Goal: Task Accomplishment & Management: Manage account settings

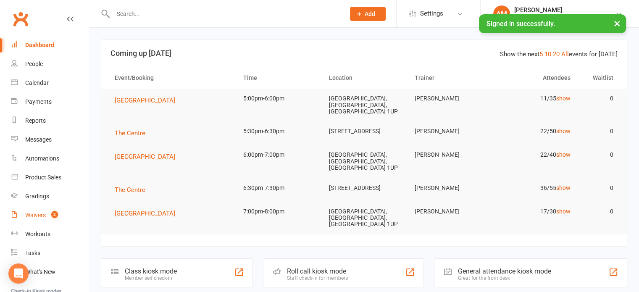
click at [34, 213] on div "Waivers" at bounding box center [35, 215] width 21 height 7
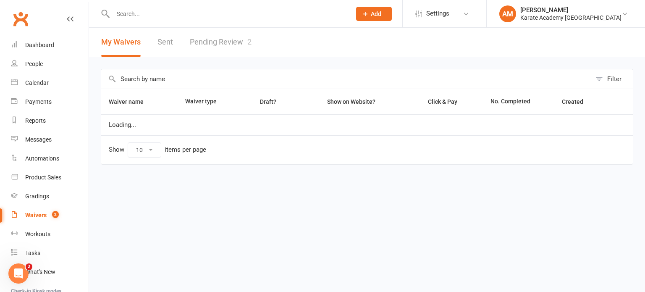
click at [233, 47] on link "Pending Review 2" at bounding box center [221, 42] width 62 height 29
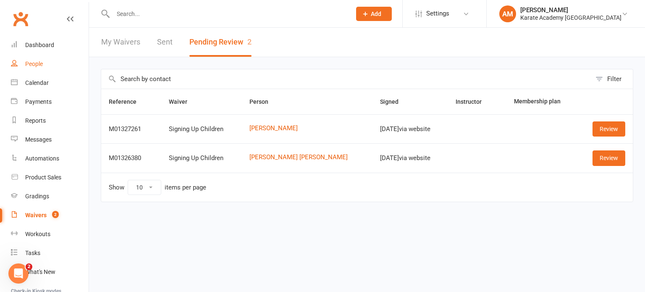
click at [35, 68] on link "People" at bounding box center [50, 64] width 78 height 19
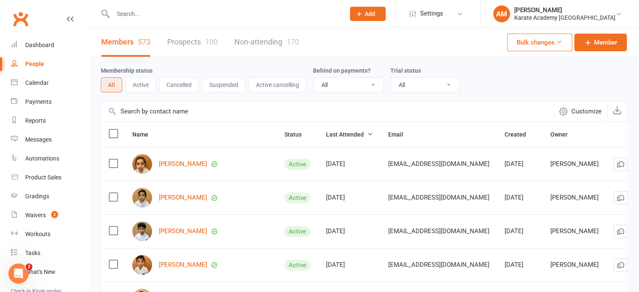
click at [155, 87] on button "Active" at bounding box center [141, 84] width 30 height 15
click at [109, 83] on button "All" at bounding box center [111, 84] width 21 height 15
click at [44, 178] on div "Product Sales" at bounding box center [43, 177] width 36 height 7
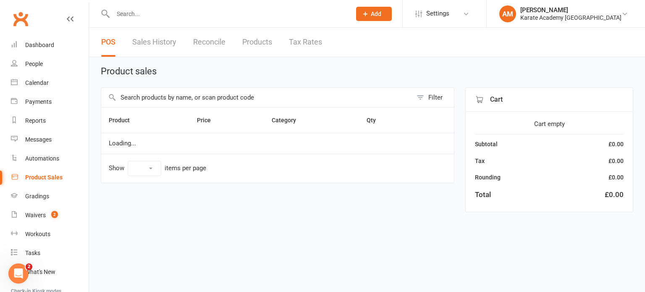
select select "10"
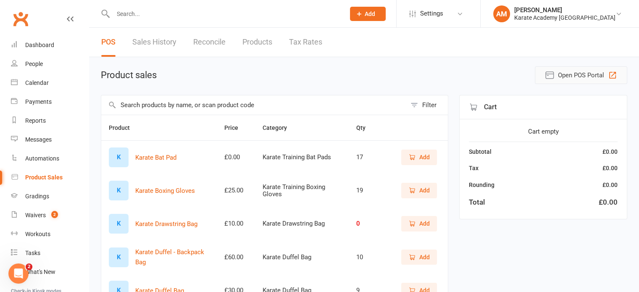
click at [613, 76] on icon "button" at bounding box center [612, 75] width 10 height 10
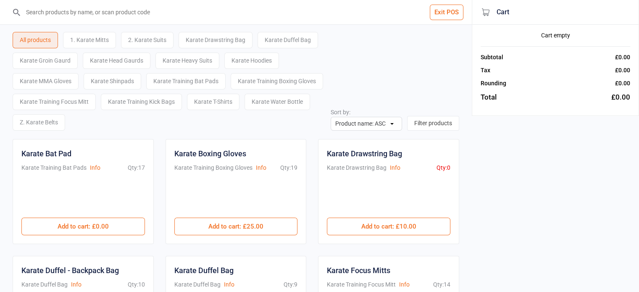
click at [107, 39] on div "1. Karate Mitts" at bounding box center [89, 40] width 53 height 16
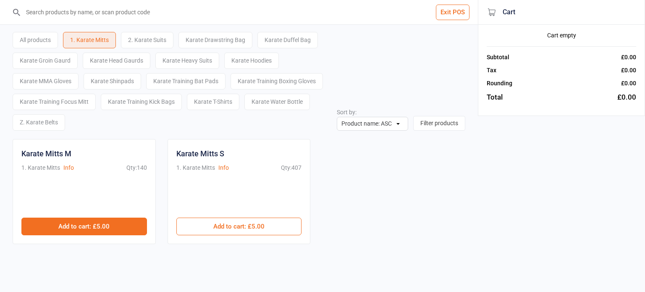
click at [102, 225] on button "Add to cart : £5.00" at bounding box center [84, 226] width 126 height 18
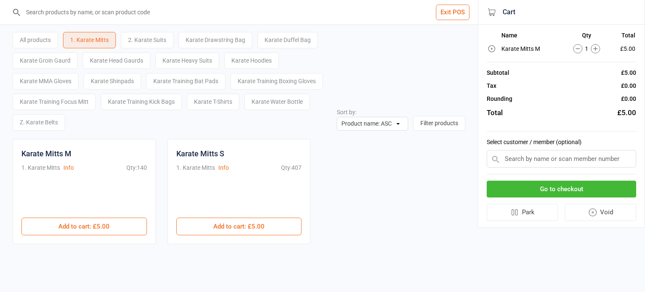
click at [128, 84] on div "Karate Shinpads" at bounding box center [113, 81] width 58 height 16
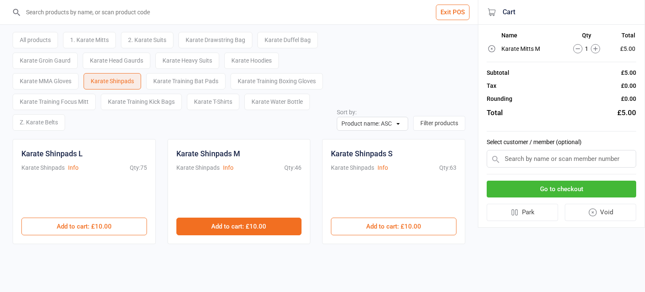
click at [229, 219] on button "Add to cart : £10.00" at bounding box center [239, 226] width 126 height 18
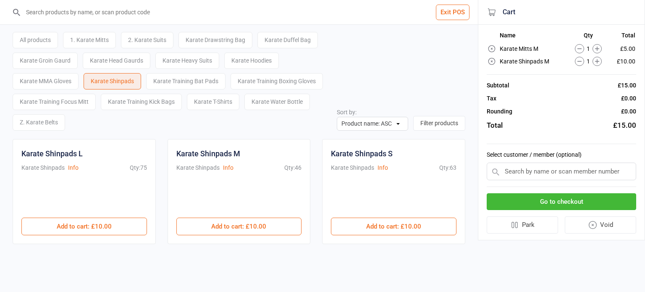
click at [568, 172] on input "text" at bounding box center [561, 171] width 149 height 18
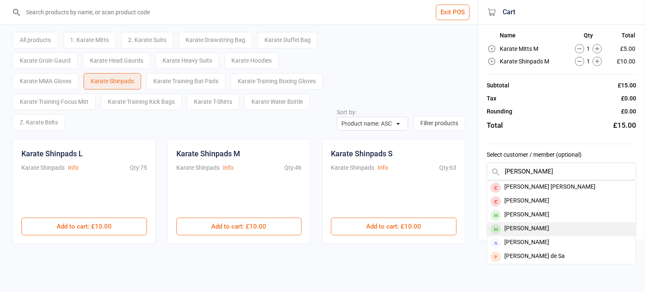
type input "sara"
click at [548, 224] on div "Sara Deshmukh" at bounding box center [561, 229] width 149 height 14
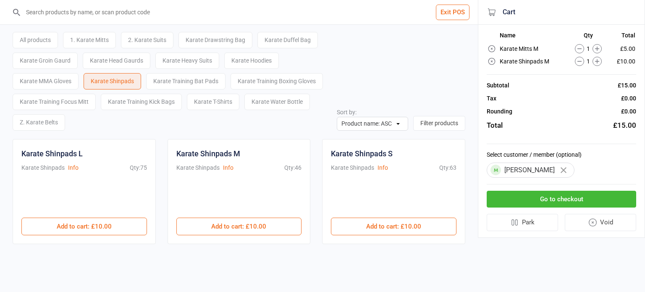
click at [574, 199] on button "Go to checkout" at bounding box center [561, 199] width 149 height 17
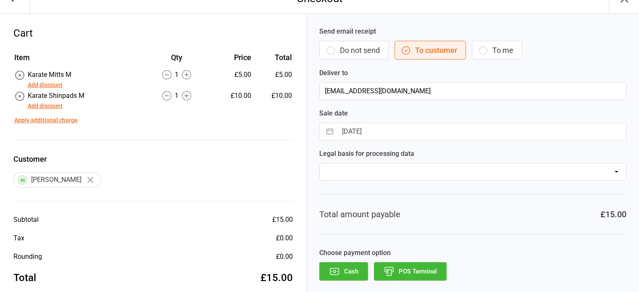
scroll to position [29, 0]
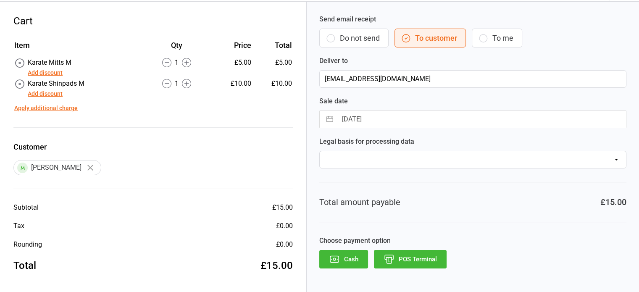
click at [351, 255] on button "Cash" at bounding box center [343, 259] width 49 height 18
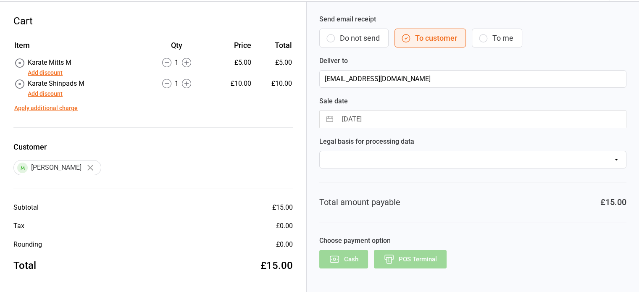
scroll to position [0, 0]
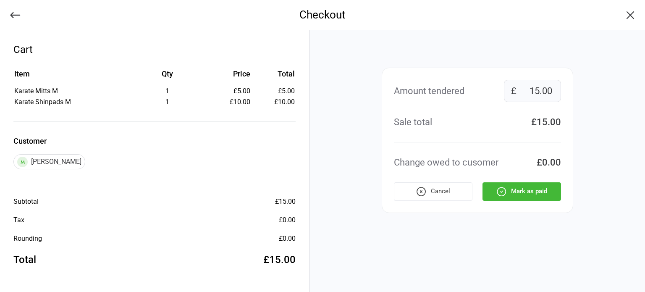
click at [523, 192] on button "Mark as paid" at bounding box center [521, 191] width 79 height 18
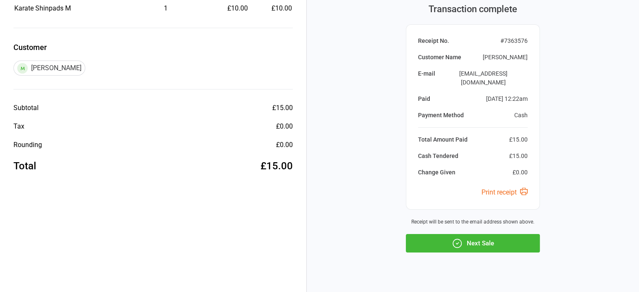
scroll to position [108, 0]
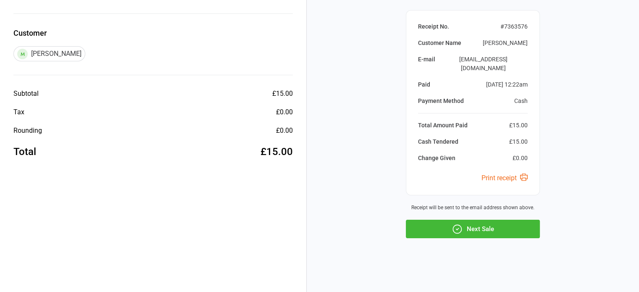
click at [479, 229] on button "Next Sale" at bounding box center [473, 229] width 134 height 18
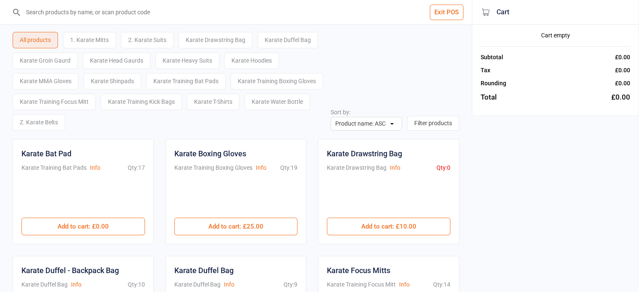
click at [57, 122] on div "Z. Karate Belts" at bounding box center [39, 122] width 52 height 16
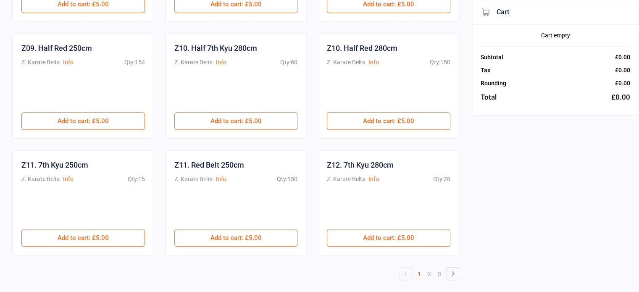
scroll to position [462, 0]
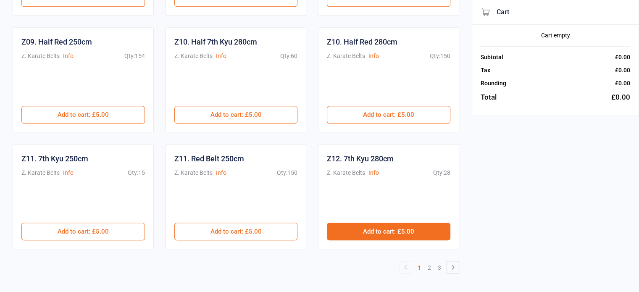
click at [374, 229] on button "Add to cart : £5.00" at bounding box center [388, 232] width 123 height 18
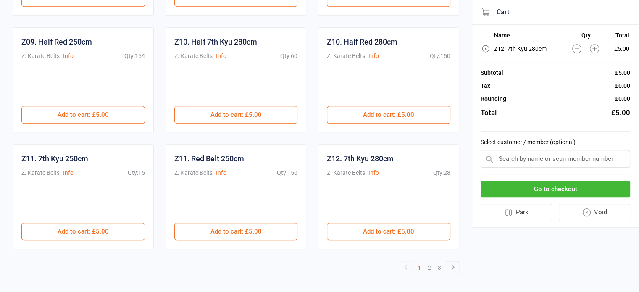
click at [555, 159] on input "text" at bounding box center [554, 159] width 149 height 18
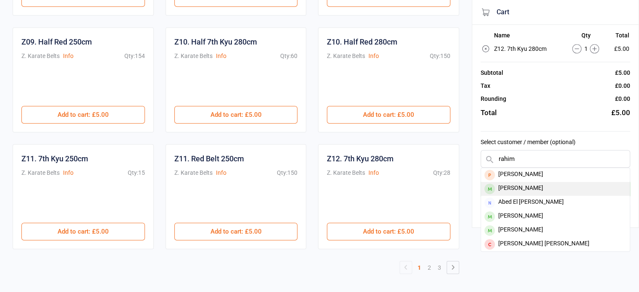
type input "rahim"
click at [540, 183] on div "Rahim Sarjayev" at bounding box center [555, 189] width 149 height 14
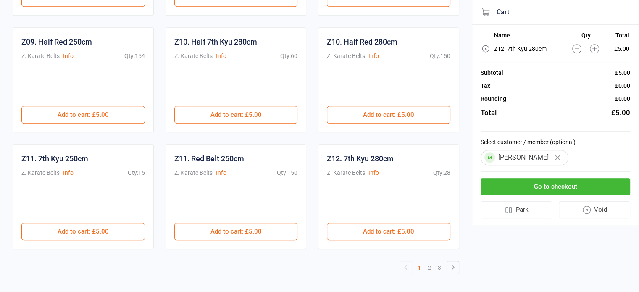
click at [540, 183] on button "Go to checkout" at bounding box center [554, 186] width 149 height 17
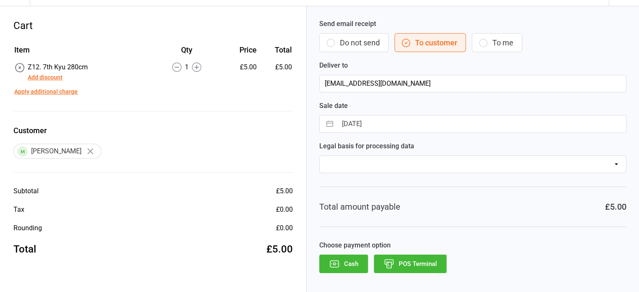
scroll to position [25, 0]
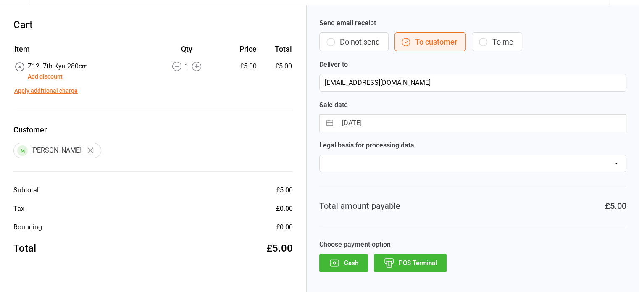
click at [348, 265] on button "Cash" at bounding box center [343, 263] width 49 height 18
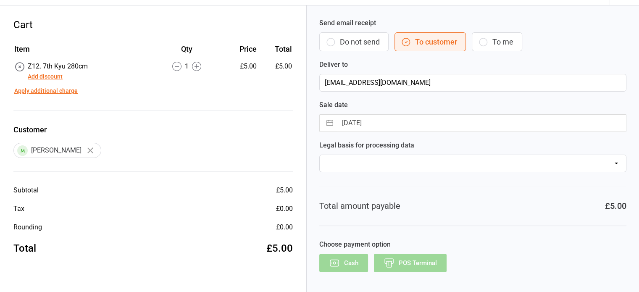
scroll to position [0, 0]
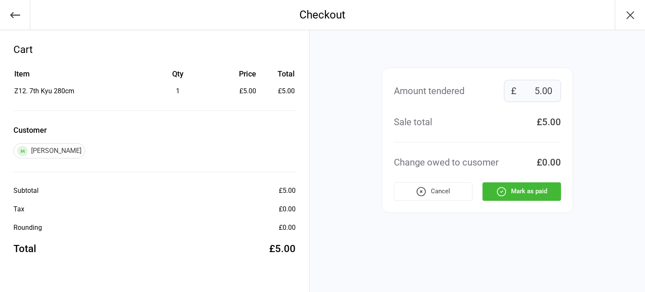
click at [547, 191] on button "Mark as paid" at bounding box center [521, 191] width 79 height 18
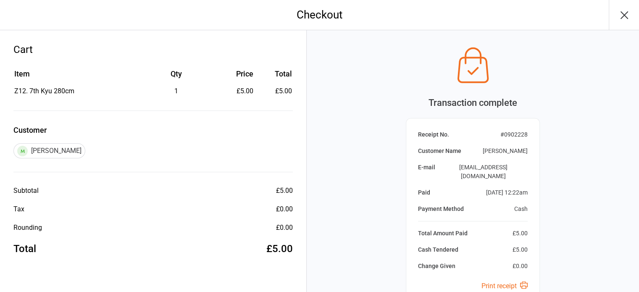
click at [623, 13] on icon "button" at bounding box center [623, 14] width 13 height 13
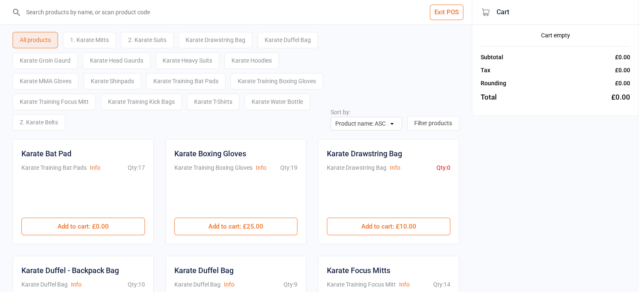
click at [443, 14] on button "Exit POS" at bounding box center [447, 13] width 34 height 16
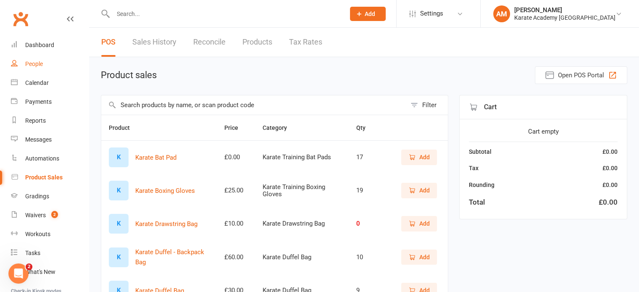
click at [32, 65] on div "People" at bounding box center [34, 63] width 18 height 7
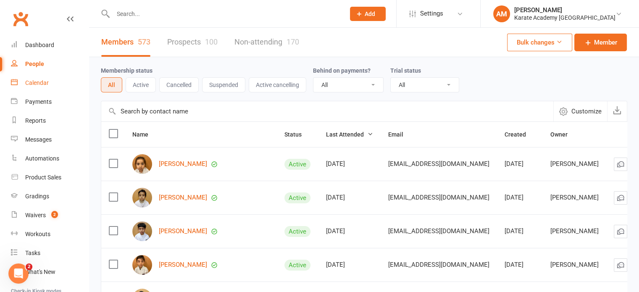
click at [37, 82] on div "Calendar" at bounding box center [37, 82] width 24 height 7
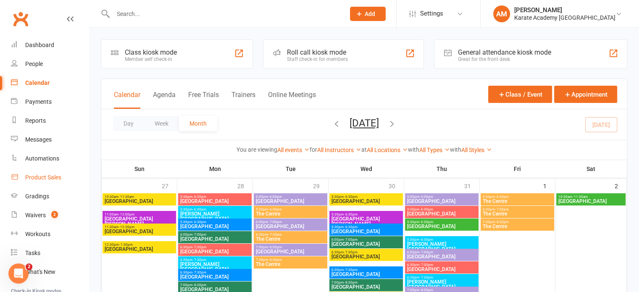
click at [53, 175] on div "Product Sales" at bounding box center [43, 177] width 36 height 7
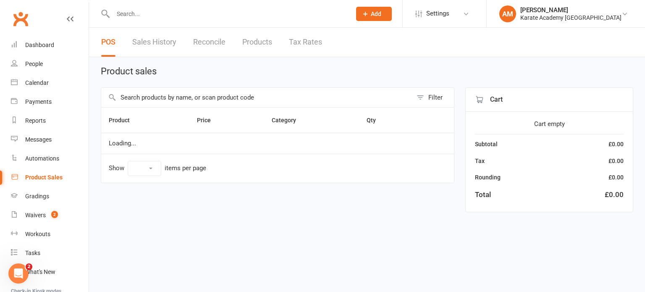
select select "10"
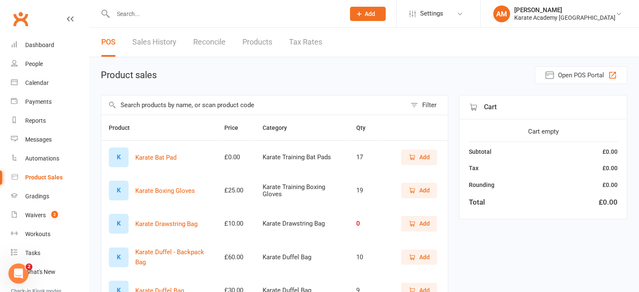
click at [160, 41] on link "Sales History" at bounding box center [154, 42] width 44 height 29
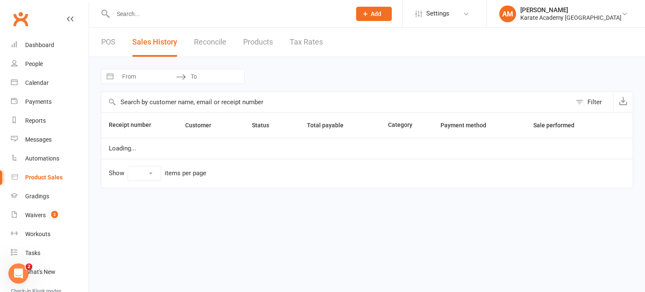
select select "100"
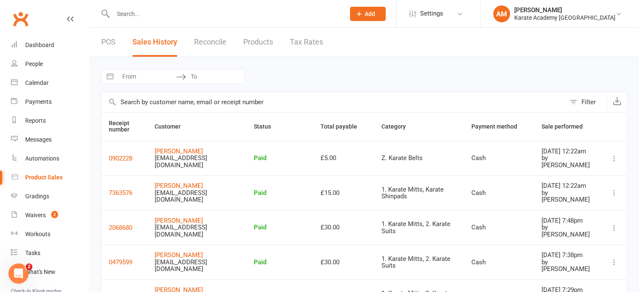
click at [573, 100] on button "Filter" at bounding box center [586, 102] width 42 height 20
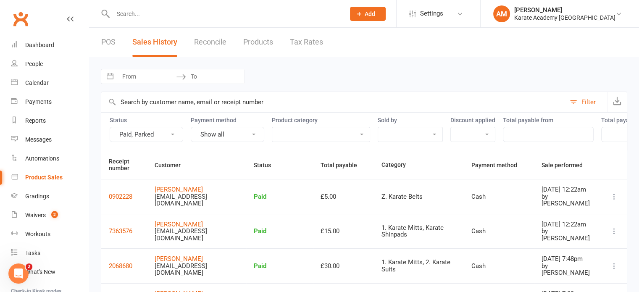
click at [164, 130] on button "Paid, Parked" at bounding box center [146, 134] width 73 height 15
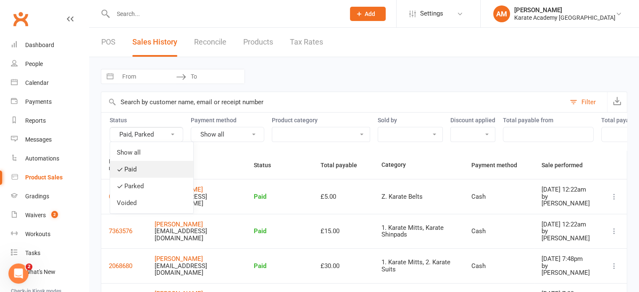
click at [153, 164] on link "Paid" at bounding box center [151, 169] width 83 height 17
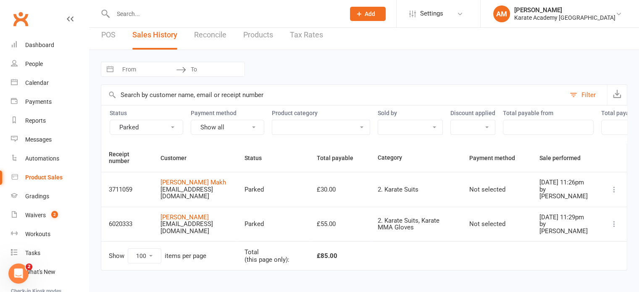
scroll to position [15, 0]
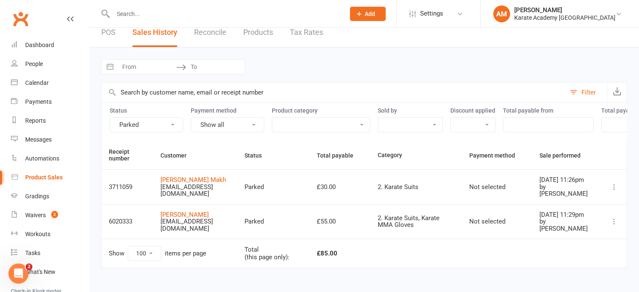
click at [614, 219] on icon at bounding box center [614, 221] width 8 height 8
click at [613, 221] on icon at bounding box center [614, 221] width 8 height 8
click at [559, 256] on link "Remove sale" at bounding box center [566, 260] width 91 height 17
click at [616, 221] on icon at bounding box center [614, 221] width 8 height 8
click at [559, 258] on link "Remove sale" at bounding box center [566, 260] width 91 height 17
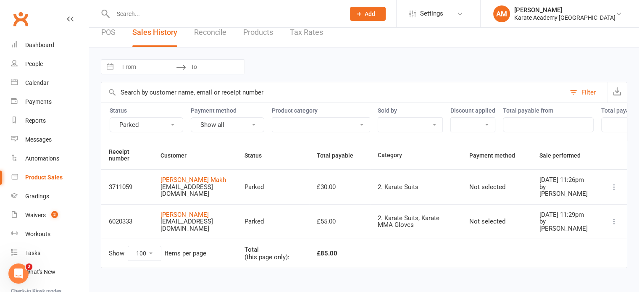
click at [610, 181] on td at bounding box center [613, 186] width 25 height 35
click at [615, 185] on icon at bounding box center [614, 187] width 8 height 8
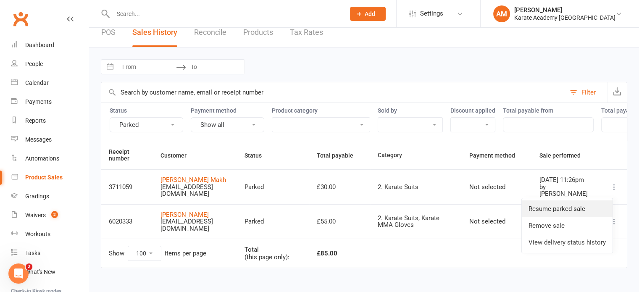
click at [588, 200] on link "Resume parked sale" at bounding box center [566, 208] width 91 height 17
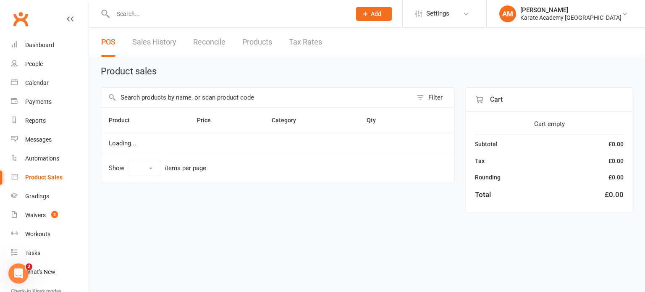
select select "10"
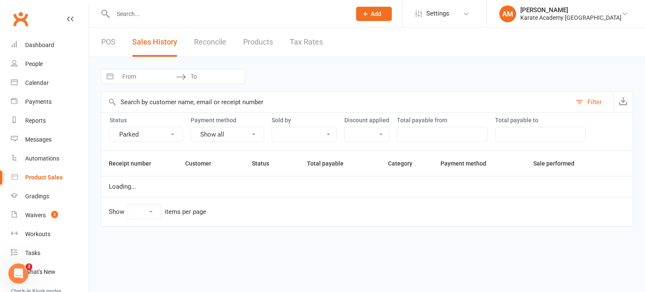
select select "100"
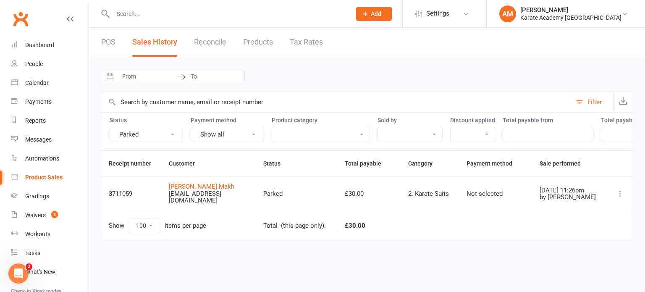
click at [618, 197] on icon at bounding box center [620, 193] width 8 height 8
click at [586, 214] on link "Resume parked sale" at bounding box center [579, 215] width 91 height 17
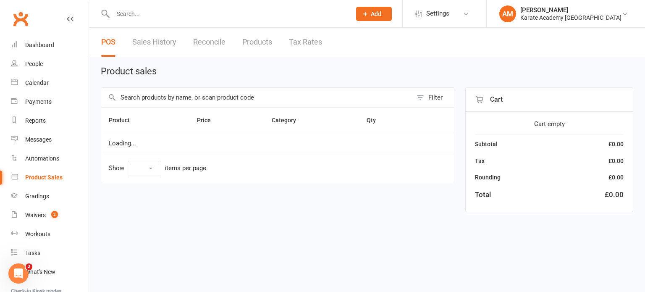
select select "10"
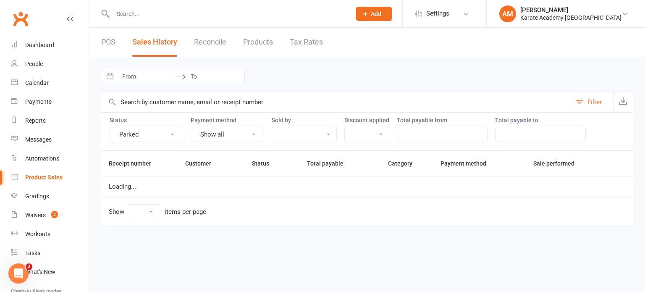
select select "100"
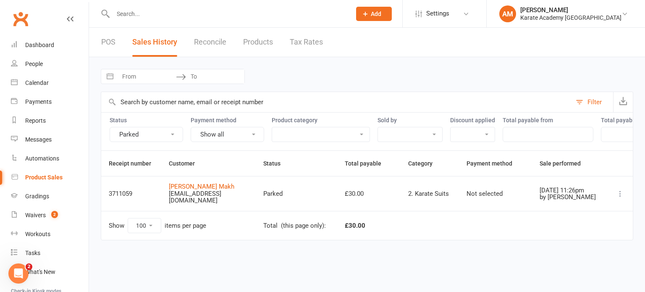
click at [620, 198] on icon at bounding box center [620, 193] width 8 height 8
drag, startPoint x: 596, startPoint y: 230, endPoint x: 351, endPoint y: 29, distance: 316.3
click at [596, 230] on link "Remove sale" at bounding box center [579, 232] width 91 height 17
click at [35, 62] on div "People" at bounding box center [34, 63] width 18 height 7
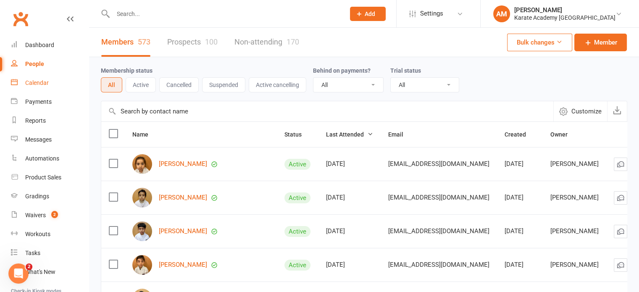
click at [37, 76] on link "Calendar" at bounding box center [50, 82] width 78 height 19
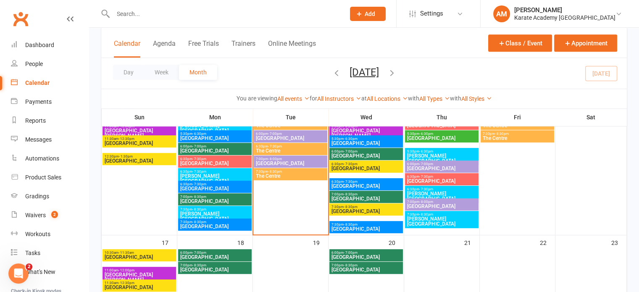
scroll to position [336, 0]
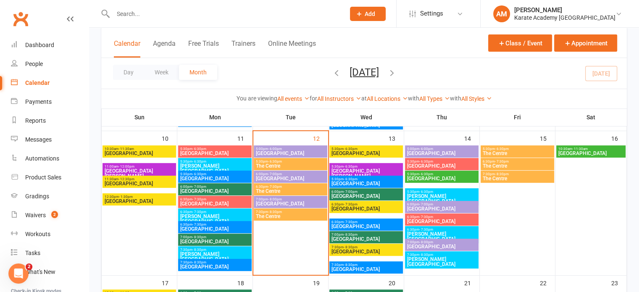
click at [464, 196] on span "Kingsley Academy" at bounding box center [441, 199] width 70 height 10
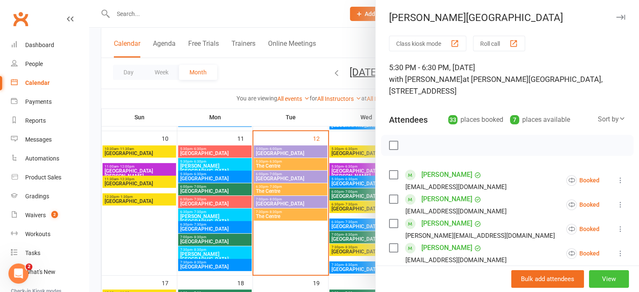
click at [608, 279] on button "View" at bounding box center [609, 279] width 40 height 18
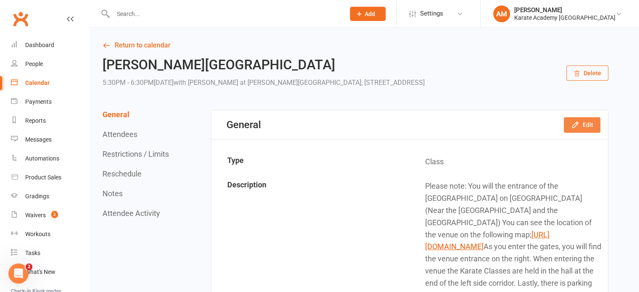
click at [586, 126] on button "Edit" at bounding box center [581, 124] width 37 height 15
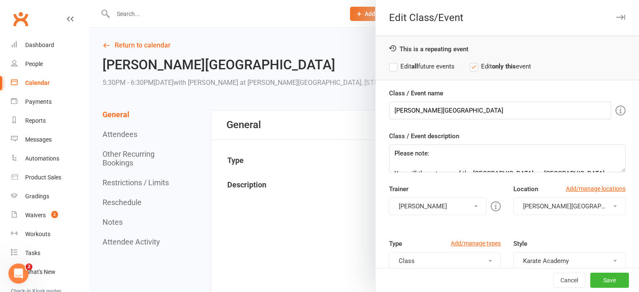
click at [458, 199] on button "[PERSON_NAME]" at bounding box center [438, 206] width 98 height 18
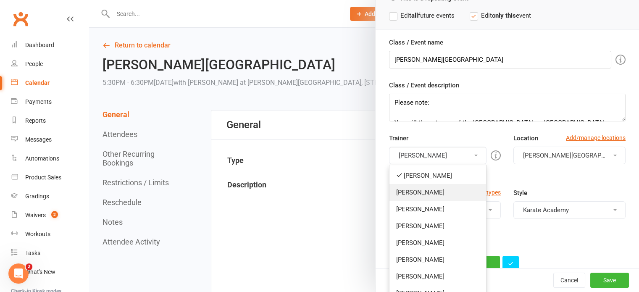
scroll to position [84, 0]
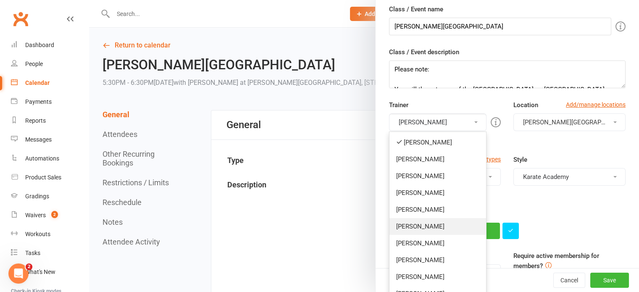
click at [451, 226] on link "Arun Joanes" at bounding box center [437, 226] width 97 height 17
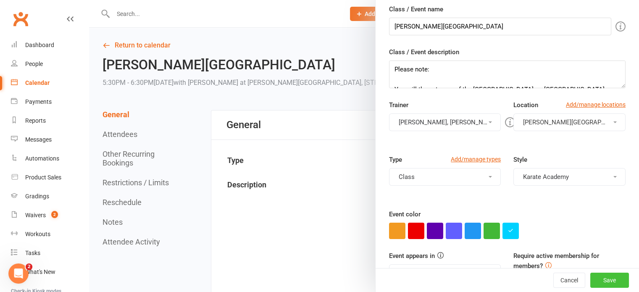
click at [601, 281] on button "Save" at bounding box center [609, 279] width 39 height 15
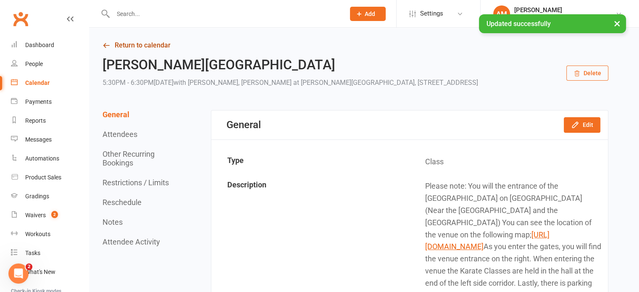
click at [117, 47] on link "Return to calendar" at bounding box center [355, 45] width 506 height 12
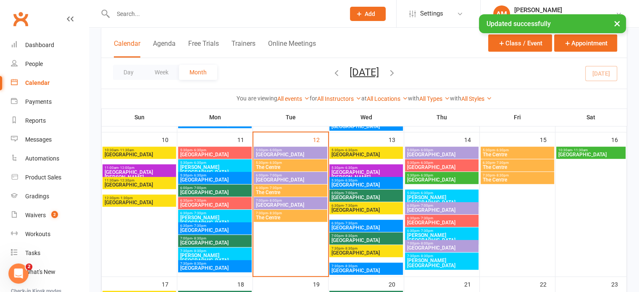
scroll to position [336, 0]
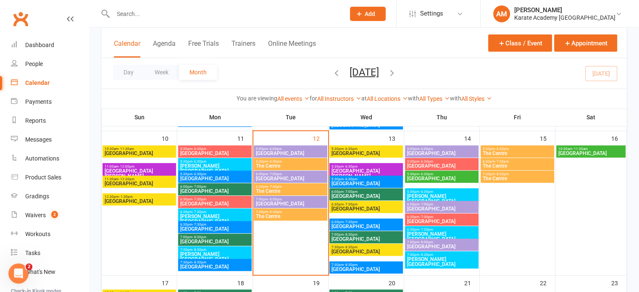
click at [440, 228] on span "6:30pm - 7:30pm" at bounding box center [441, 230] width 70 height 4
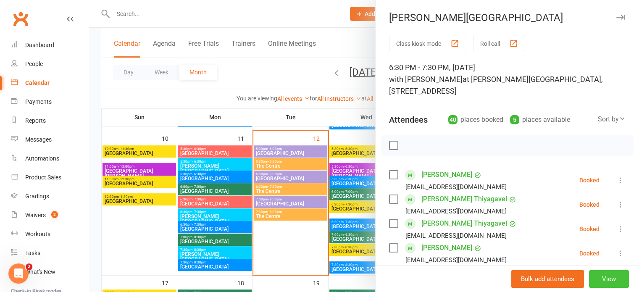
click at [603, 278] on button "View" at bounding box center [609, 279] width 40 height 18
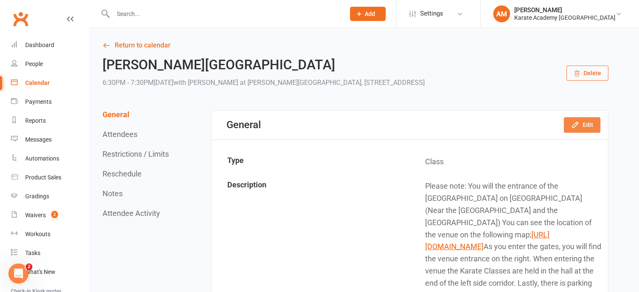
click at [588, 126] on button "Edit" at bounding box center [581, 124] width 37 height 15
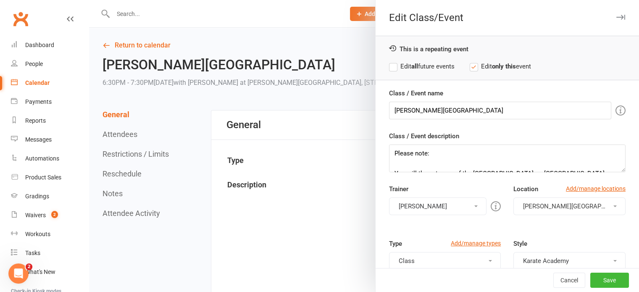
click at [439, 209] on button "[PERSON_NAME]" at bounding box center [438, 206] width 98 height 18
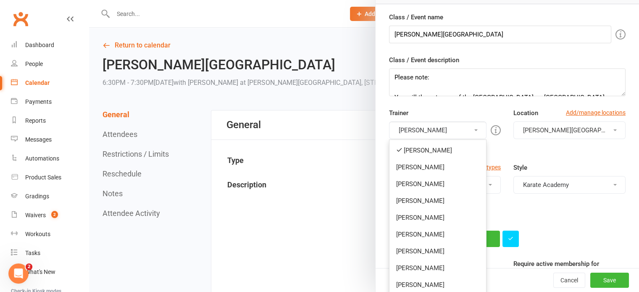
scroll to position [84, 0]
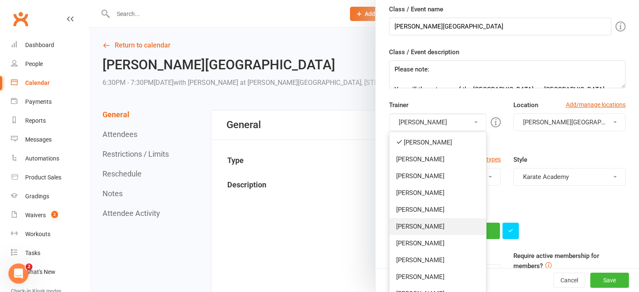
click at [435, 222] on link "Arun Joanes" at bounding box center [437, 226] width 97 height 17
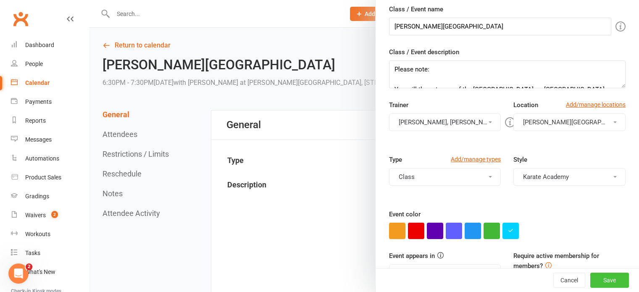
click at [602, 279] on button "Save" at bounding box center [609, 279] width 39 height 15
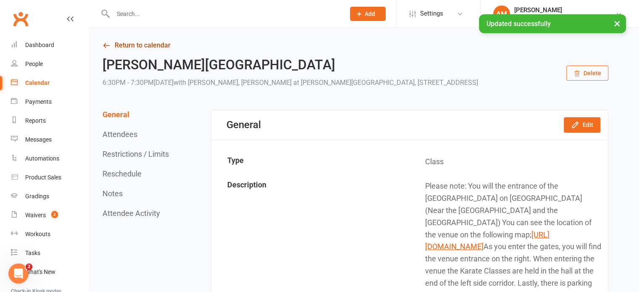
click at [136, 45] on link "Return to calendar" at bounding box center [355, 45] width 506 height 12
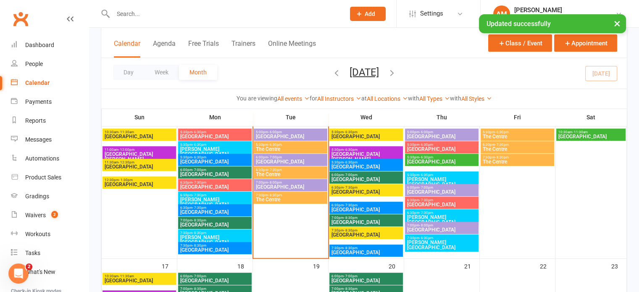
scroll to position [378, 0]
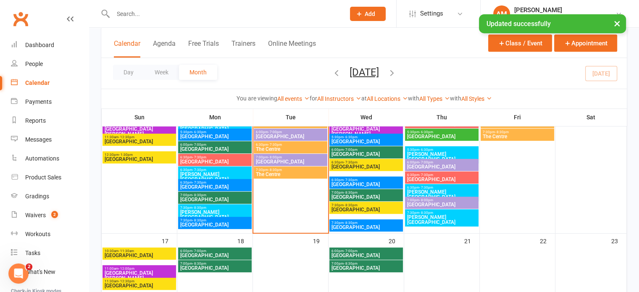
click at [427, 218] on span "Kingsley Academy" at bounding box center [441, 220] width 70 height 10
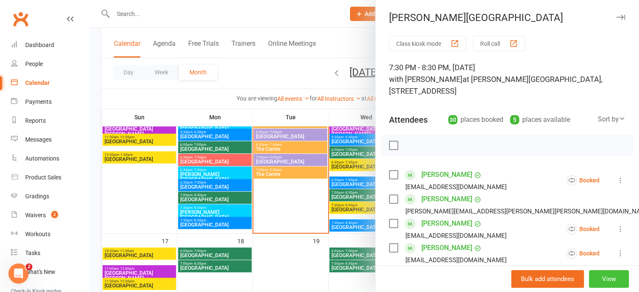
click at [591, 275] on button "View" at bounding box center [609, 279] width 40 height 18
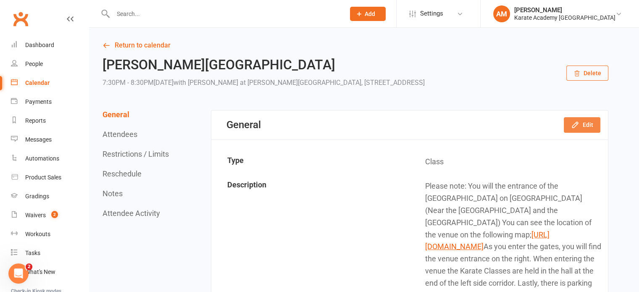
click at [581, 123] on button "Edit" at bounding box center [581, 124] width 37 height 15
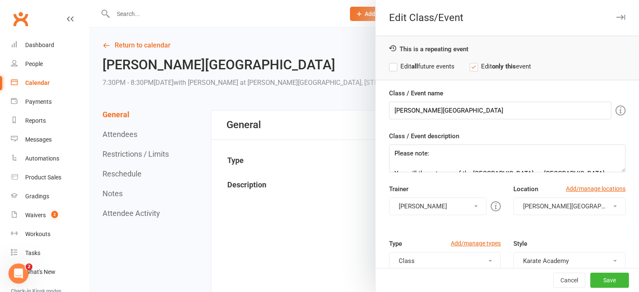
drag, startPoint x: 425, startPoint y: 210, endPoint x: 427, endPoint y: 205, distance: 5.3
click at [425, 210] on button "[PERSON_NAME]" at bounding box center [438, 206] width 98 height 18
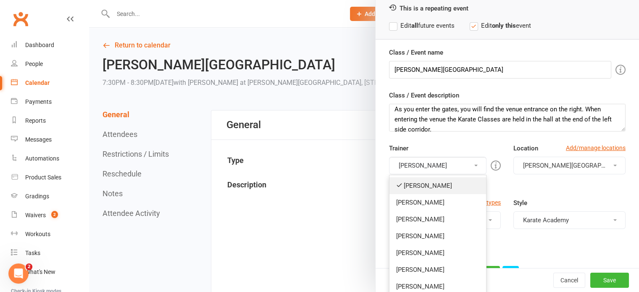
scroll to position [42, 0]
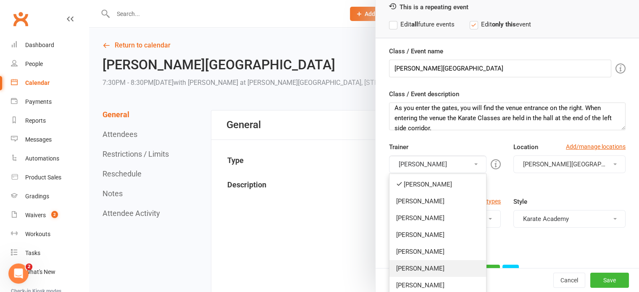
click at [425, 263] on link "Arun Joanes" at bounding box center [437, 268] width 97 height 17
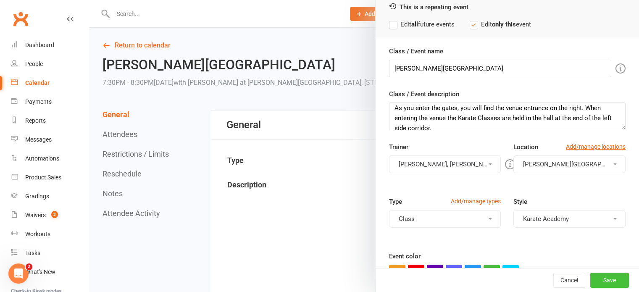
click at [595, 280] on button "Save" at bounding box center [609, 279] width 39 height 15
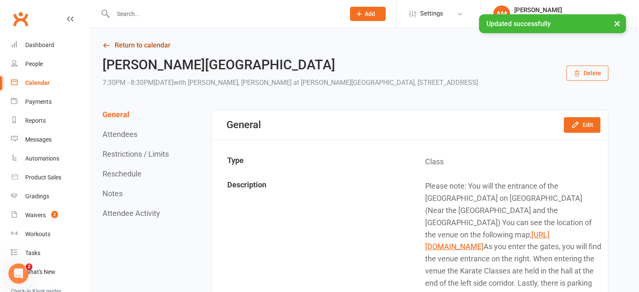
click at [158, 45] on link "Return to calendar" at bounding box center [355, 45] width 506 height 12
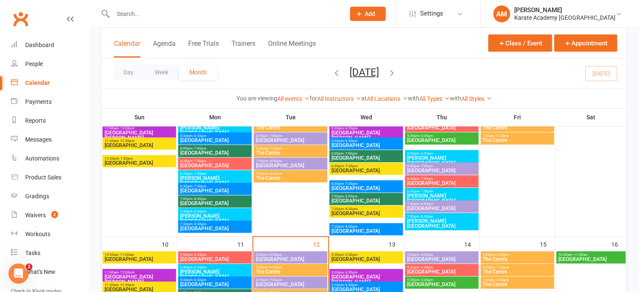
scroll to position [210, 0]
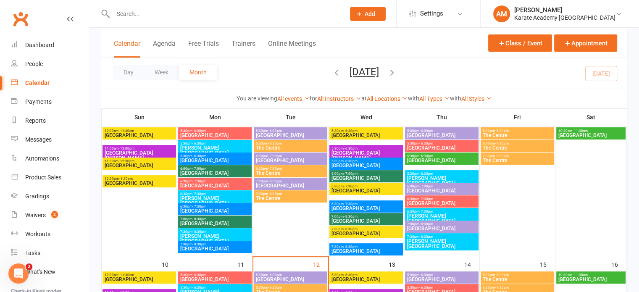
click at [432, 235] on span "- 8:30pm" at bounding box center [426, 237] width 14 height 4
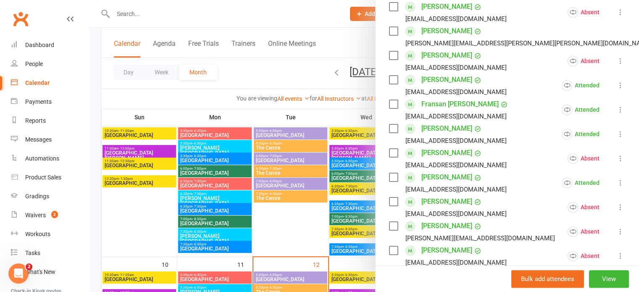
scroll to position [0, 0]
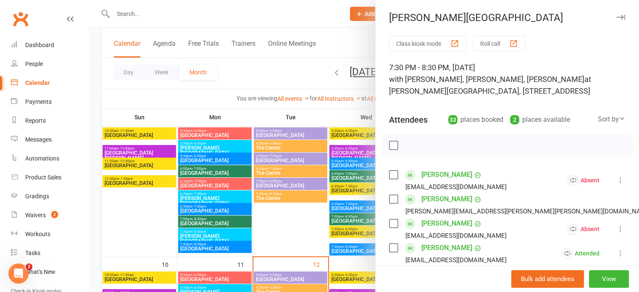
click at [616, 18] on icon "button" at bounding box center [620, 17] width 9 height 5
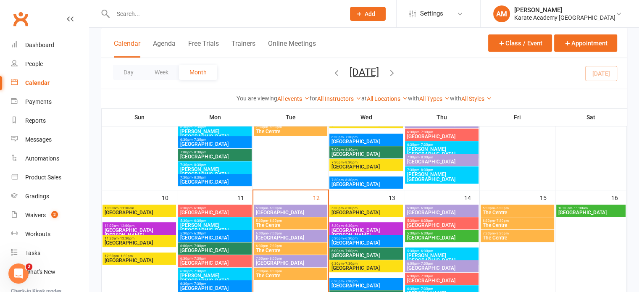
scroll to position [336, 0]
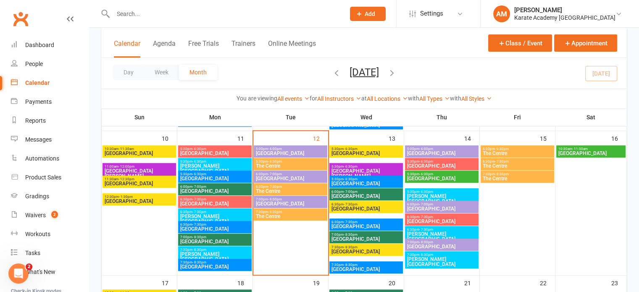
click at [213, 215] on span "Kingsley Academy" at bounding box center [215, 219] width 70 height 10
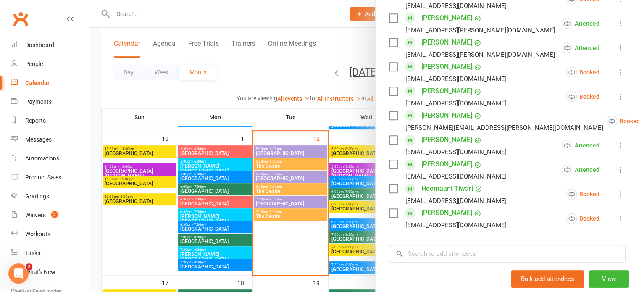
scroll to position [924, 0]
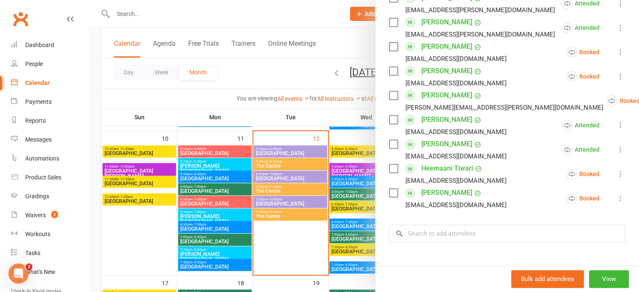
click at [616, 170] on icon at bounding box center [620, 174] width 8 height 8
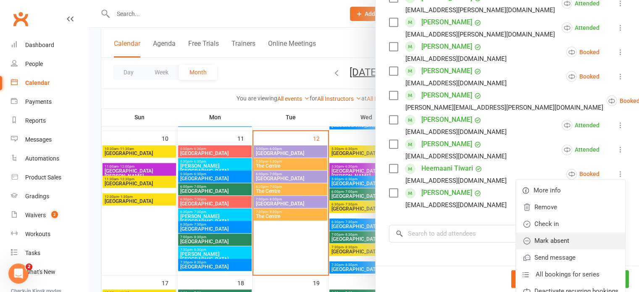
click at [583, 232] on link "Mark absent" at bounding box center [570, 240] width 109 height 17
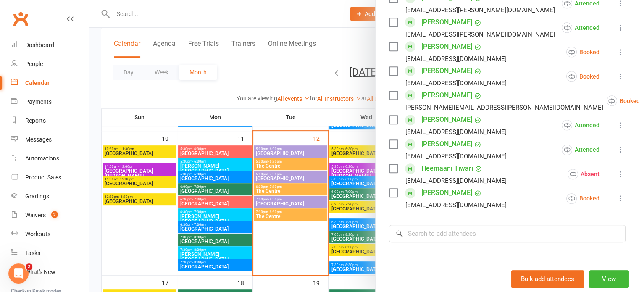
click at [616, 194] on icon at bounding box center [620, 198] width 8 height 8
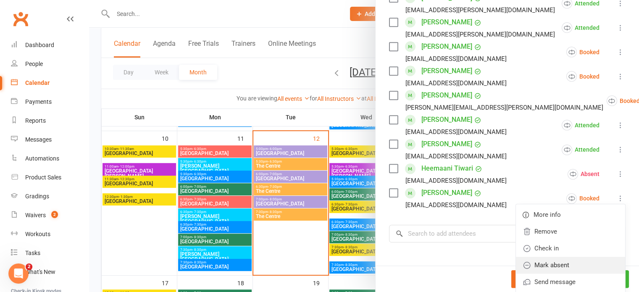
click at [572, 257] on link "Mark absent" at bounding box center [570, 265] width 109 height 17
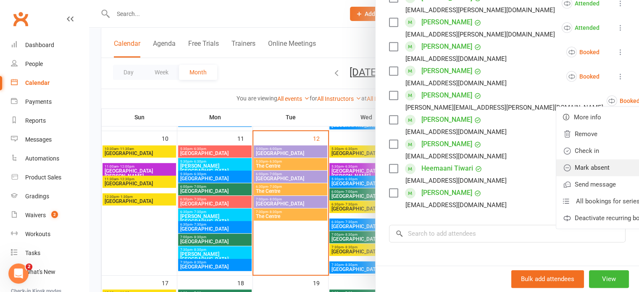
click at [576, 159] on link "Mark absent" at bounding box center [610, 167] width 109 height 17
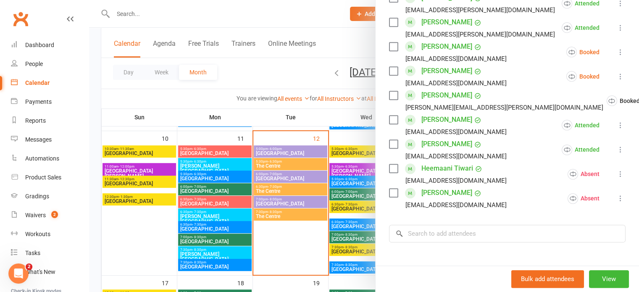
click at [616, 72] on icon at bounding box center [620, 76] width 8 height 8
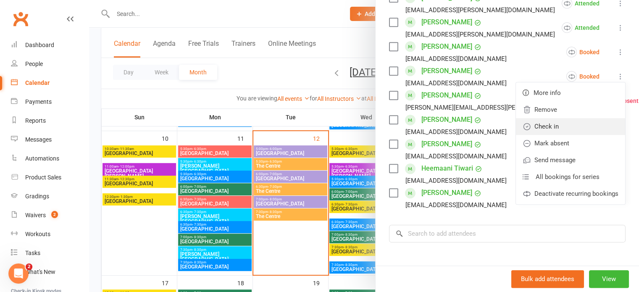
click at [585, 118] on link "Check in" at bounding box center [570, 126] width 109 height 17
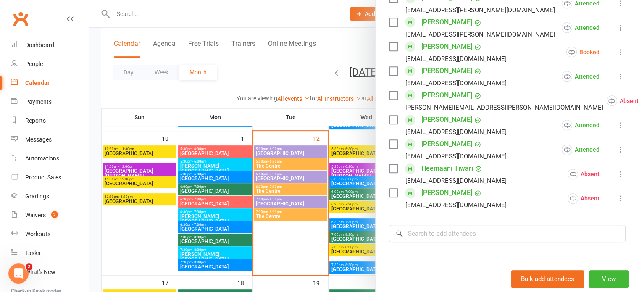
click at [616, 72] on icon at bounding box center [620, 76] width 8 height 8
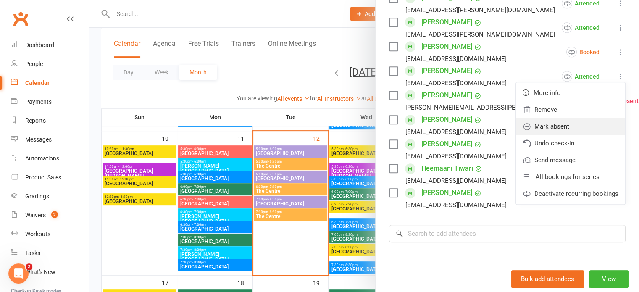
click at [584, 118] on link "Mark absent" at bounding box center [570, 126] width 109 height 17
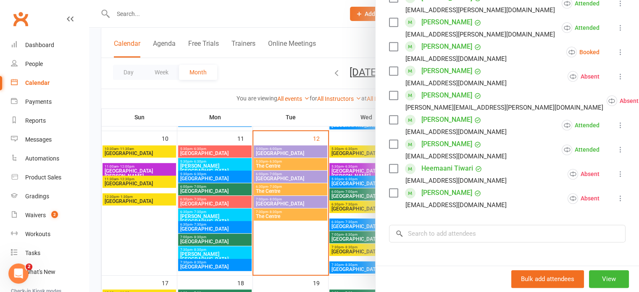
click at [616, 48] on icon at bounding box center [620, 52] width 8 height 8
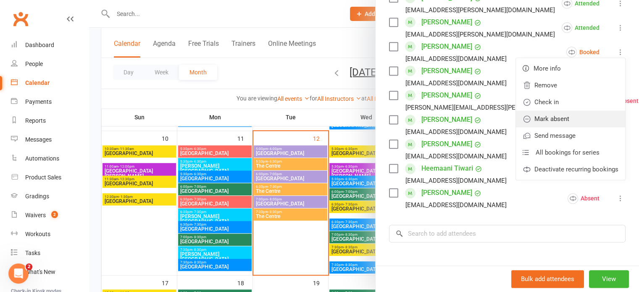
click at [578, 110] on link "Mark absent" at bounding box center [570, 118] width 109 height 17
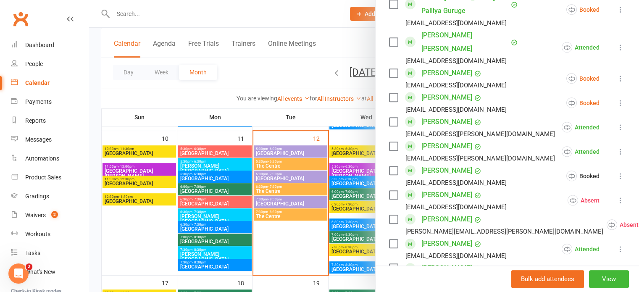
scroll to position [798, 0]
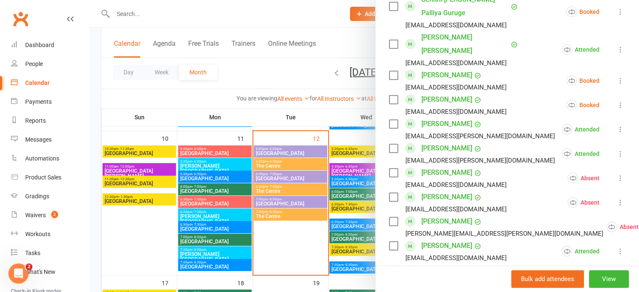
click at [616, 101] on icon at bounding box center [620, 105] width 8 height 8
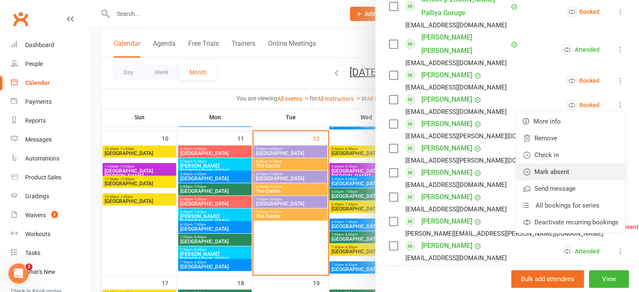
click at [579, 163] on link "Mark absent" at bounding box center [570, 171] width 109 height 17
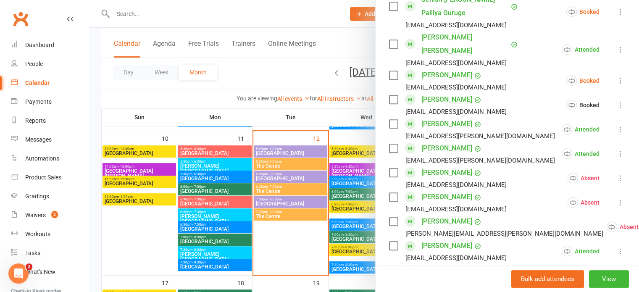
click at [616, 76] on icon at bounding box center [620, 80] width 8 height 8
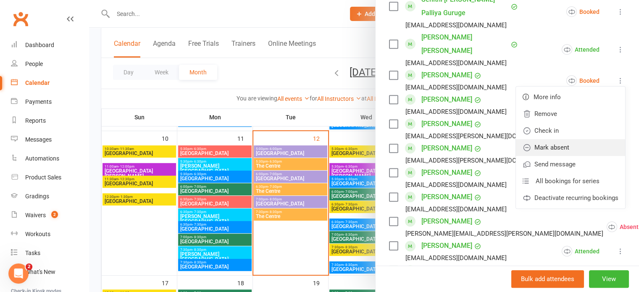
click at [579, 139] on link "Mark absent" at bounding box center [570, 147] width 109 height 17
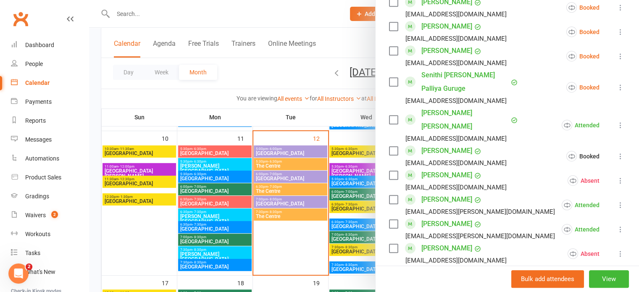
scroll to position [714, 0]
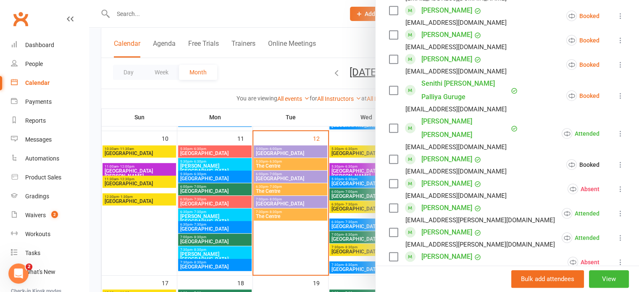
click at [616, 92] on icon at bounding box center [620, 96] width 8 height 8
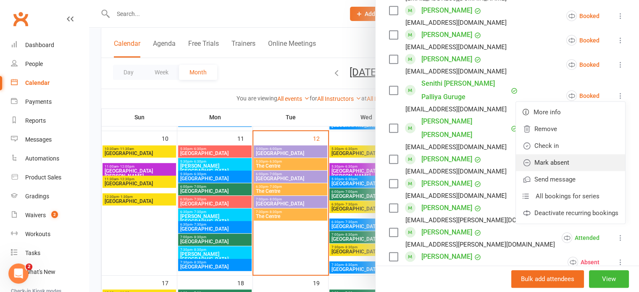
click at [574, 158] on link "Mark absent" at bounding box center [570, 162] width 109 height 17
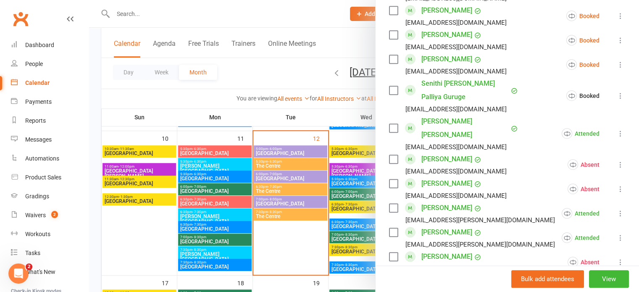
drag, startPoint x: 606, startPoint y: 62, endPoint x: 603, endPoint y: 73, distance: 11.8
click at [616, 62] on icon at bounding box center [620, 64] width 8 height 8
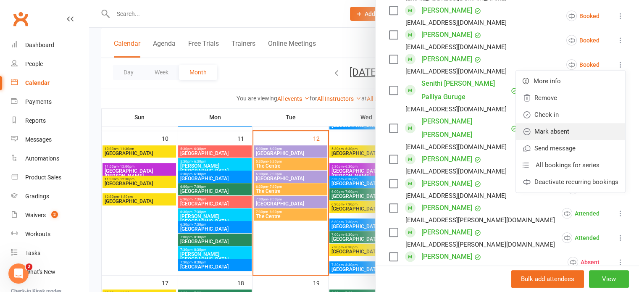
click at [577, 130] on link "Mark absent" at bounding box center [570, 131] width 109 height 17
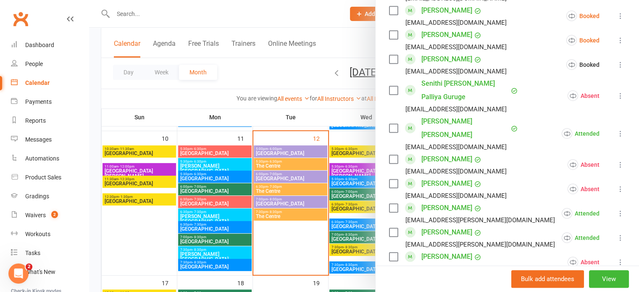
click at [616, 40] on icon at bounding box center [620, 40] width 8 height 8
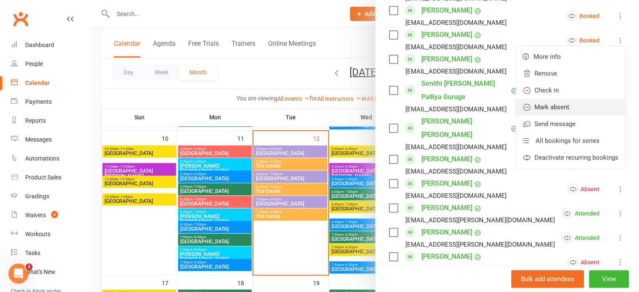
click at [584, 105] on link "Mark absent" at bounding box center [570, 107] width 109 height 17
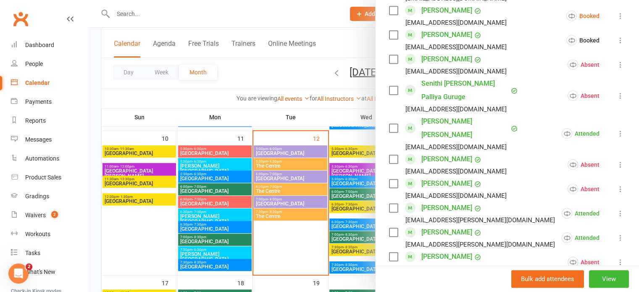
click at [616, 15] on icon at bounding box center [620, 16] width 8 height 8
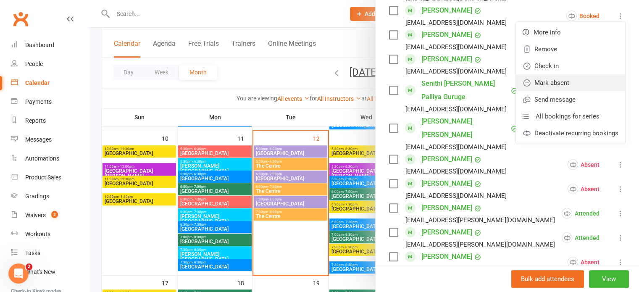
click at [582, 84] on link "Mark absent" at bounding box center [570, 82] width 109 height 17
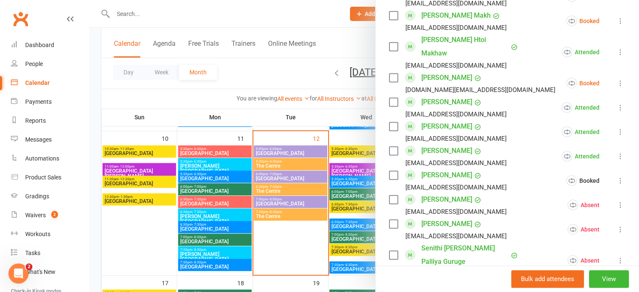
scroll to position [546, 0]
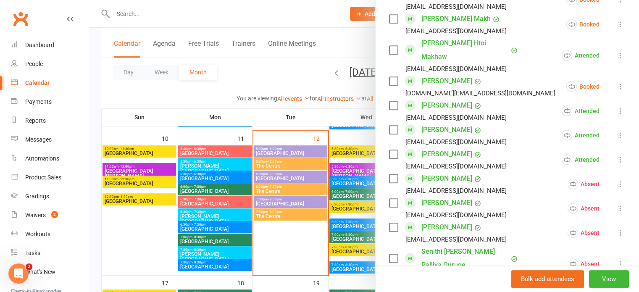
click at [616, 84] on icon at bounding box center [620, 86] width 8 height 8
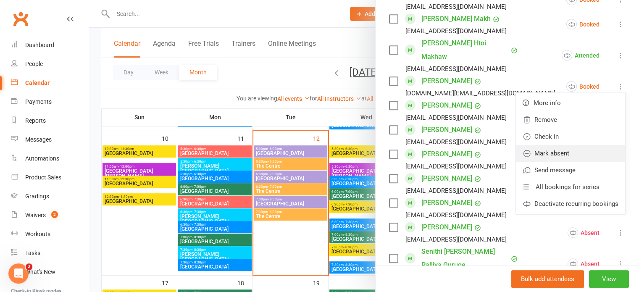
click at [574, 154] on link "Mark absent" at bounding box center [570, 153] width 109 height 17
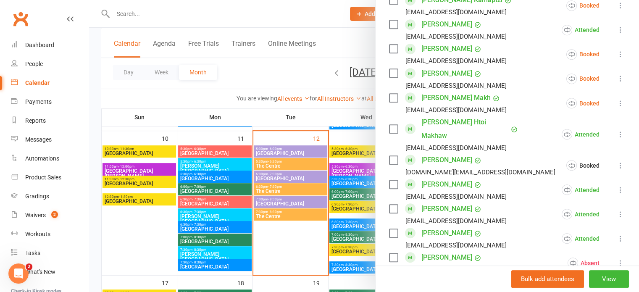
scroll to position [462, 0]
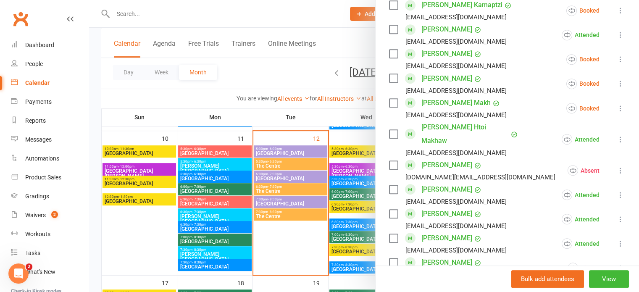
click at [615, 113] on button at bounding box center [620, 108] width 10 height 10
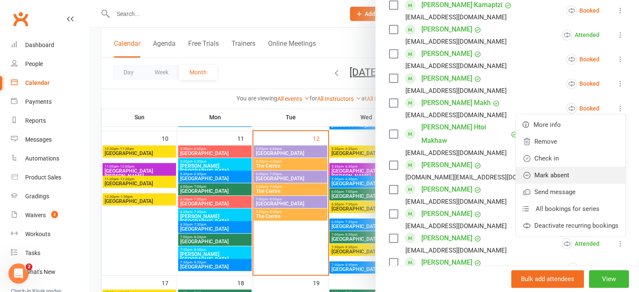
click at [568, 182] on link "Mark absent" at bounding box center [570, 175] width 109 height 17
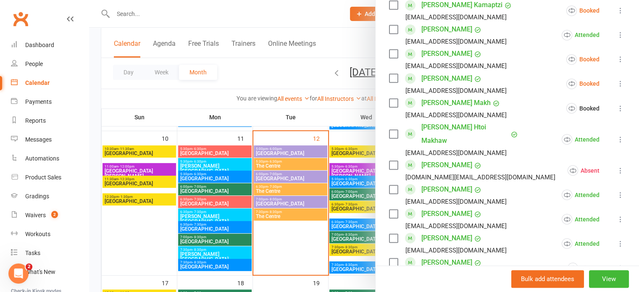
click at [616, 88] on icon at bounding box center [620, 83] width 8 height 8
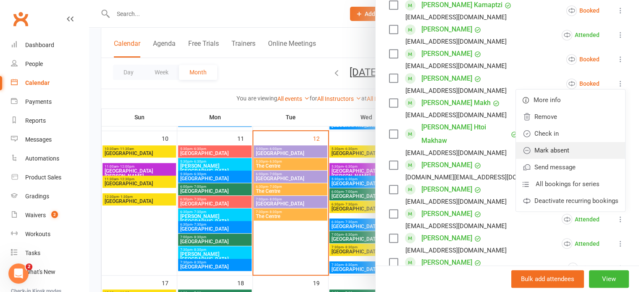
click at [570, 159] on link "Mark absent" at bounding box center [570, 150] width 109 height 17
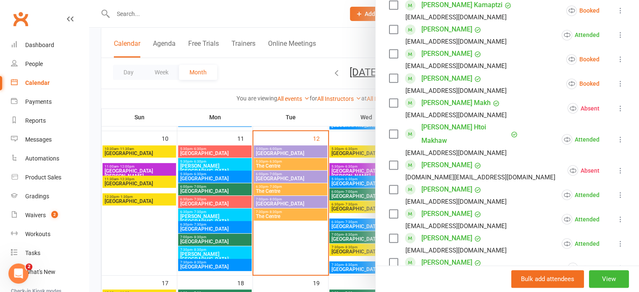
click at [616, 63] on icon at bounding box center [620, 59] width 8 height 8
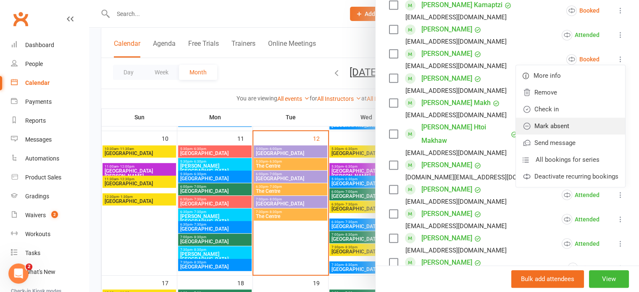
click at [576, 134] on link "Mark absent" at bounding box center [570, 126] width 109 height 17
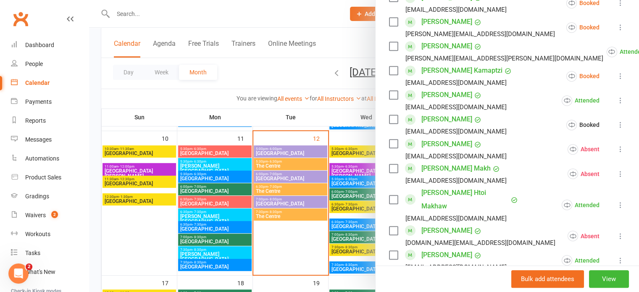
scroll to position [378, 0]
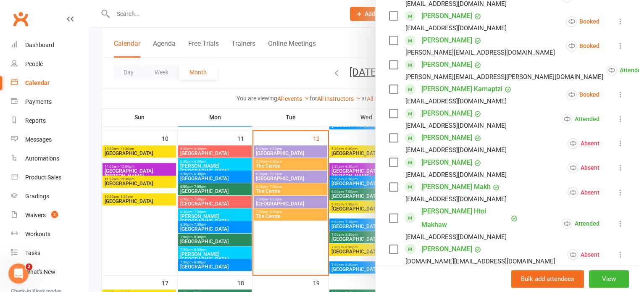
click at [616, 99] on icon at bounding box center [620, 94] width 8 height 8
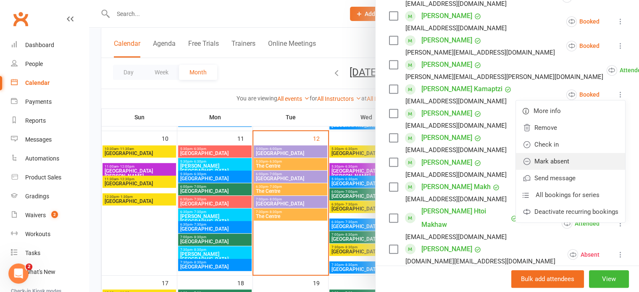
click at [570, 170] on link "Mark absent" at bounding box center [570, 161] width 109 height 17
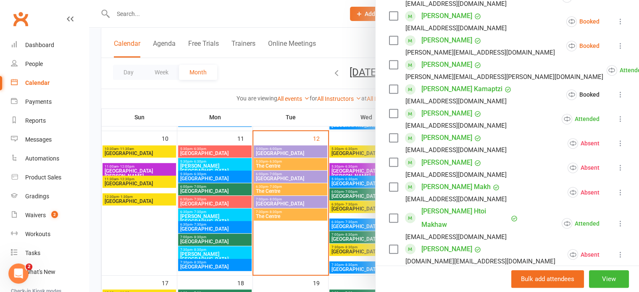
click at [616, 50] on icon at bounding box center [620, 46] width 8 height 8
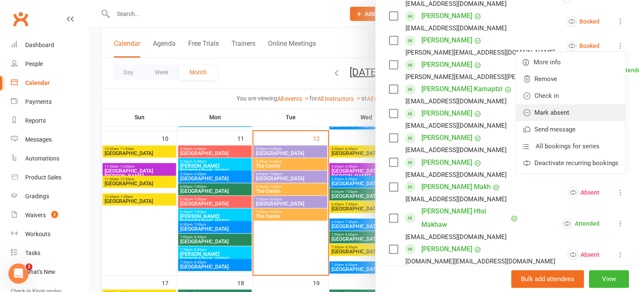
click at [582, 121] on link "Mark absent" at bounding box center [570, 112] width 109 height 17
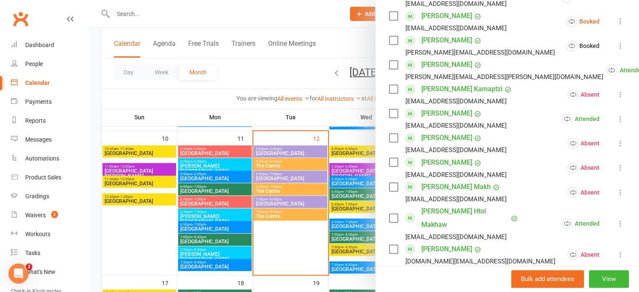
click at [616, 26] on icon at bounding box center [620, 21] width 8 height 8
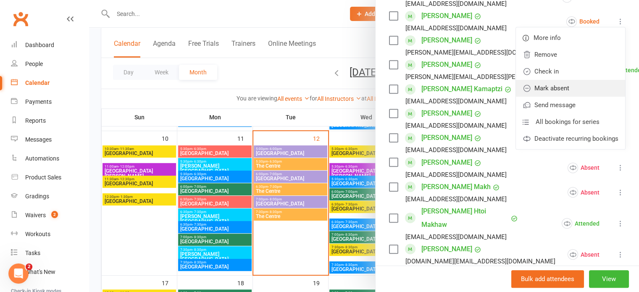
click at [583, 97] on link "Mark absent" at bounding box center [570, 88] width 109 height 17
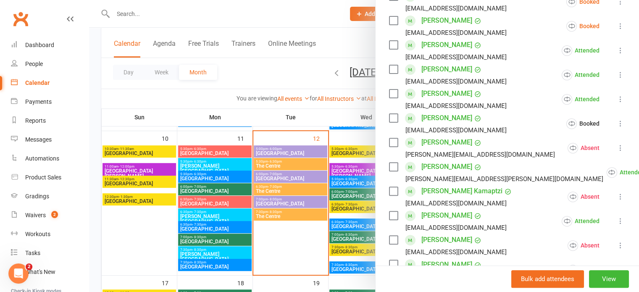
scroll to position [252, 0]
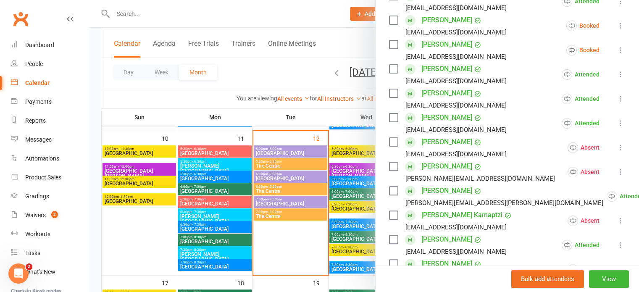
click at [616, 54] on icon at bounding box center [620, 50] width 8 height 8
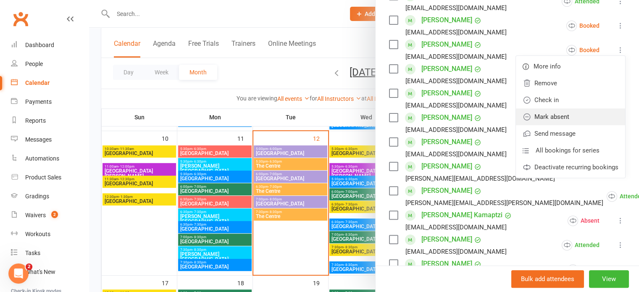
click at [569, 125] on link "Mark absent" at bounding box center [570, 116] width 109 height 17
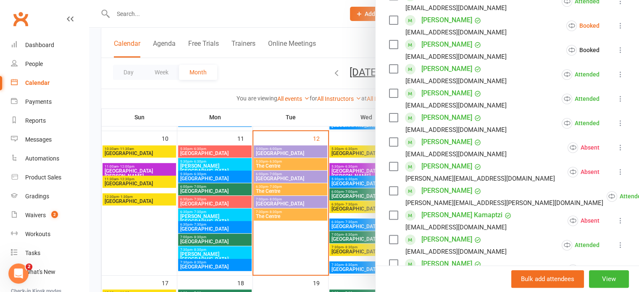
click at [616, 30] on icon at bounding box center [620, 25] width 8 height 8
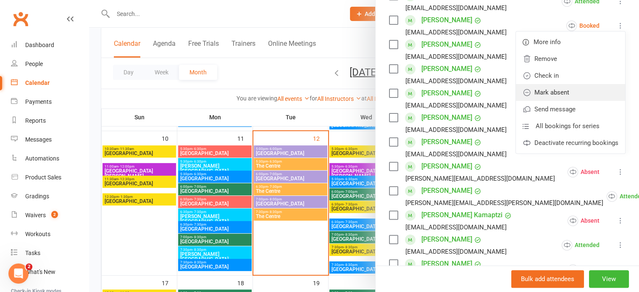
click at [582, 101] on link "Mark absent" at bounding box center [570, 92] width 109 height 17
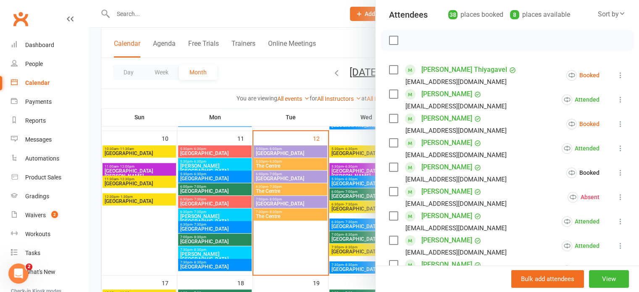
scroll to position [84, 0]
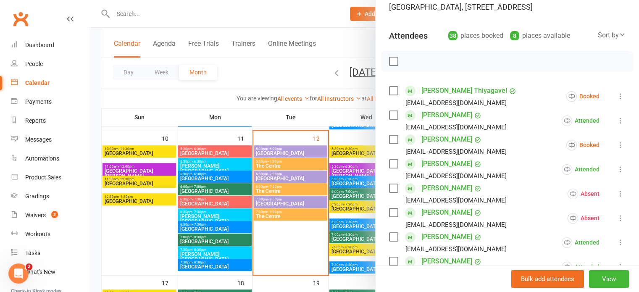
click at [616, 100] on icon at bounding box center [620, 96] width 8 height 8
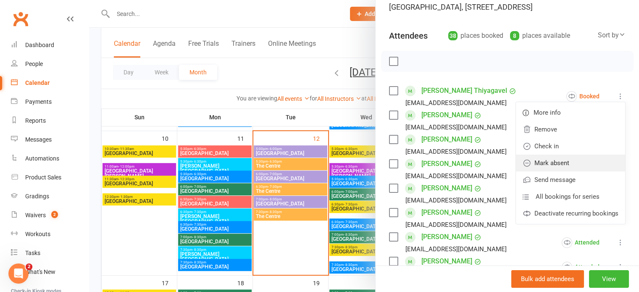
click at [574, 171] on link "Mark absent" at bounding box center [570, 163] width 109 height 17
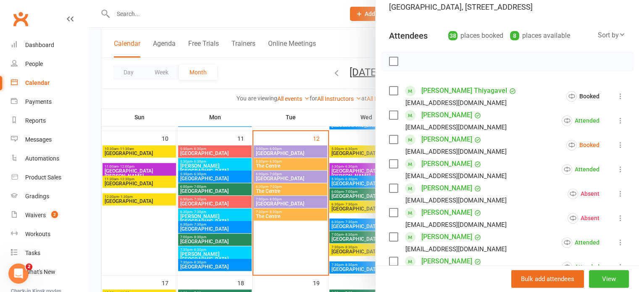
click at [616, 149] on icon at bounding box center [620, 145] width 8 height 8
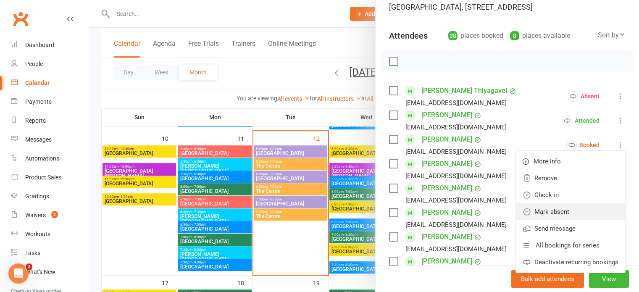
click at [573, 220] on link "Mark absent" at bounding box center [570, 211] width 109 height 17
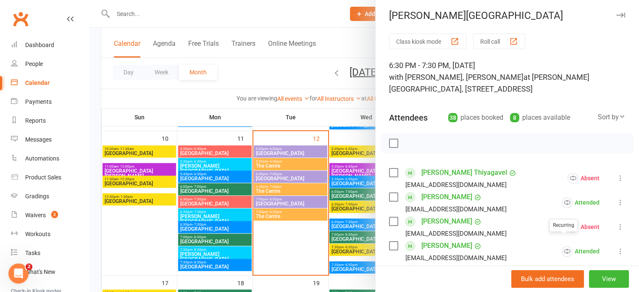
scroll to position [0, 0]
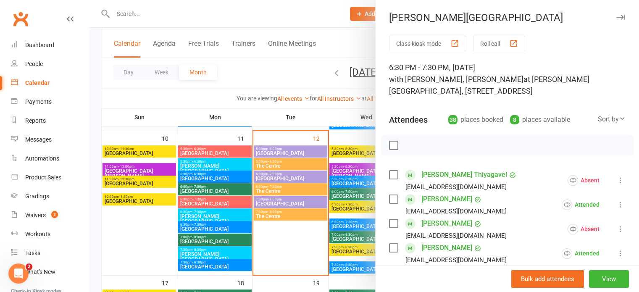
click at [616, 16] on icon "button" at bounding box center [620, 17] width 9 height 5
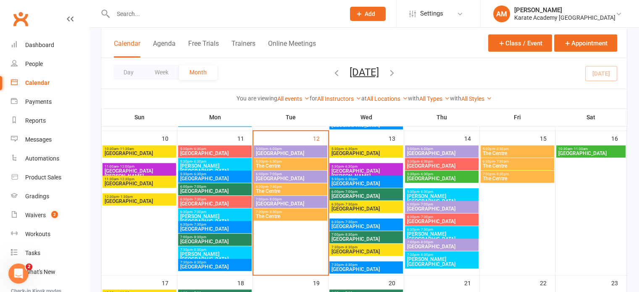
click at [203, 162] on span "- 6:30pm" at bounding box center [199, 162] width 14 height 4
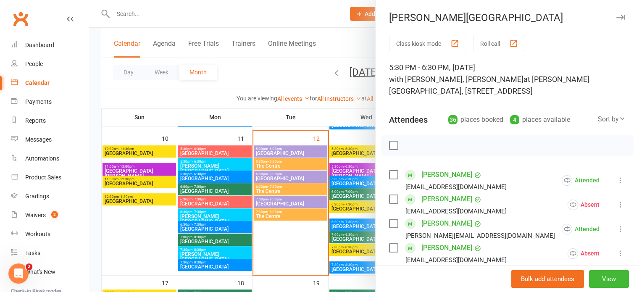
click at [616, 16] on icon "button" at bounding box center [620, 17] width 9 height 5
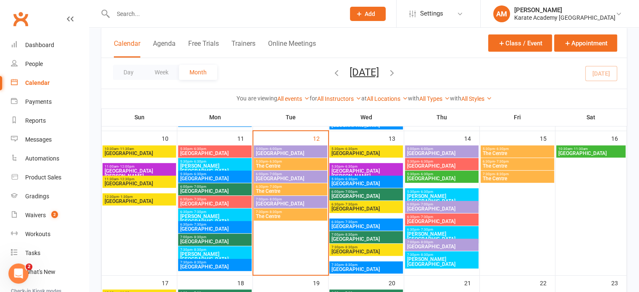
click at [221, 248] on span "7:30pm - 8:30pm" at bounding box center [215, 250] width 70 height 4
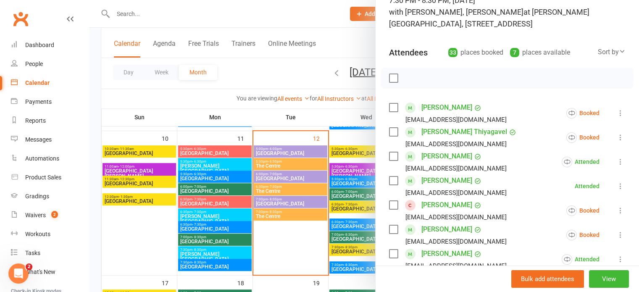
scroll to position [126, 0]
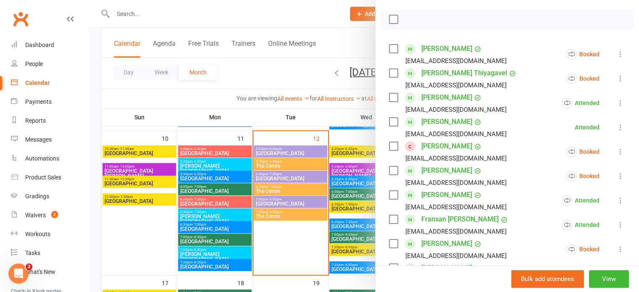
click at [616, 53] on icon at bounding box center [620, 54] width 8 height 8
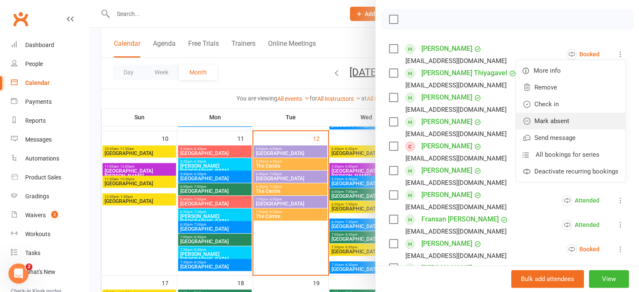
click at [568, 121] on link "Mark absent" at bounding box center [570, 121] width 109 height 17
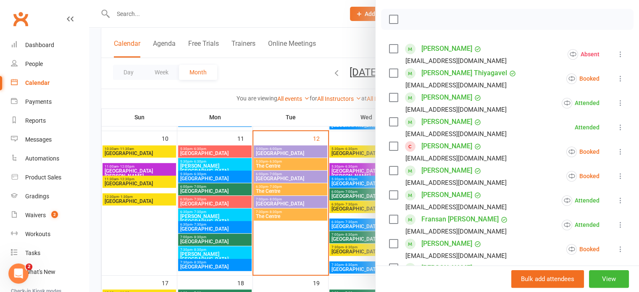
click at [616, 83] on icon at bounding box center [620, 78] width 8 height 8
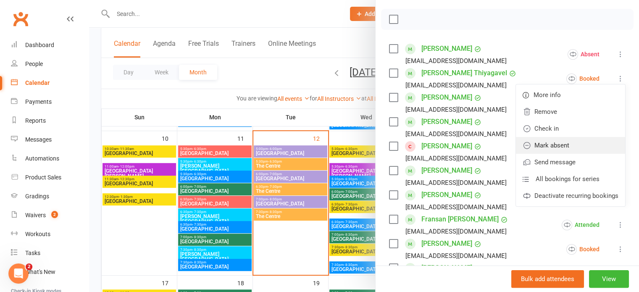
click at [568, 147] on link "Mark absent" at bounding box center [570, 145] width 109 height 17
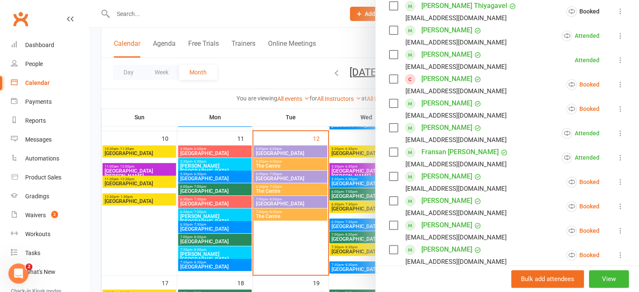
scroll to position [210, 0]
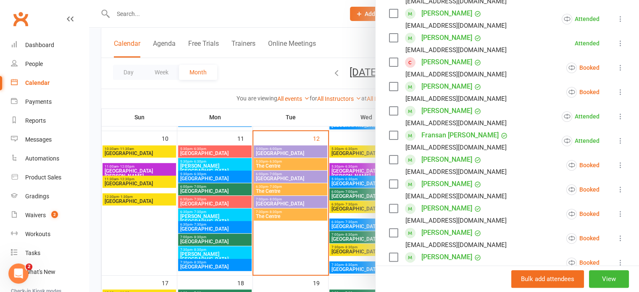
click at [616, 72] on icon at bounding box center [620, 67] width 8 height 8
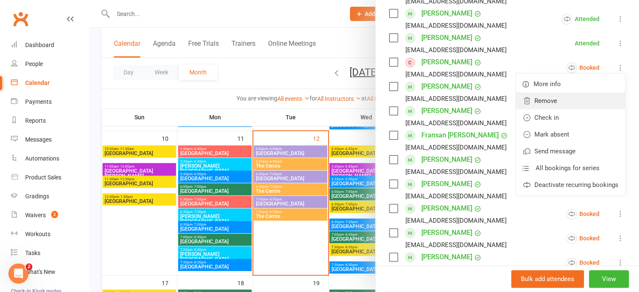
click at [566, 109] on link "Remove" at bounding box center [570, 100] width 109 height 17
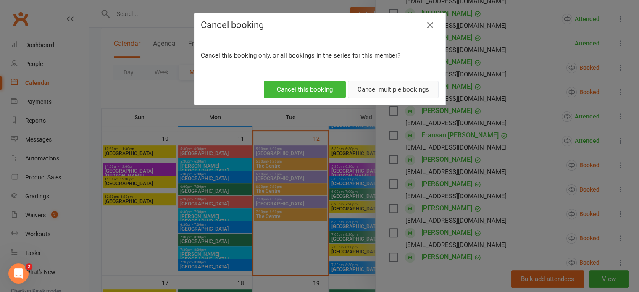
click at [385, 84] on button "Cancel multiple bookings" at bounding box center [393, 90] width 91 height 18
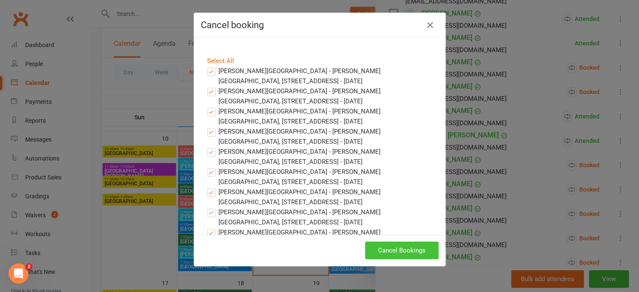
click at [385, 246] on button "Cancel Bookings" at bounding box center [401, 250] width 73 height 18
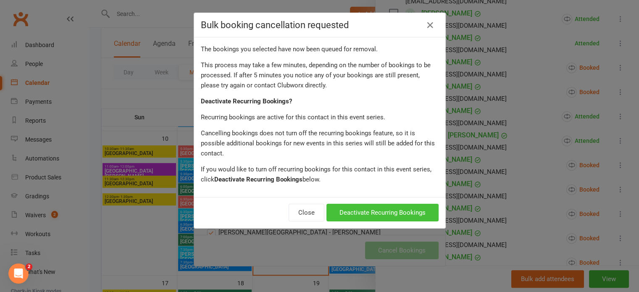
click at [374, 204] on button "Deactivate Recurring Bookings" at bounding box center [382, 213] width 112 height 18
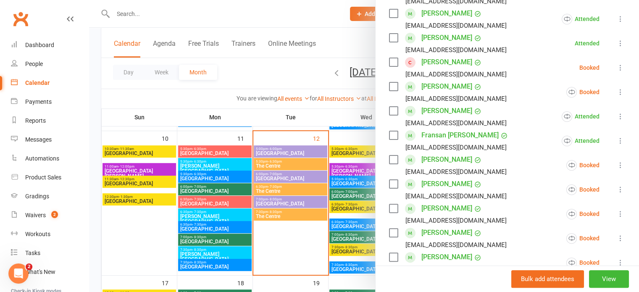
click at [616, 96] on icon at bounding box center [620, 92] width 8 height 8
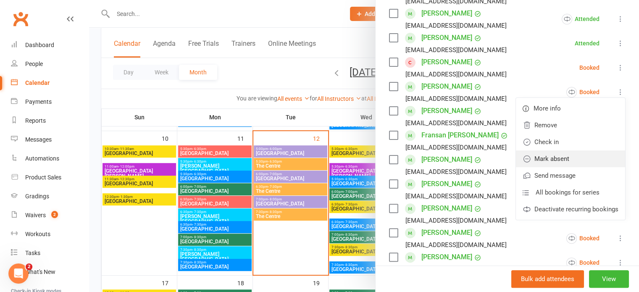
click at [569, 167] on link "Mark absent" at bounding box center [570, 158] width 109 height 17
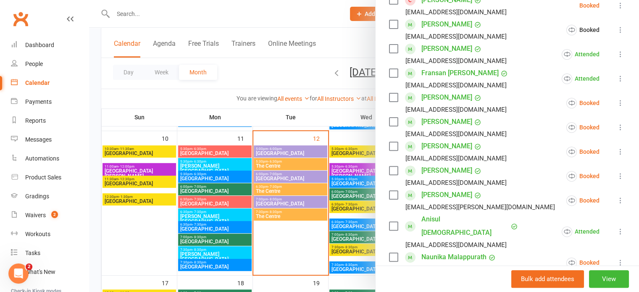
scroll to position [294, 0]
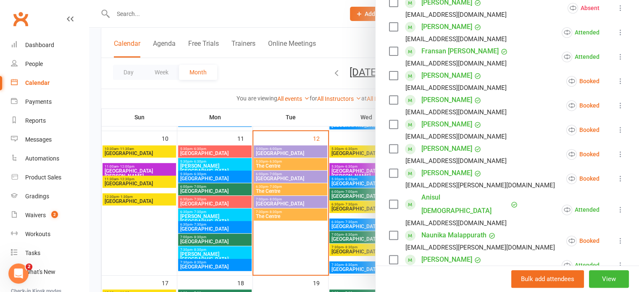
click at [616, 85] on icon at bounding box center [620, 81] width 8 height 8
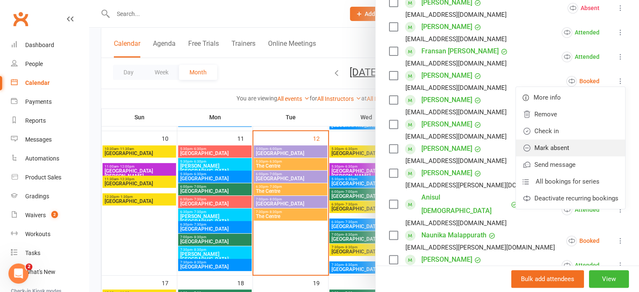
click at [577, 156] on link "Mark absent" at bounding box center [570, 147] width 109 height 17
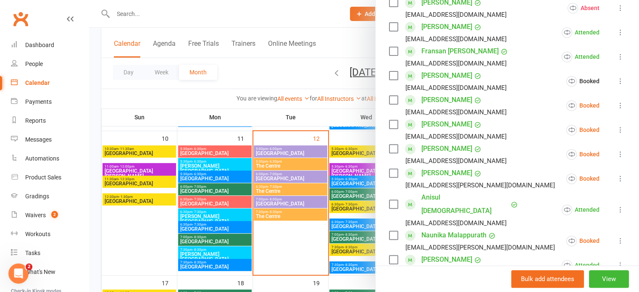
click at [616, 110] on icon at bounding box center [620, 105] width 8 height 8
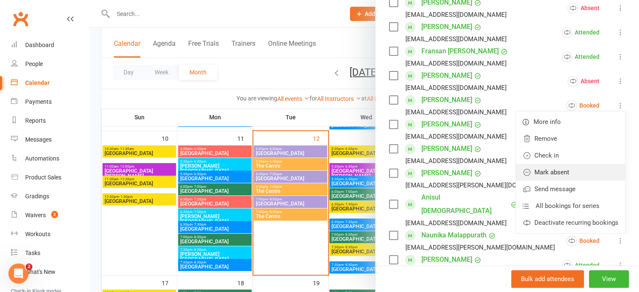
click at [580, 181] on link "Mark absent" at bounding box center [570, 172] width 109 height 17
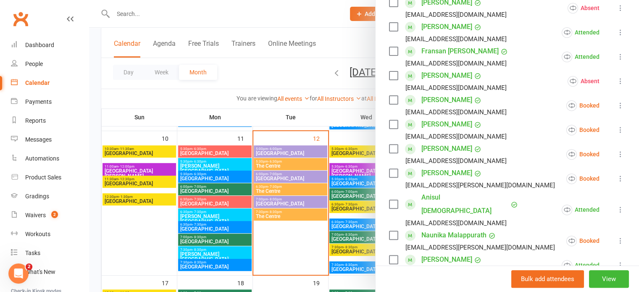
click at [616, 134] on icon at bounding box center [620, 130] width 8 height 8
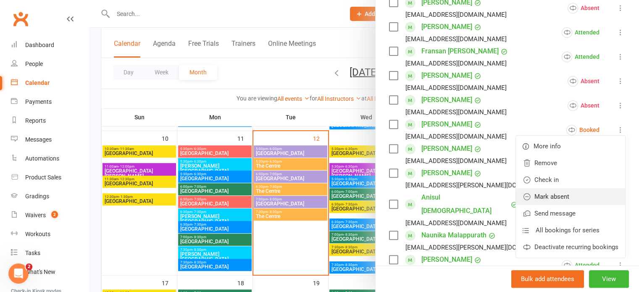
click at [581, 205] on link "Mark absent" at bounding box center [570, 196] width 109 height 17
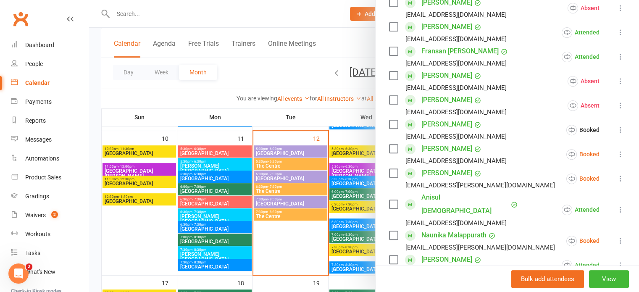
click at [616, 158] on icon at bounding box center [620, 154] width 8 height 8
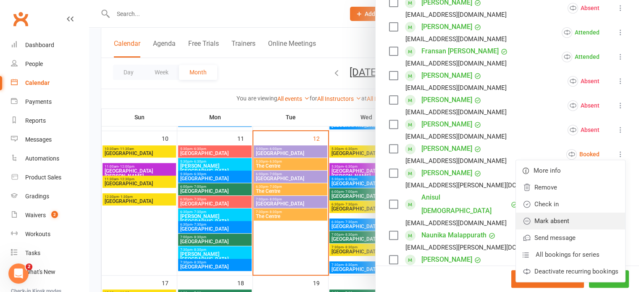
click at [584, 229] on link "Mark absent" at bounding box center [570, 220] width 109 height 17
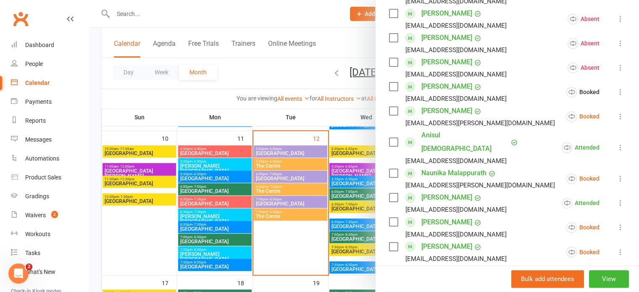
scroll to position [378, 0]
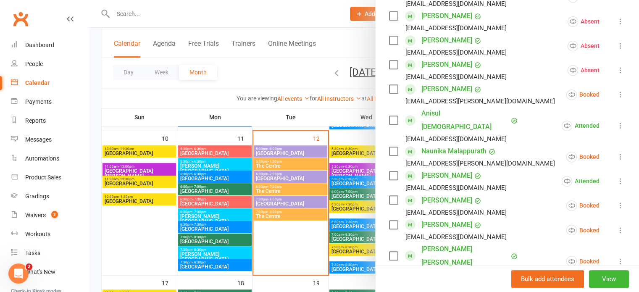
click at [616, 99] on icon at bounding box center [620, 94] width 8 height 8
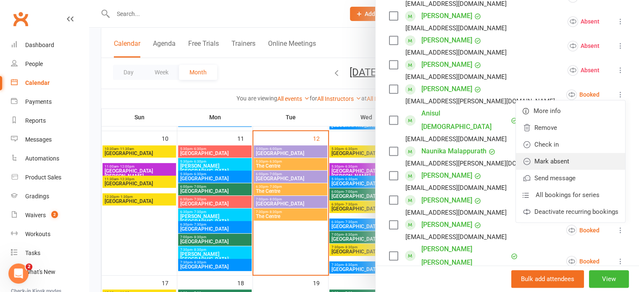
click at [582, 170] on link "Mark absent" at bounding box center [570, 161] width 109 height 17
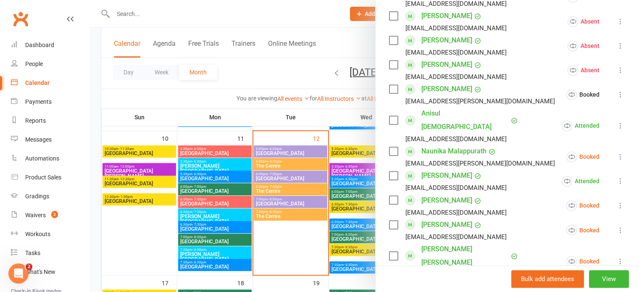
click at [616, 155] on icon at bounding box center [620, 156] width 8 height 8
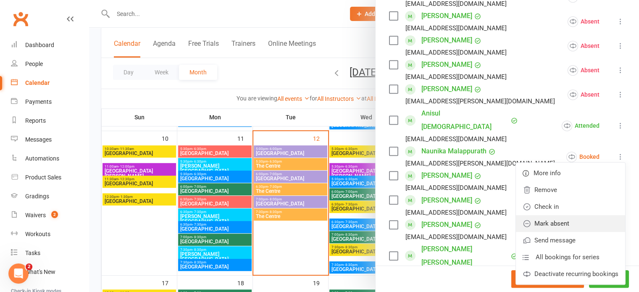
click at [584, 220] on link "Mark absent" at bounding box center [570, 223] width 109 height 17
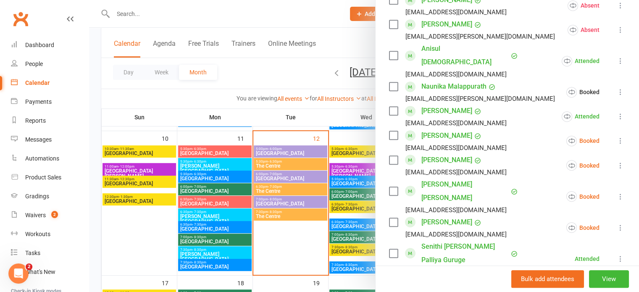
scroll to position [504, 0]
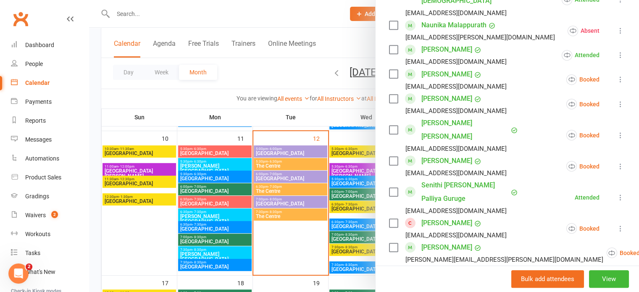
click at [616, 79] on icon at bounding box center [620, 79] width 8 height 8
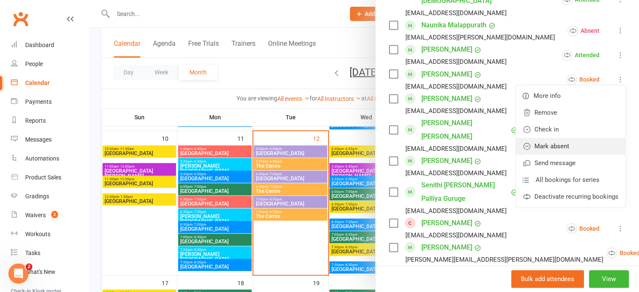
click at [584, 144] on link "Mark absent" at bounding box center [570, 146] width 109 height 17
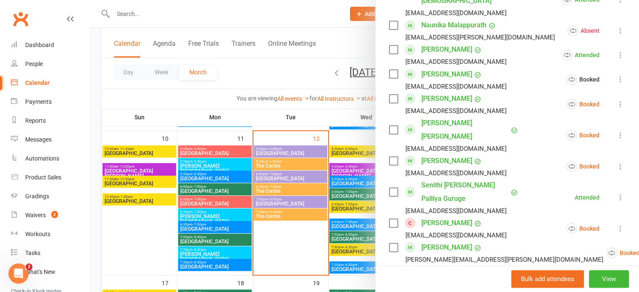
click at [616, 102] on icon at bounding box center [620, 104] width 8 height 8
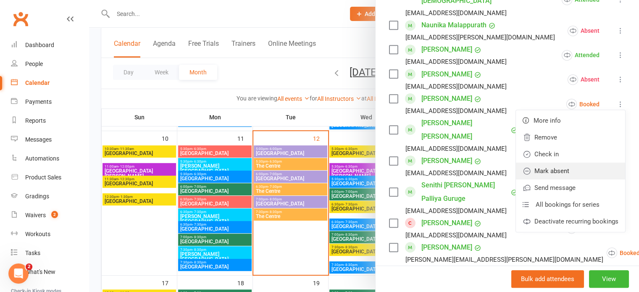
click at [579, 168] on link "Mark absent" at bounding box center [570, 170] width 109 height 17
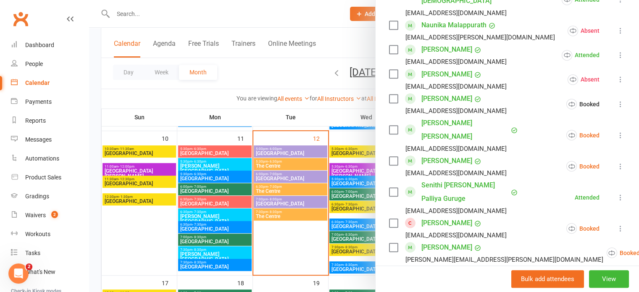
click at [616, 131] on icon at bounding box center [620, 135] width 8 height 8
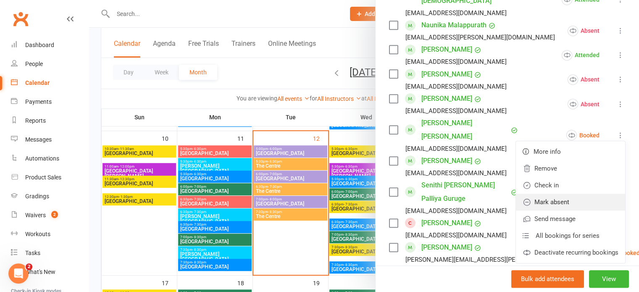
click at [582, 202] on link "Mark absent" at bounding box center [570, 202] width 109 height 17
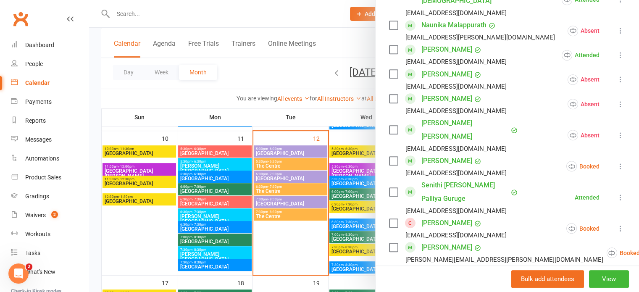
click at [616, 162] on icon at bounding box center [620, 166] width 8 height 8
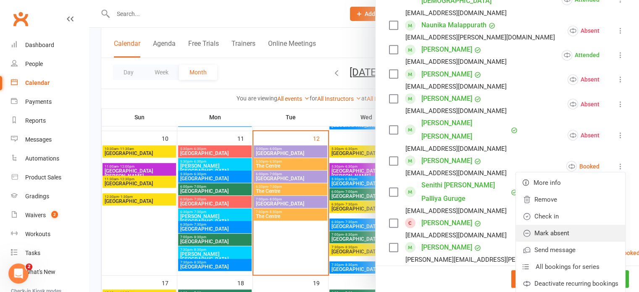
click at [584, 225] on link "Mark absent" at bounding box center [570, 233] width 109 height 17
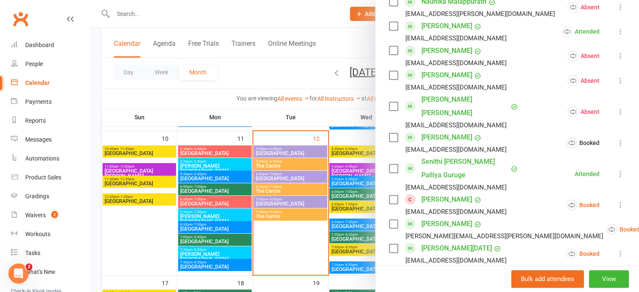
scroll to position [588, 0]
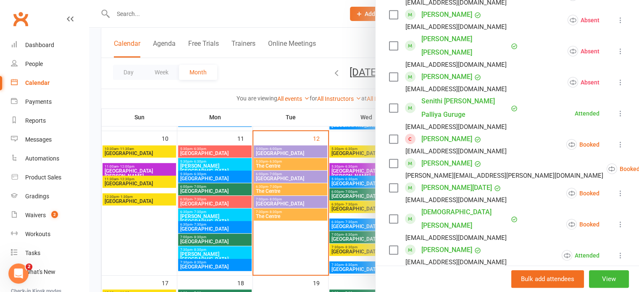
click at [616, 140] on icon at bounding box center [620, 144] width 8 height 8
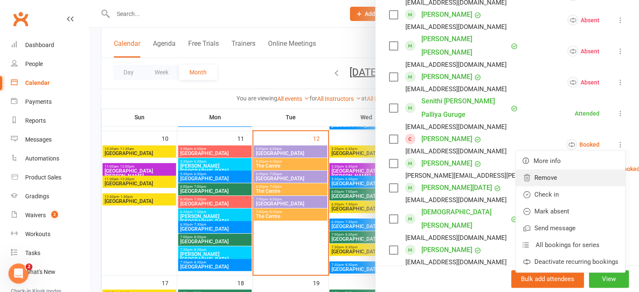
click at [565, 169] on link "Remove" at bounding box center [570, 177] width 109 height 17
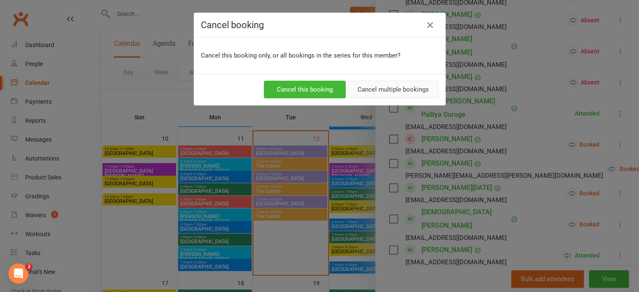
click at [395, 93] on button "Cancel multiple bookings" at bounding box center [393, 90] width 91 height 18
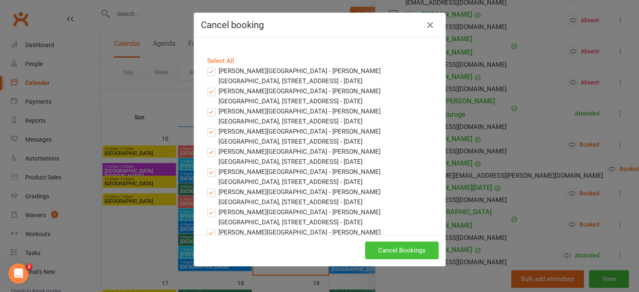
click at [383, 250] on button "Cancel Bookings" at bounding box center [401, 250] width 73 height 18
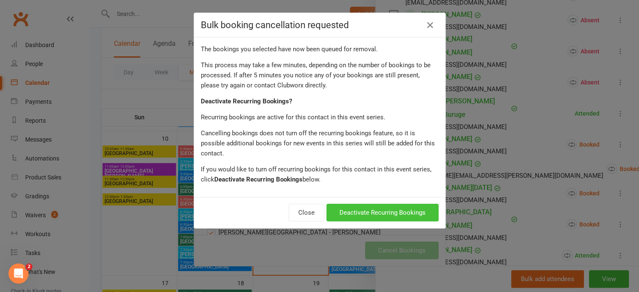
click at [401, 204] on button "Deactivate Recurring Bookings" at bounding box center [382, 213] width 112 height 18
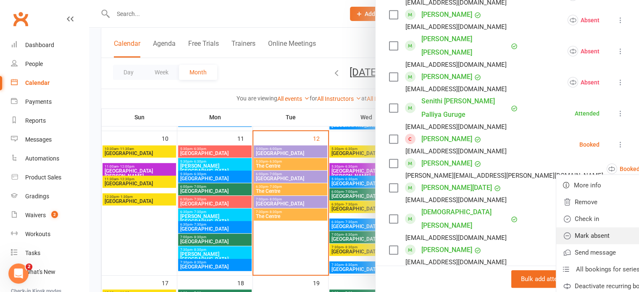
click at [577, 227] on link "Mark absent" at bounding box center [610, 235] width 109 height 17
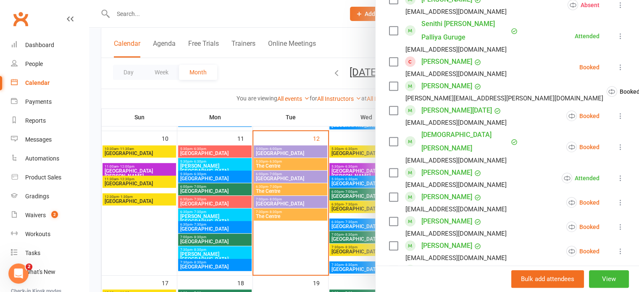
scroll to position [672, 0]
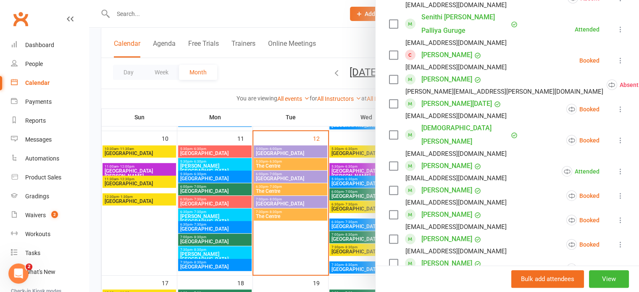
click at [616, 105] on icon at bounding box center [620, 109] width 8 height 8
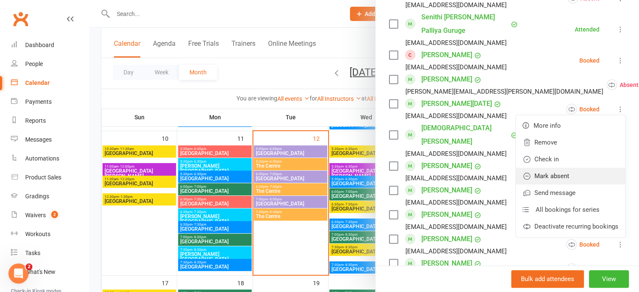
click at [580, 168] on link "Mark absent" at bounding box center [570, 176] width 109 height 17
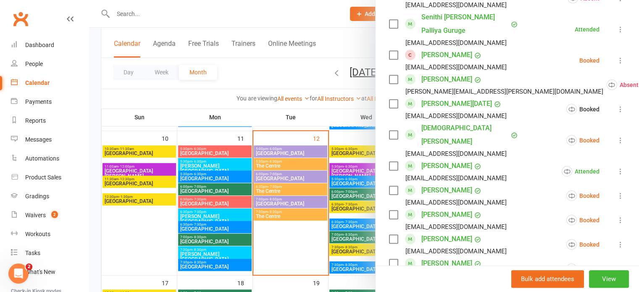
click at [616, 136] on icon at bounding box center [620, 140] width 8 height 8
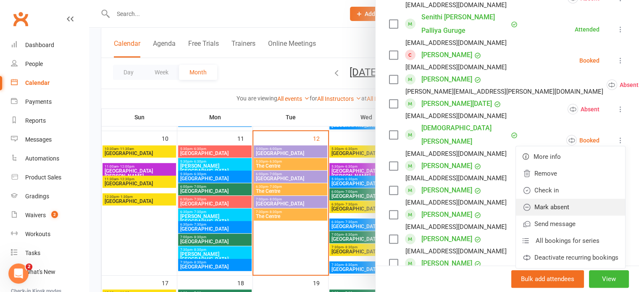
click at [577, 199] on link "Mark absent" at bounding box center [570, 207] width 109 height 17
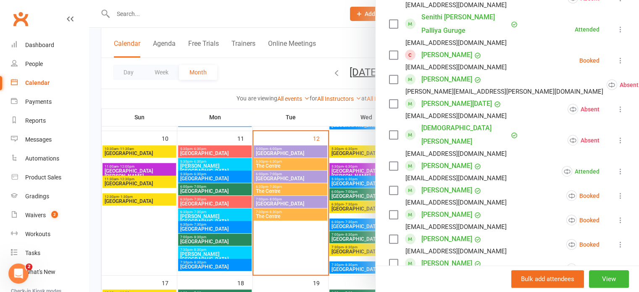
click at [616, 191] on icon at bounding box center [620, 195] width 8 height 8
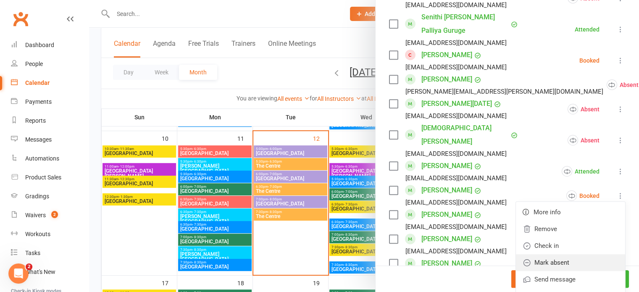
click at [574, 254] on link "Mark absent" at bounding box center [570, 262] width 109 height 17
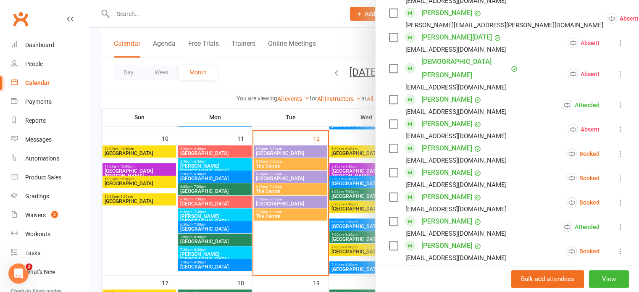
scroll to position [756, 0]
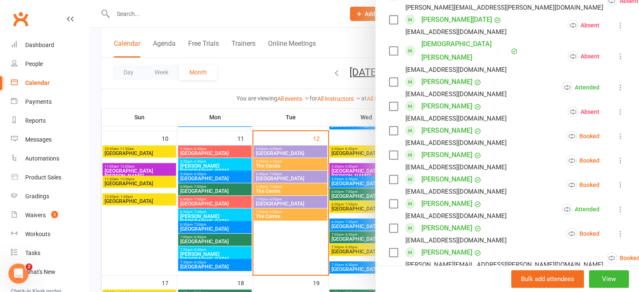
click at [616, 132] on icon at bounding box center [620, 136] width 8 height 8
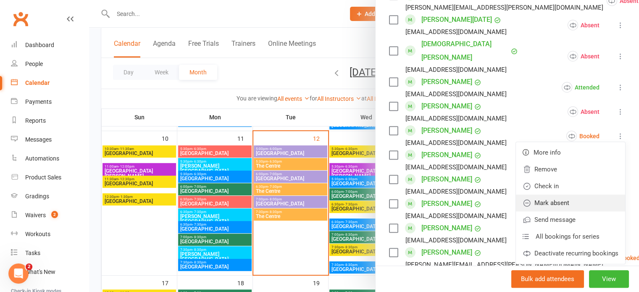
drag, startPoint x: 579, startPoint y: 173, endPoint x: 582, endPoint y: 164, distance: 9.4
click at [579, 194] on link "Mark absent" at bounding box center [570, 202] width 109 height 17
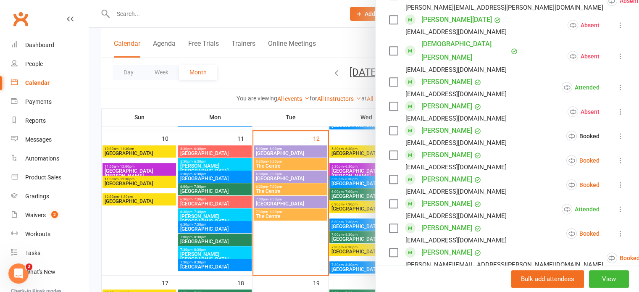
click at [616, 156] on icon at bounding box center [620, 160] width 8 height 8
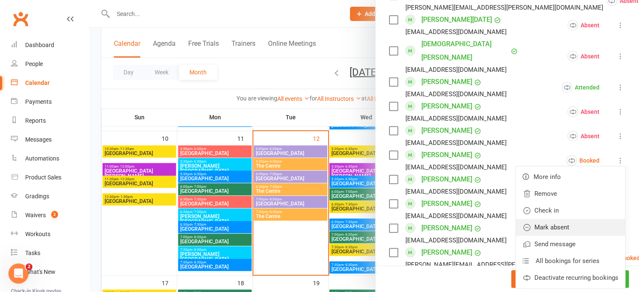
click at [578, 219] on link "Mark absent" at bounding box center [570, 227] width 109 height 17
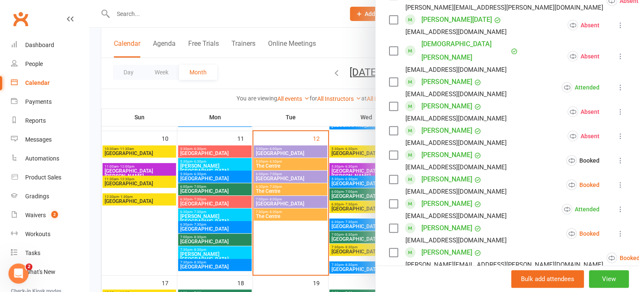
click at [616, 181] on icon at bounding box center [620, 185] width 8 height 8
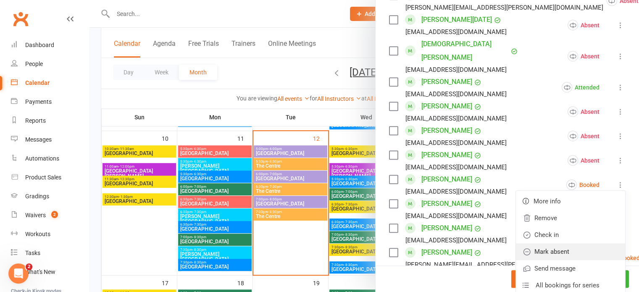
click at [575, 243] on link "Mark absent" at bounding box center [570, 251] width 109 height 17
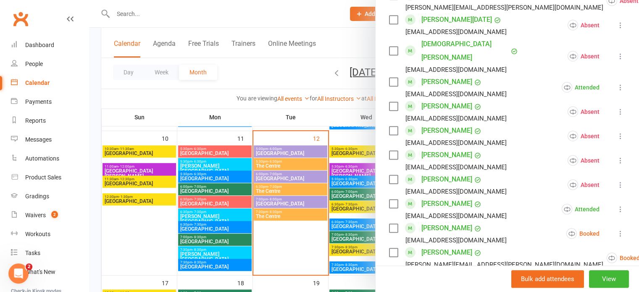
click at [616, 229] on icon at bounding box center [620, 233] width 8 height 8
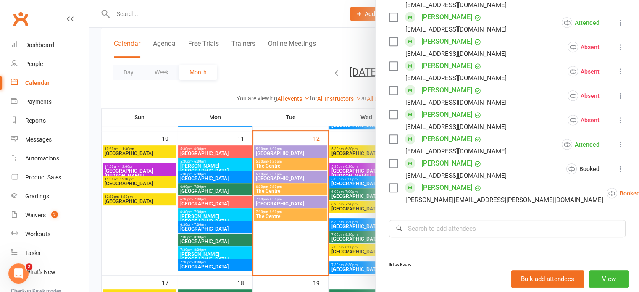
scroll to position [840, 0]
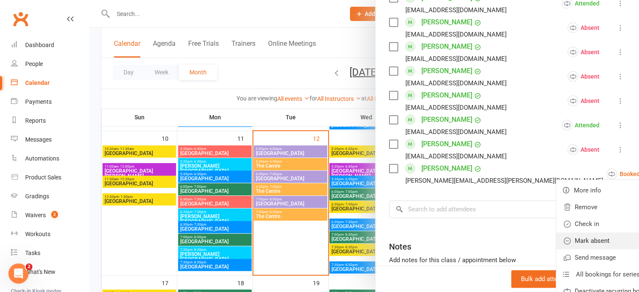
click at [578, 232] on link "Mark absent" at bounding box center [610, 240] width 109 height 17
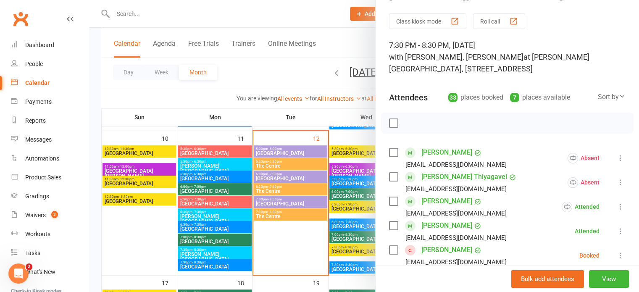
scroll to position [0, 0]
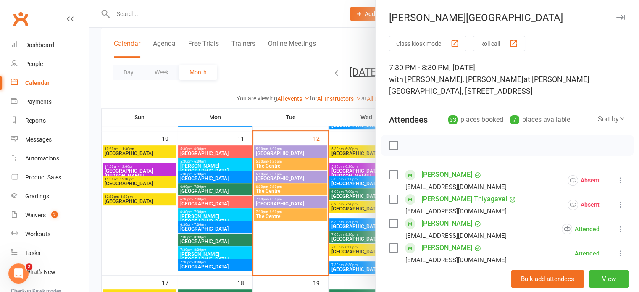
click at [616, 17] on icon "button" at bounding box center [620, 17] width 9 height 5
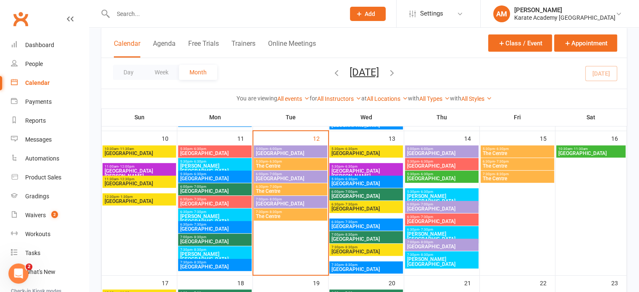
click at [233, 214] on span "Kingsley Academy" at bounding box center [215, 219] width 70 height 10
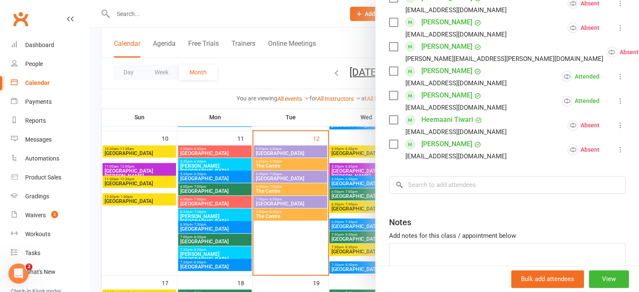
scroll to position [1005, 0]
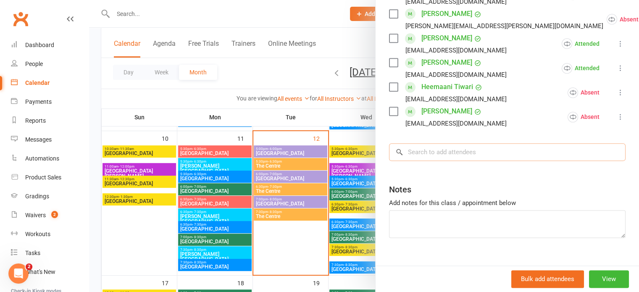
click at [496, 143] on input "search" at bounding box center [507, 152] width 236 height 18
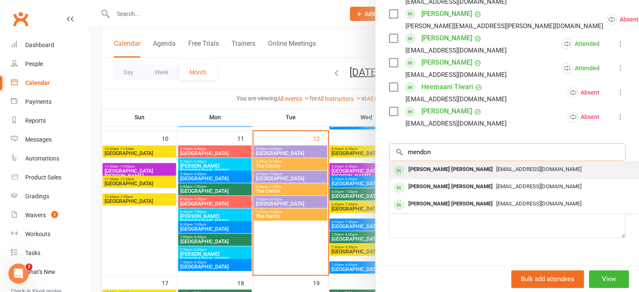
type input "mendon"
click at [475, 163] on div "[EMAIL_ADDRESS][DOMAIN_NAME]" at bounding box center [515, 169] width 244 height 12
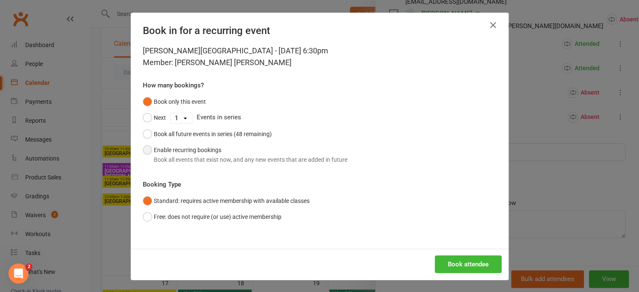
drag, startPoint x: 231, startPoint y: 156, endPoint x: 237, endPoint y: 162, distance: 9.2
click at [231, 156] on div "Book all events that exist now, and any new events that are added in future" at bounding box center [251, 159] width 194 height 9
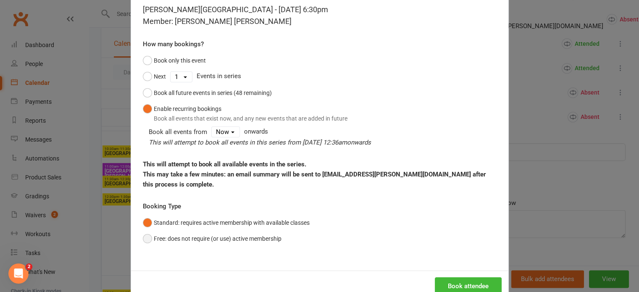
scroll to position [42, 0]
click at [254, 238] on button "Free: does not require (or use) active membership" at bounding box center [212, 238] width 139 height 16
click at [469, 280] on button "Book attendee" at bounding box center [468, 285] width 67 height 18
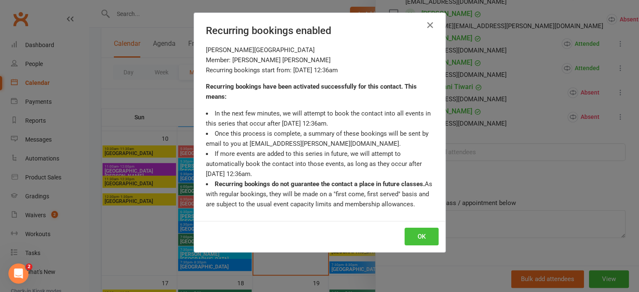
click at [420, 231] on button "OK" at bounding box center [421, 237] width 34 height 18
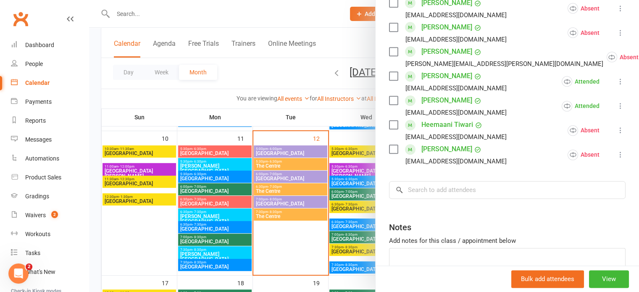
scroll to position [1030, 0]
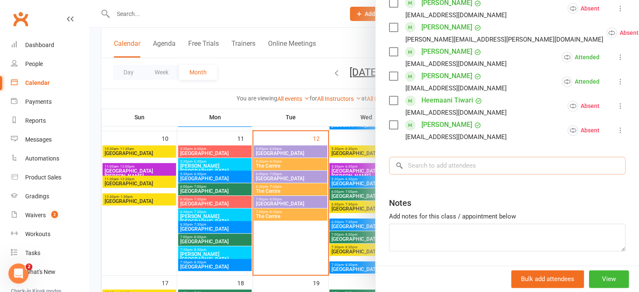
click at [485, 157] on input "search" at bounding box center [507, 166] width 236 height 18
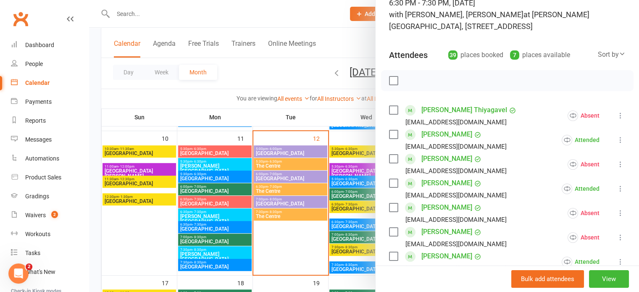
scroll to position [64, 0]
type input "mendon"
click at [602, 48] on div "Attendees 39 places booked 7 places available Sort by Last name First name Book…" at bounding box center [507, 54] width 236 height 21
click at [600, 55] on div "Sort by" at bounding box center [611, 55] width 28 height 11
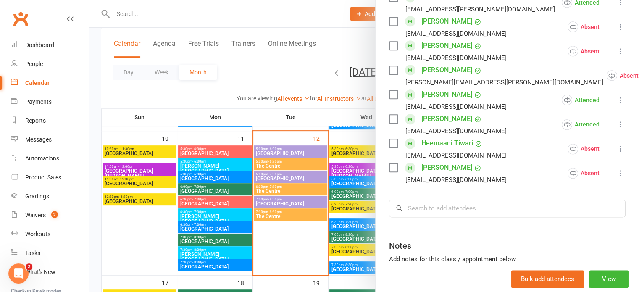
scroll to position [988, 0]
click at [467, 199] on input "search" at bounding box center [507, 208] width 236 height 18
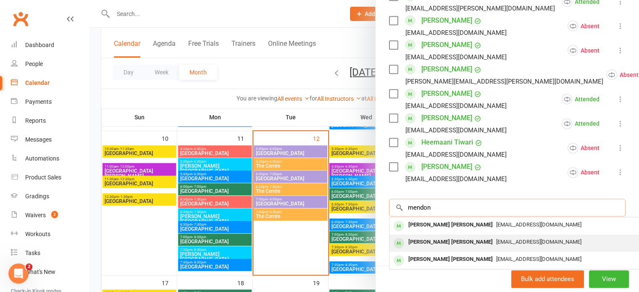
type input "mendon"
click at [442, 236] on div "Isaac Liam Mendonca" at bounding box center [450, 242] width 91 height 12
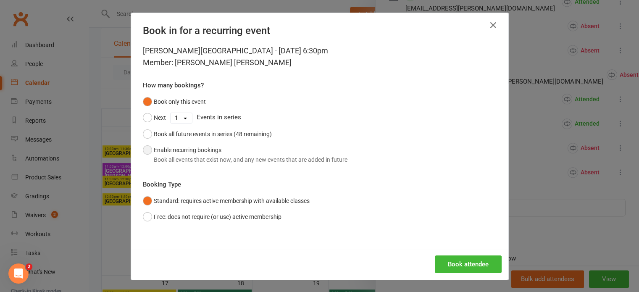
click at [192, 155] on div "Book all events that exist now, and any new events that are added in future" at bounding box center [251, 159] width 194 height 9
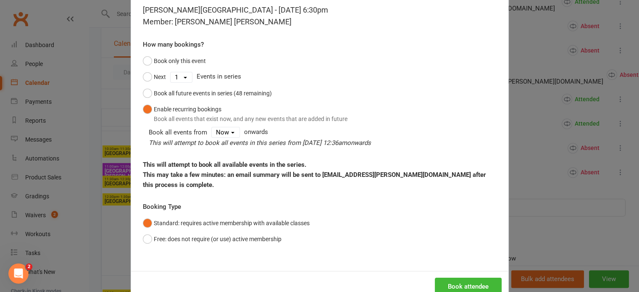
scroll to position [42, 0]
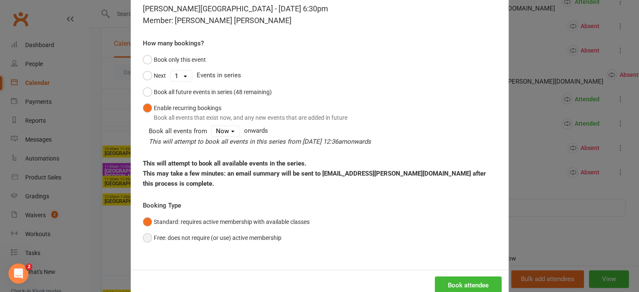
click at [244, 238] on button "Free: does not require (or use) active membership" at bounding box center [212, 238] width 139 height 16
click at [465, 283] on button "Book attendee" at bounding box center [468, 285] width 67 height 18
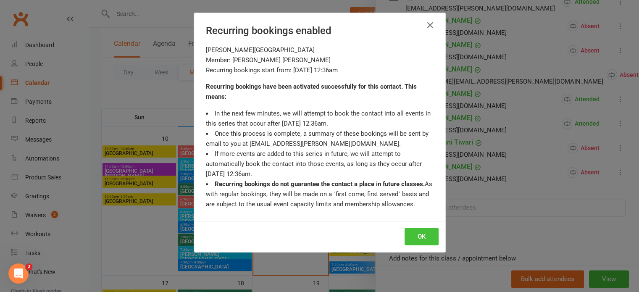
click at [412, 236] on button "OK" at bounding box center [421, 237] width 34 height 18
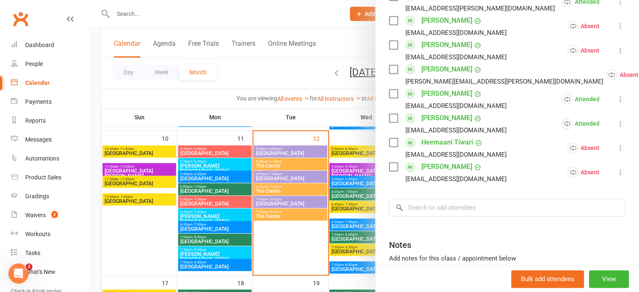
scroll to position [1012, 0]
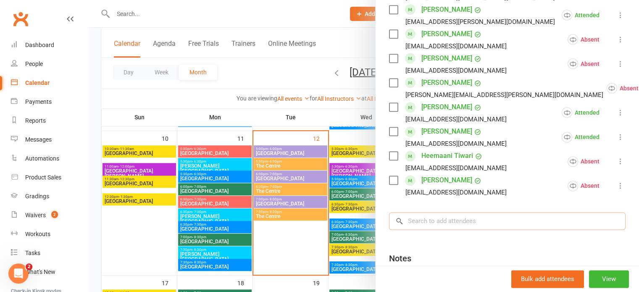
click at [438, 212] on input "search" at bounding box center [507, 221] width 236 height 18
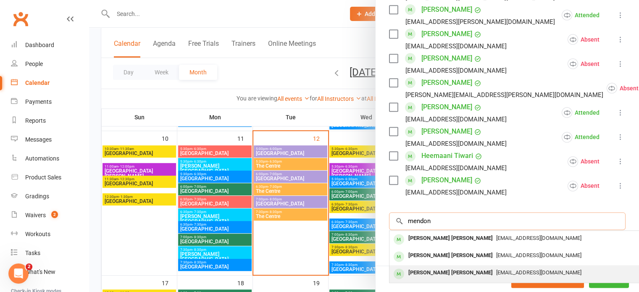
type input "mendon"
click at [437, 267] on div "Azriel Nathan Mendonca" at bounding box center [450, 273] width 91 height 12
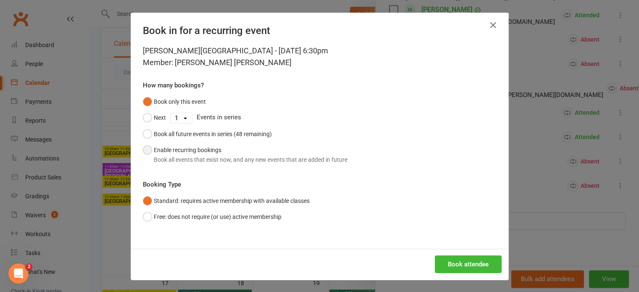
click at [273, 163] on div "Book all events that exist now, and any new events that are added in future" at bounding box center [251, 159] width 194 height 9
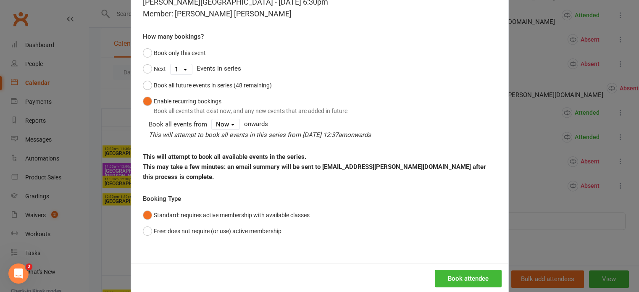
scroll to position [63, 0]
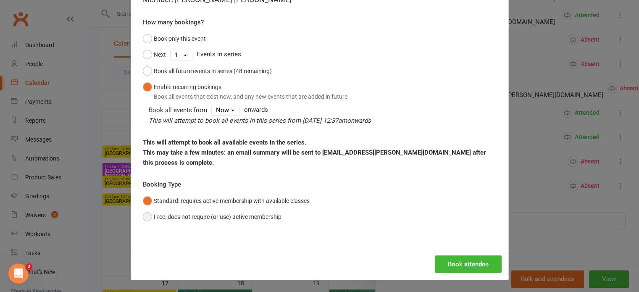
click at [272, 219] on button "Free: does not require (or use) active membership" at bounding box center [212, 217] width 139 height 16
click at [463, 259] on button "Book attendee" at bounding box center [468, 264] width 67 height 18
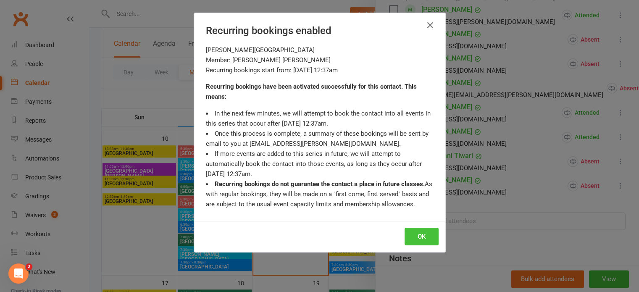
click at [422, 235] on button "OK" at bounding box center [421, 237] width 34 height 18
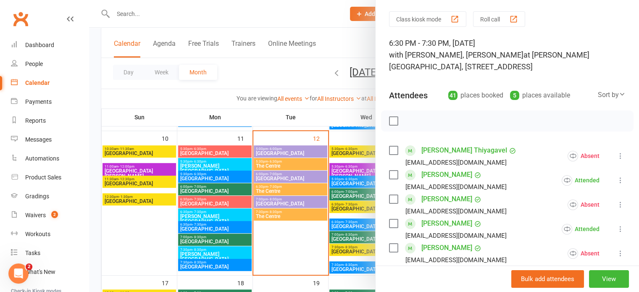
scroll to position [0, 0]
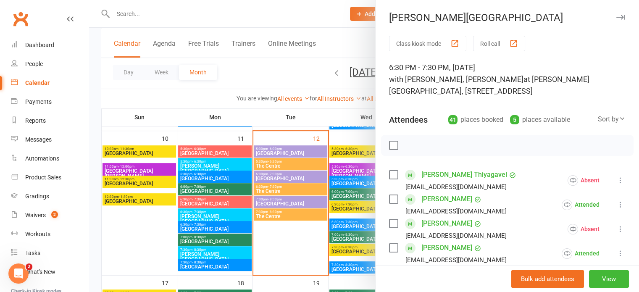
click at [616, 18] on icon "button" at bounding box center [620, 17] width 9 height 5
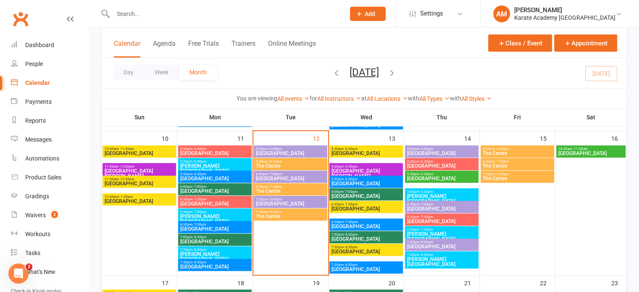
click at [448, 260] on span "Kingsley Academy" at bounding box center [441, 262] width 70 height 10
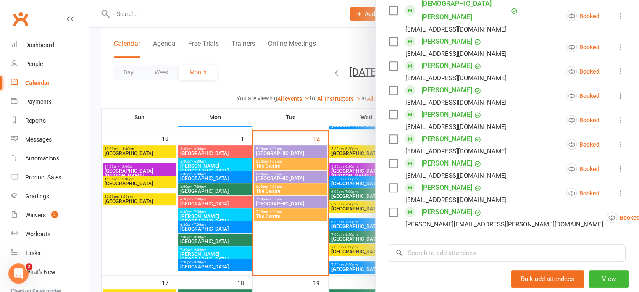
scroll to position [714, 0]
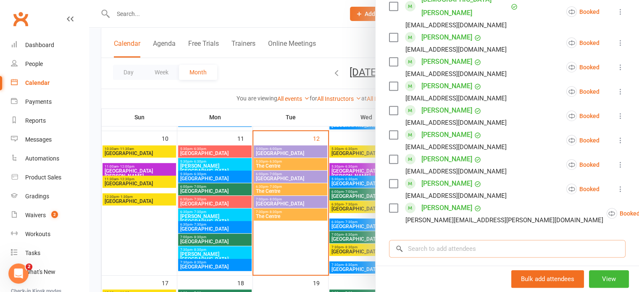
click at [454, 240] on input "search" at bounding box center [507, 249] width 236 height 18
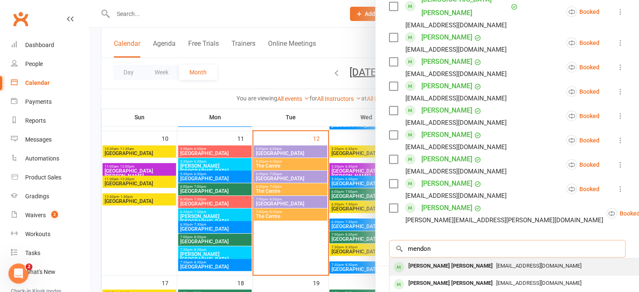
type input "mendon"
click at [457, 260] on div "[PERSON_NAME] [PERSON_NAME]" at bounding box center [450, 266] width 91 height 12
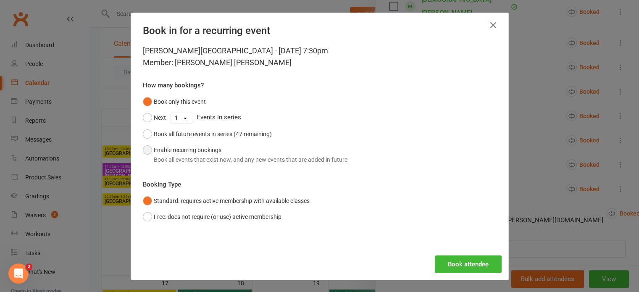
click at [321, 159] on div "Book all events that exist now, and any new events that are added in future" at bounding box center [251, 159] width 194 height 9
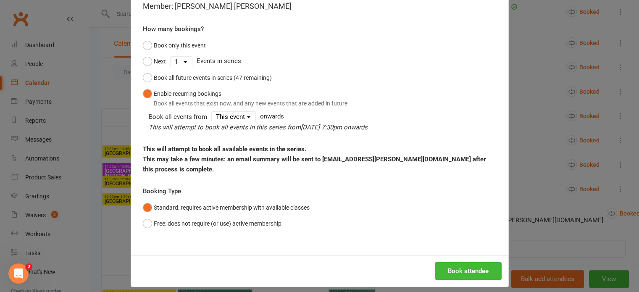
scroll to position [63, 0]
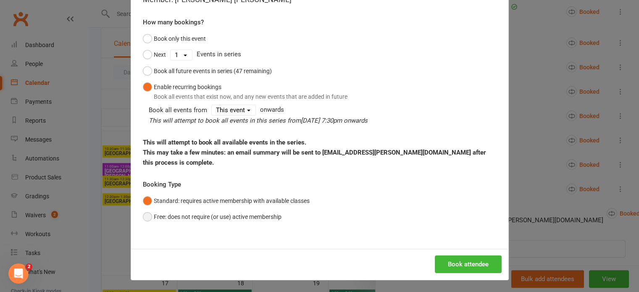
click at [244, 222] on button "Free: does not require (or use) active membership" at bounding box center [212, 217] width 139 height 16
click at [457, 262] on button "Book attendee" at bounding box center [468, 264] width 67 height 18
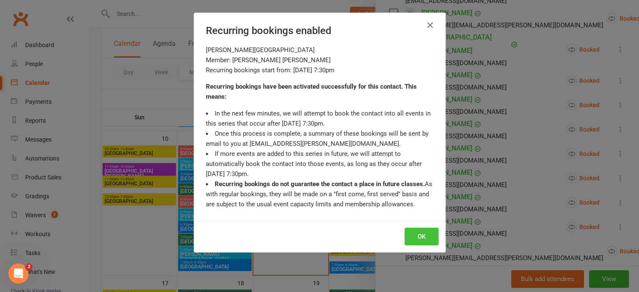
click at [420, 241] on button "OK" at bounding box center [421, 237] width 34 height 18
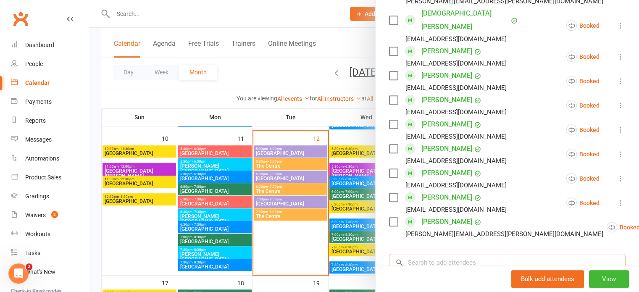
click at [455, 254] on input "search" at bounding box center [507, 263] width 236 height 18
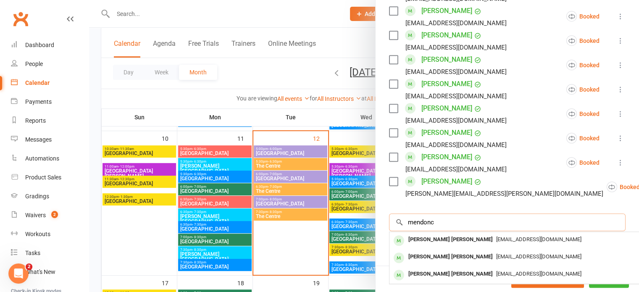
scroll to position [780, 0]
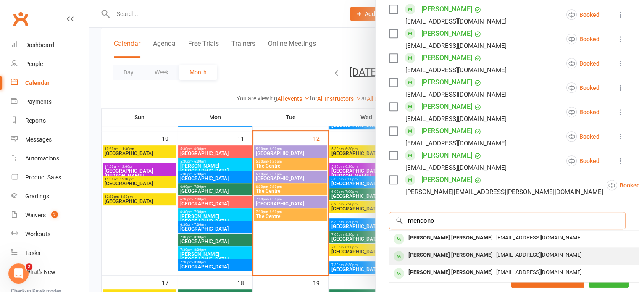
type input "mendonc"
click at [448, 249] on div "Isaac Liam Mendonca" at bounding box center [450, 255] width 91 height 12
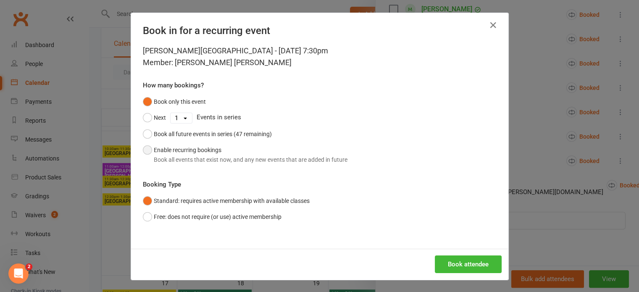
click at [233, 153] on button "Enable recurring bookings Book all events that exist now, and any new events th…" at bounding box center [245, 155] width 204 height 26
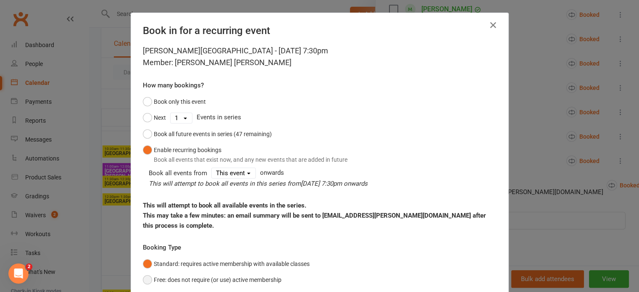
click at [260, 277] on button "Free: does not require (or use) active membership" at bounding box center [212, 280] width 139 height 16
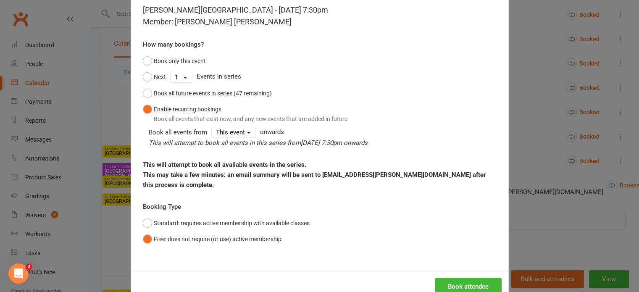
scroll to position [42, 0]
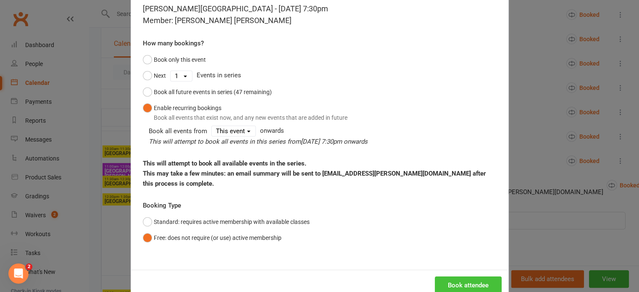
click at [457, 283] on button "Book attendee" at bounding box center [468, 285] width 67 height 18
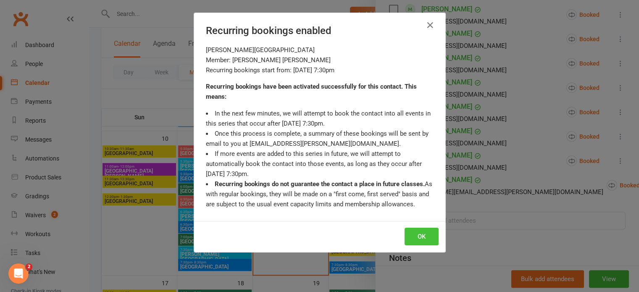
click at [425, 234] on button "OK" at bounding box center [421, 237] width 34 height 18
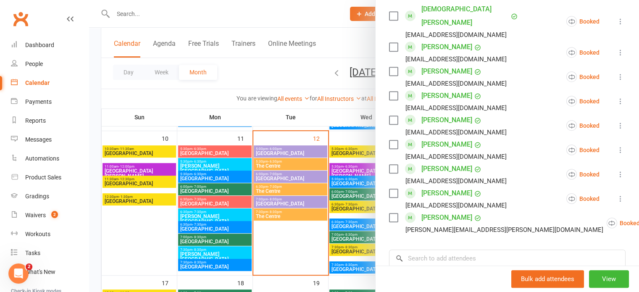
scroll to position [804, 0]
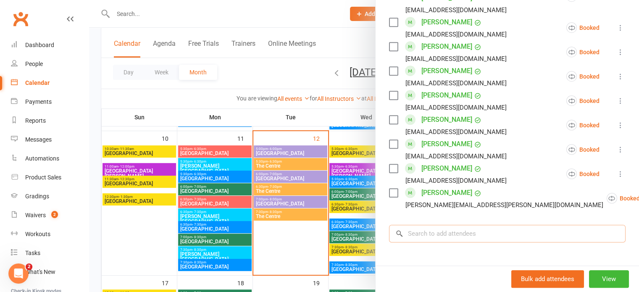
click at [482, 225] on input "search" at bounding box center [507, 234] width 236 height 18
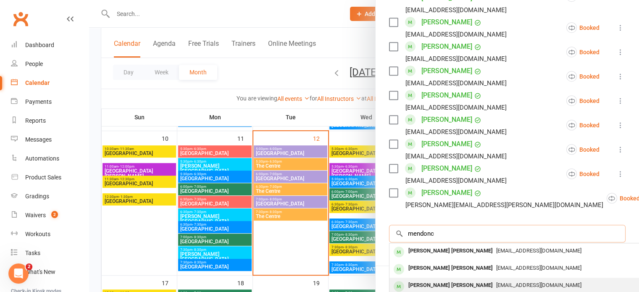
type input "mendonc"
click at [443, 279] on div "Azriel Nathan Mendonca" at bounding box center [450, 285] width 91 height 12
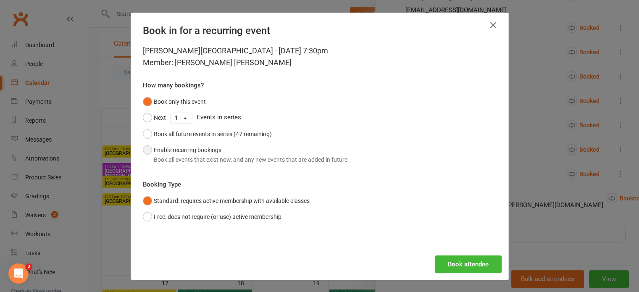
click at [192, 156] on div "Book all events that exist now, and any new events that are added in future" at bounding box center [251, 159] width 194 height 9
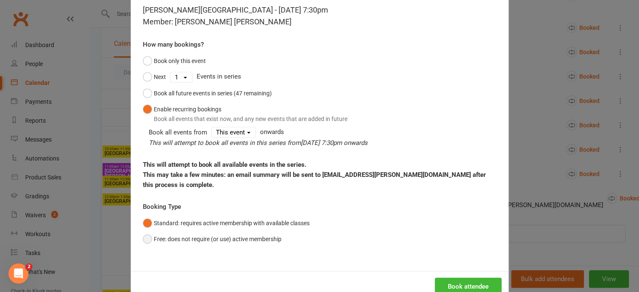
scroll to position [42, 0]
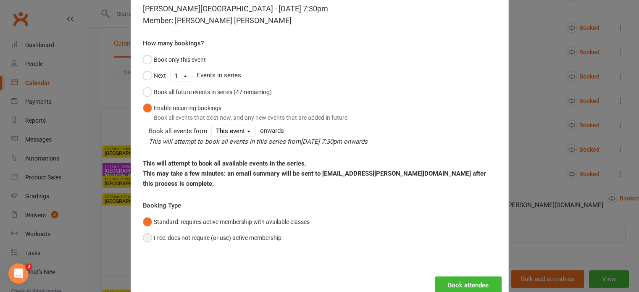
click at [232, 238] on button "Free: does not require (or use) active membership" at bounding box center [212, 238] width 139 height 16
click at [456, 281] on button "Book attendee" at bounding box center [468, 285] width 67 height 18
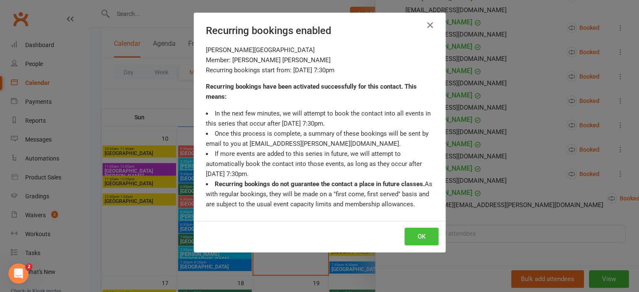
click at [421, 231] on button "OK" at bounding box center [421, 237] width 34 height 18
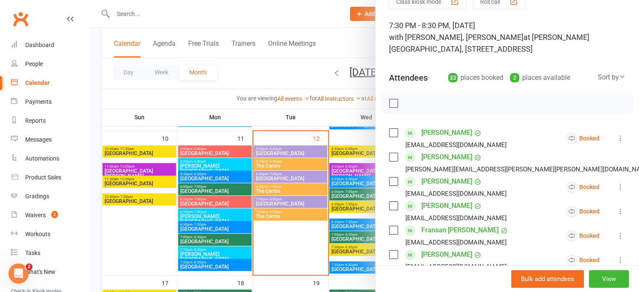
scroll to position [0, 0]
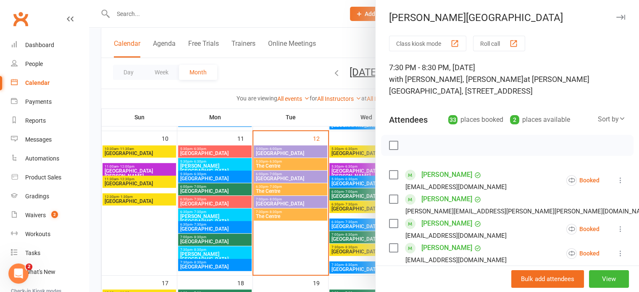
click at [616, 18] on icon "button" at bounding box center [620, 17] width 9 height 5
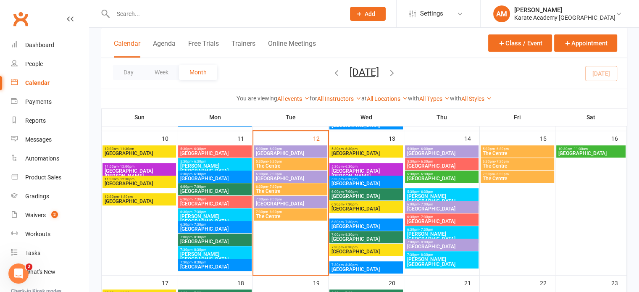
click at [149, 8] on input "text" at bounding box center [224, 14] width 228 height 12
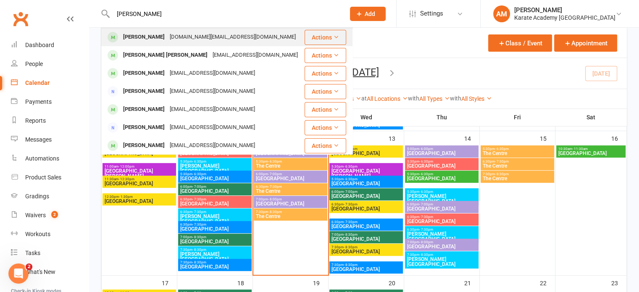
type input "divansh"
click at [148, 41] on div "Divansh Malhotra" at bounding box center [144, 37] width 47 height 12
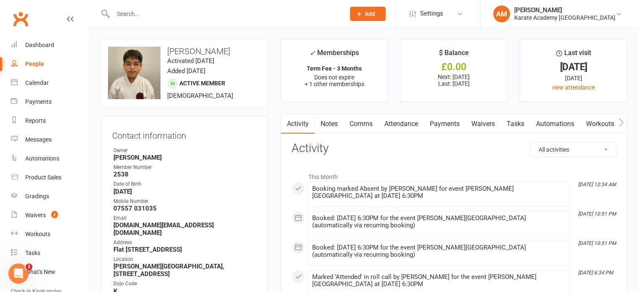
click at [440, 124] on link "Payments" at bounding box center [445, 123] width 42 height 19
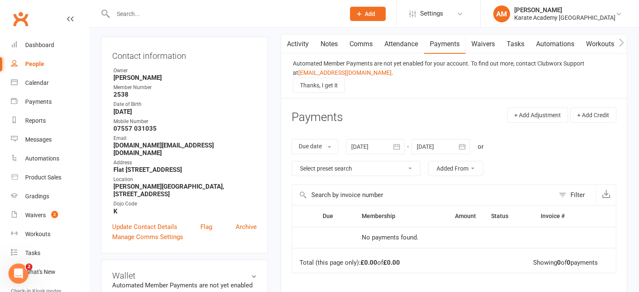
scroll to position [84, 0]
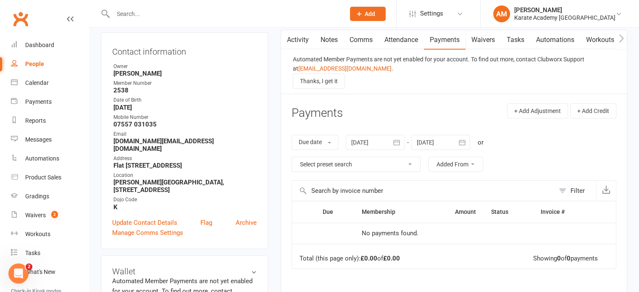
click at [398, 142] on icon "button" at bounding box center [396, 142] width 8 height 8
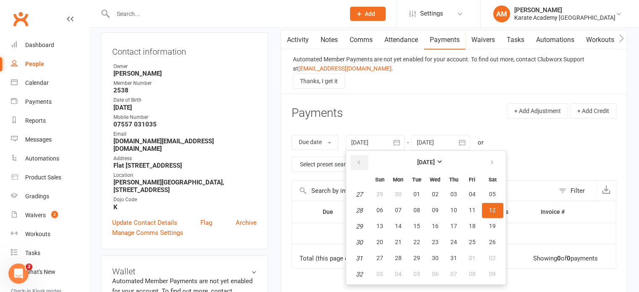
click at [355, 160] on button "button" at bounding box center [359, 162] width 18 height 15
click at [494, 156] on button "button" at bounding box center [492, 162] width 18 height 15
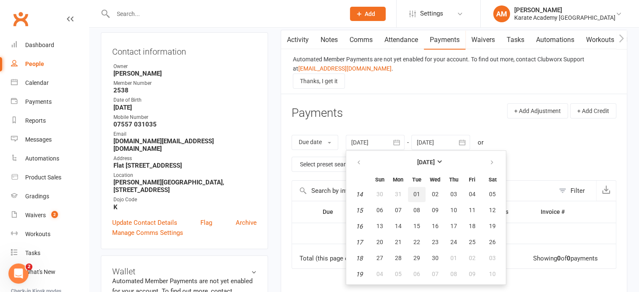
click at [417, 191] on span "01" at bounding box center [416, 194] width 7 height 7
type input "01 Apr 2025"
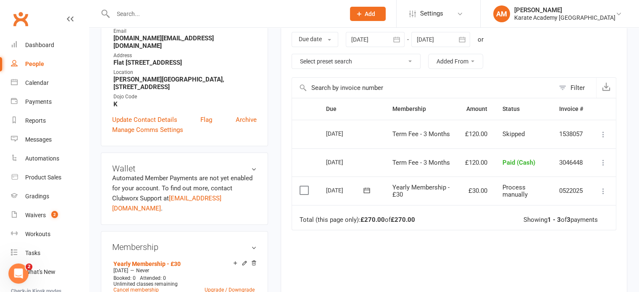
scroll to position [210, 0]
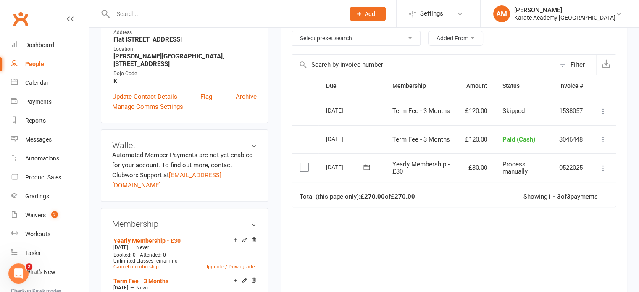
click at [606, 166] on icon at bounding box center [603, 168] width 8 height 8
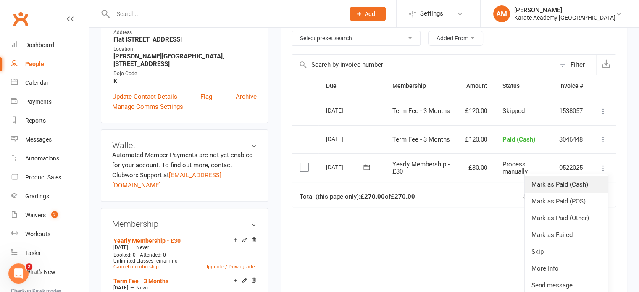
click at [586, 183] on link "Mark as Paid (Cash)" at bounding box center [565, 184] width 83 height 17
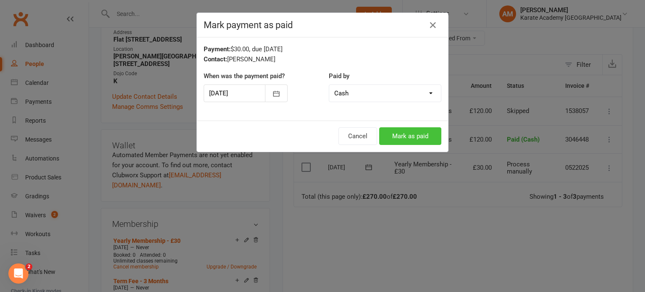
click at [429, 136] on button "Mark as paid" at bounding box center [410, 136] width 62 height 18
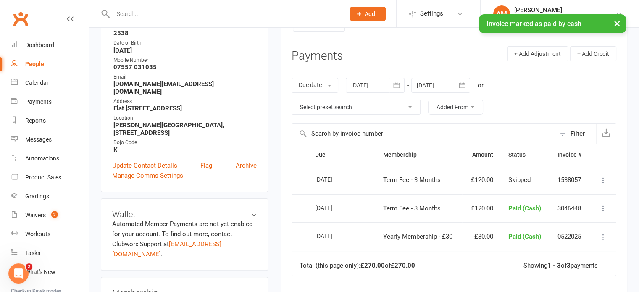
scroll to position [0, 0]
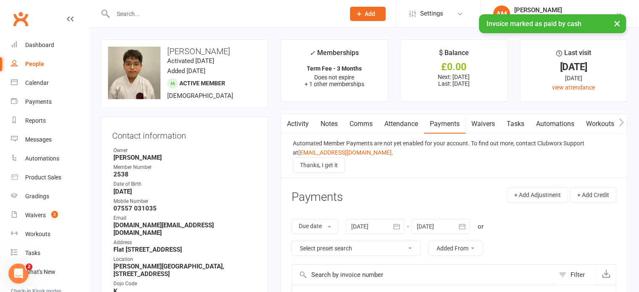
click at [33, 65] on div "People" at bounding box center [34, 63] width 19 height 7
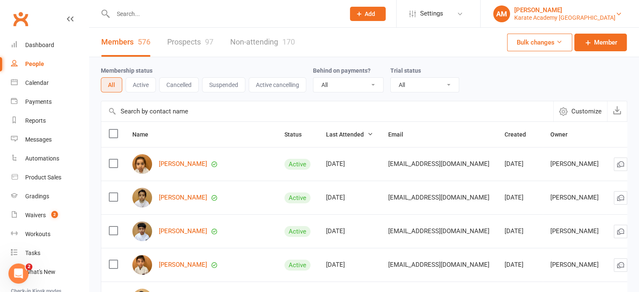
click at [623, 15] on link "AM Arun Malhan Karate Academy UK" at bounding box center [559, 13] width 133 height 17
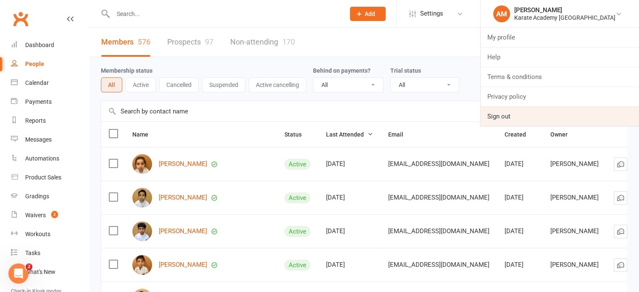
click at [532, 120] on link "Sign out" at bounding box center [559, 116] width 158 height 19
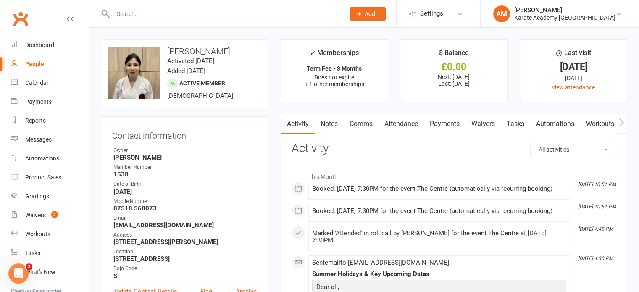
click at [452, 123] on link "Payments" at bounding box center [445, 123] width 42 height 19
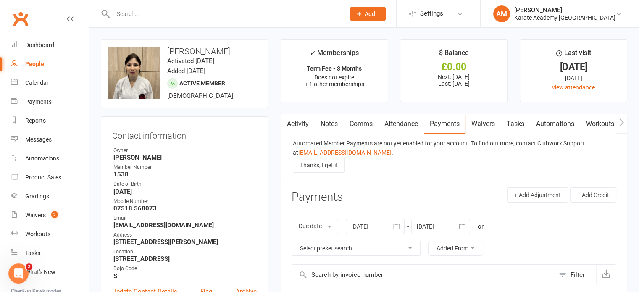
scroll to position [126, 0]
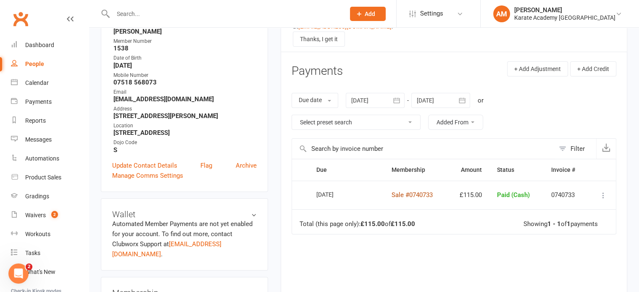
click at [413, 195] on link "Sale #0740733" at bounding box center [411, 195] width 41 height 8
click at [426, 191] on link "Sale #0740733" at bounding box center [411, 195] width 41 height 8
click at [194, 18] on input "text" at bounding box center [224, 14] width 228 height 12
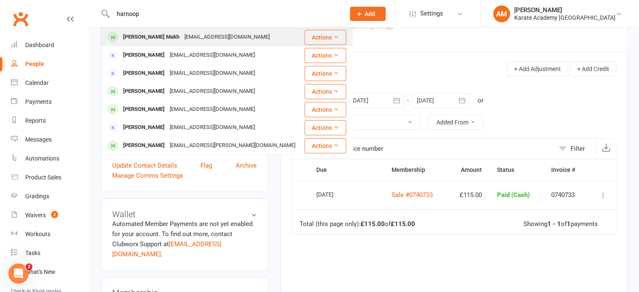
type input "harnoop"
click at [191, 29] on div "Harnoop Kaur Makh kaur.rajneet13@yahoo.com" at bounding box center [203, 37] width 202 height 17
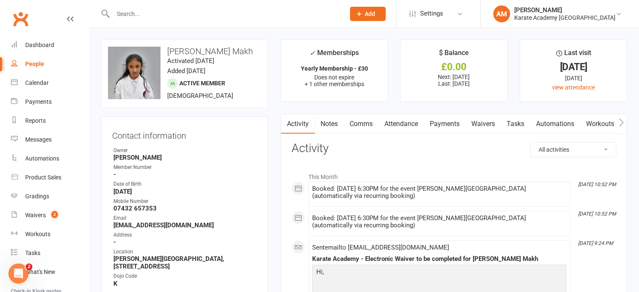
click at [445, 120] on link "Payments" at bounding box center [445, 123] width 42 height 19
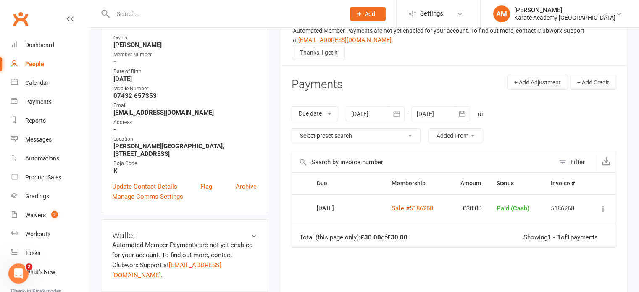
scroll to position [126, 0]
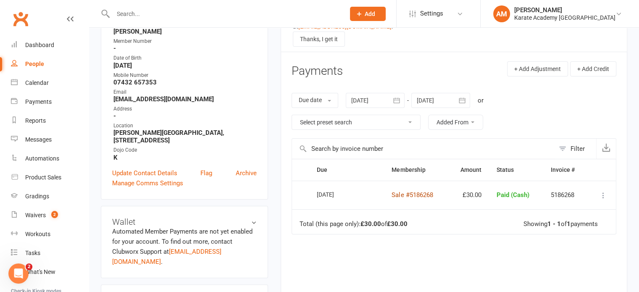
click at [427, 195] on link "Sale #5186268" at bounding box center [411, 195] width 41 height 8
click at [405, 193] on link "Sale #5186268" at bounding box center [411, 195] width 41 height 8
click at [275, 49] on main "✓ Memberships Yearly Membership - £30 Does not expire + 1 other memberships $ B…" at bounding box center [453, 139] width 359 height 451
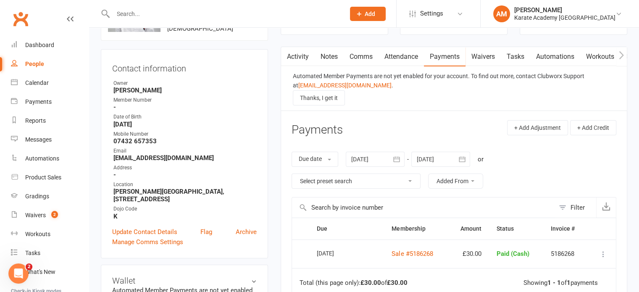
scroll to position [0, 0]
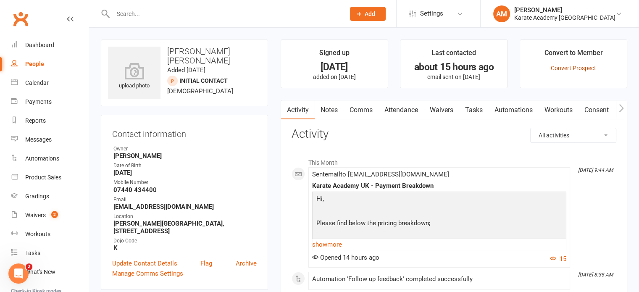
click at [579, 70] on link "Convert Prospect" at bounding box center [572, 68] width 45 height 7
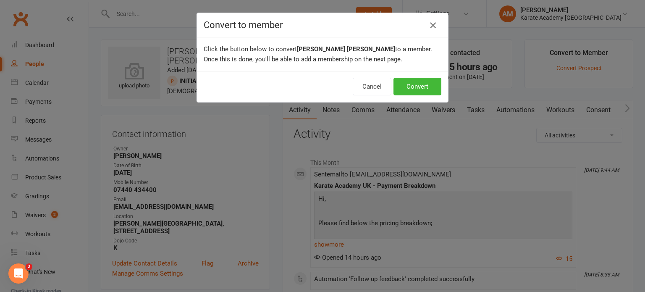
click at [428, 23] on icon "button" at bounding box center [433, 25] width 10 height 10
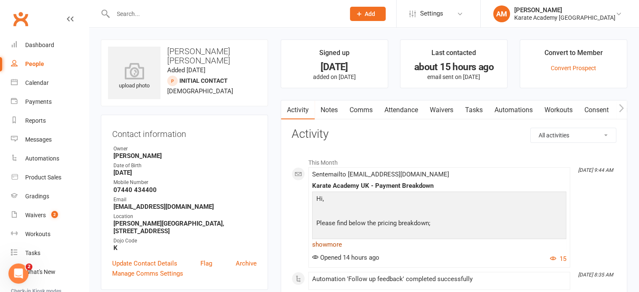
click at [335, 245] on link "show more" at bounding box center [439, 244] width 254 height 12
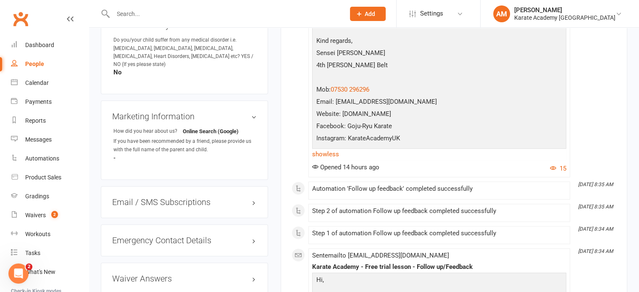
scroll to position [462, 0]
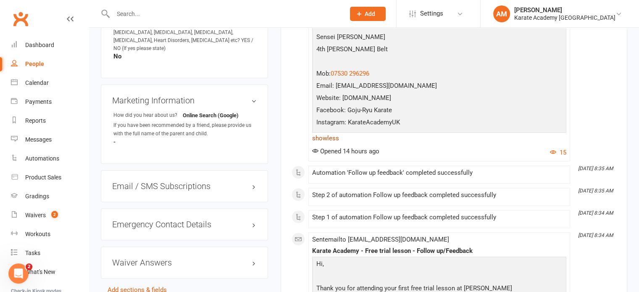
click at [336, 139] on link "show less" at bounding box center [439, 138] width 254 height 12
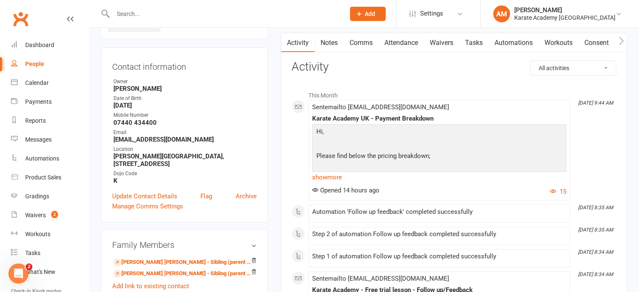
scroll to position [0, 0]
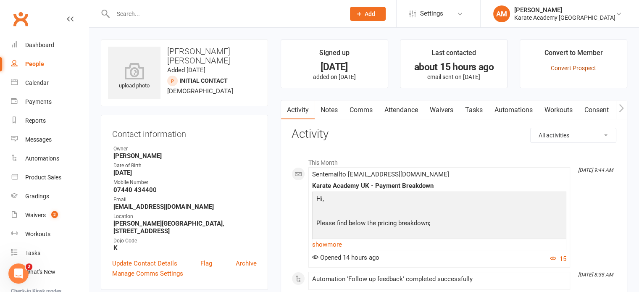
click at [579, 68] on link "Convert Prospect" at bounding box center [572, 68] width 45 height 7
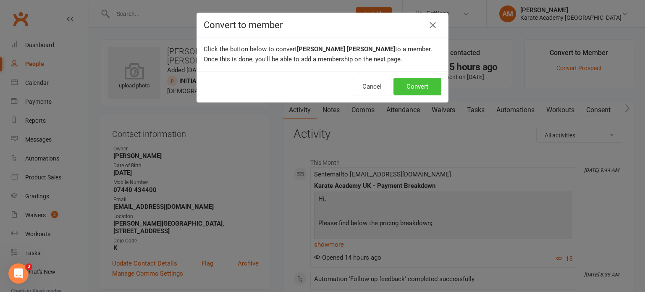
click at [417, 86] on button "Convert" at bounding box center [417, 87] width 48 height 18
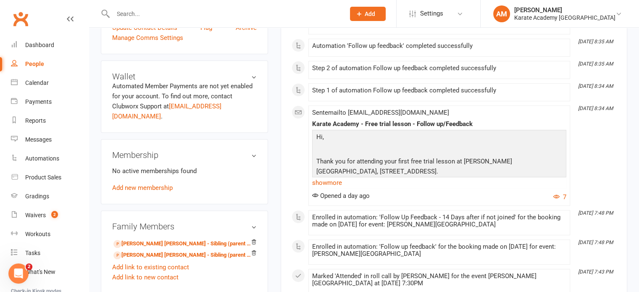
scroll to position [252, 0]
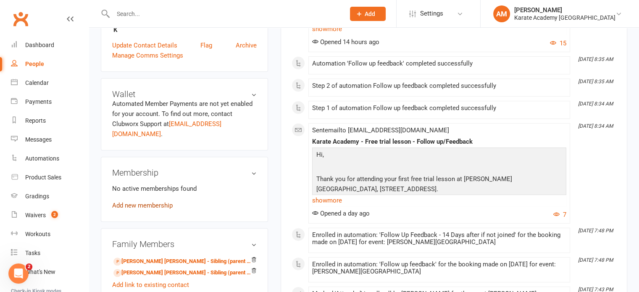
click at [127, 202] on link "Add new membership" at bounding box center [142, 206] width 60 height 8
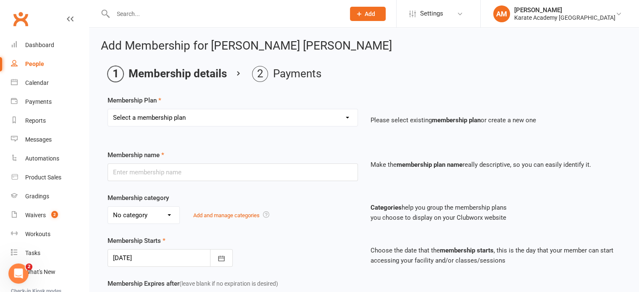
click at [226, 117] on select "Select a membership plan Create new Membership Plan Term Fee - 3 Months Term Fe…" at bounding box center [232, 117] width 249 height 17
select select "1"
click at [108, 109] on select "Select a membership plan Create new Membership Plan Term Fee - 3 Months Term Fe…" at bounding box center [232, 117] width 249 height 17
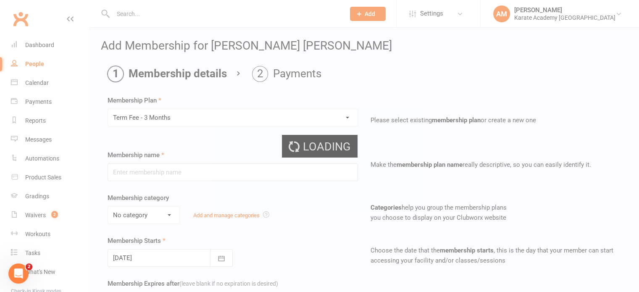
type input "Term Fee - 3 Months"
select select "0"
select select "2"
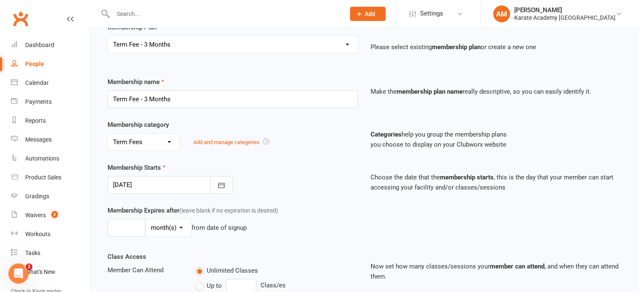
scroll to position [84, 0]
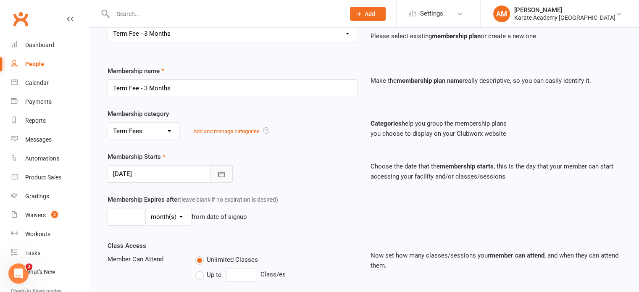
click at [221, 173] on icon "button" at bounding box center [221, 174] width 8 height 8
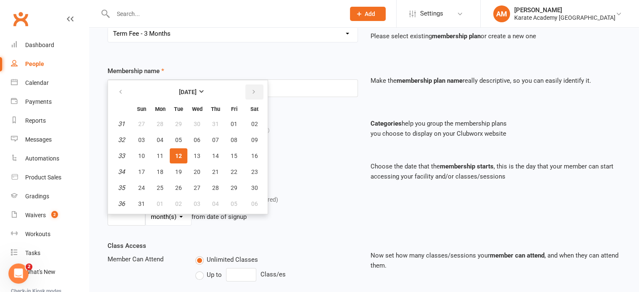
click at [253, 92] on icon "button" at bounding box center [254, 92] width 6 height 7
click at [196, 122] on span "01" at bounding box center [197, 124] width 7 height 7
type input "[DATE]"
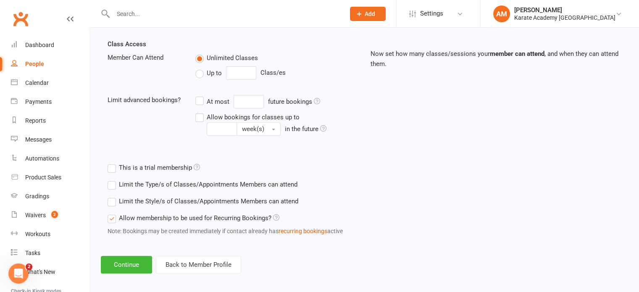
scroll to position [289, 0]
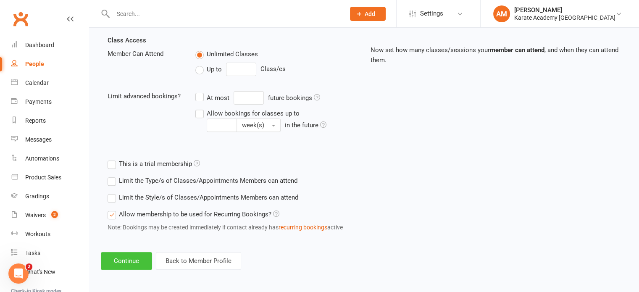
click at [141, 255] on button "Continue" at bounding box center [126, 261] width 51 height 18
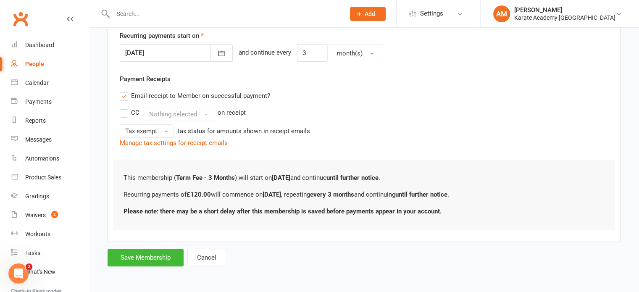
scroll to position [0, 0]
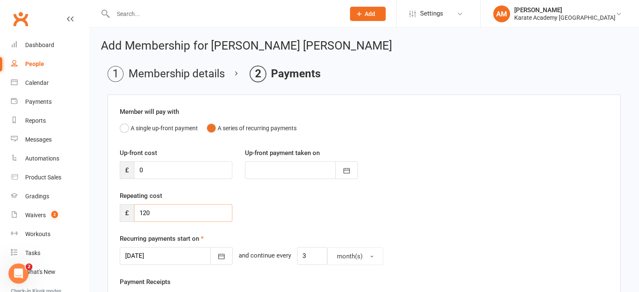
click at [155, 212] on input "120" at bounding box center [183, 213] width 98 height 18
type input "110"
click at [159, 173] on input "0" at bounding box center [183, 170] width 98 height 18
type input "6"
type input "[DATE]"
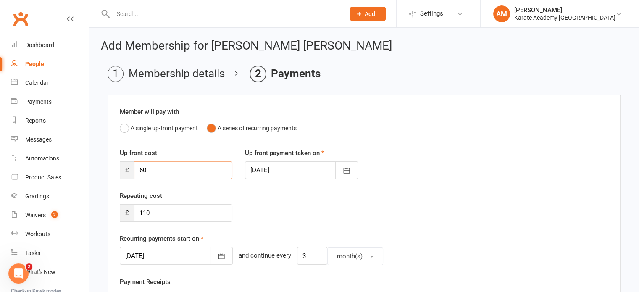
type input "60"
click at [298, 178] on div at bounding box center [301, 170] width 113 height 18
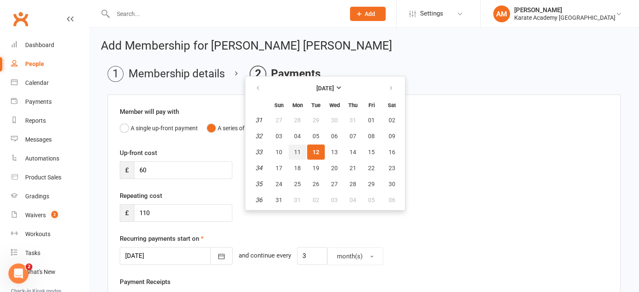
click at [297, 152] on span "11" at bounding box center [297, 152] width 7 height 7
type input "[DATE]"
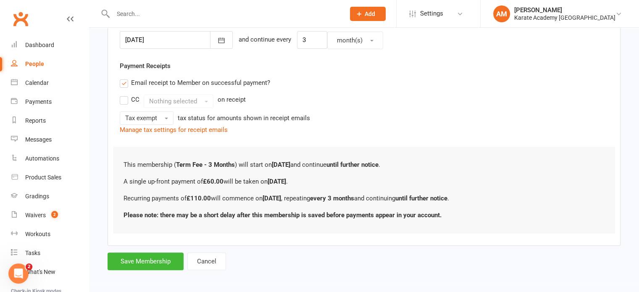
scroll to position [218, 0]
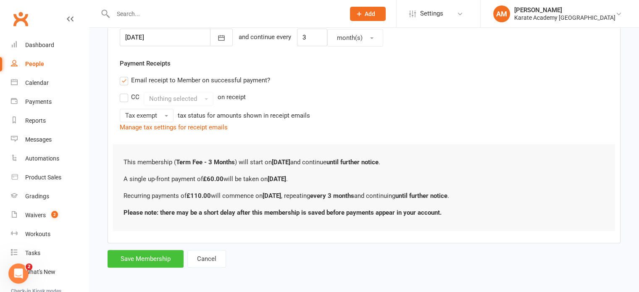
click at [151, 258] on button "Save Membership" at bounding box center [145, 259] width 76 height 18
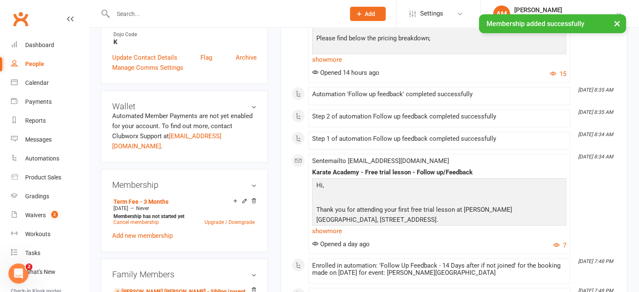
scroll to position [252, 0]
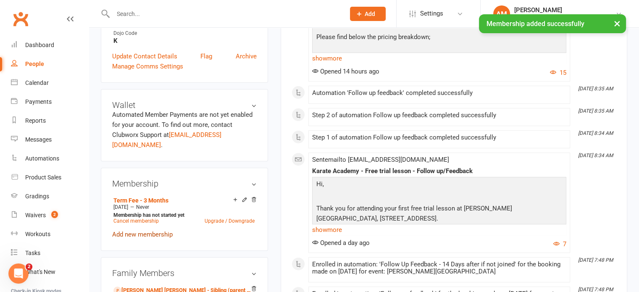
click at [156, 231] on link "Add new membership" at bounding box center [142, 235] width 60 height 8
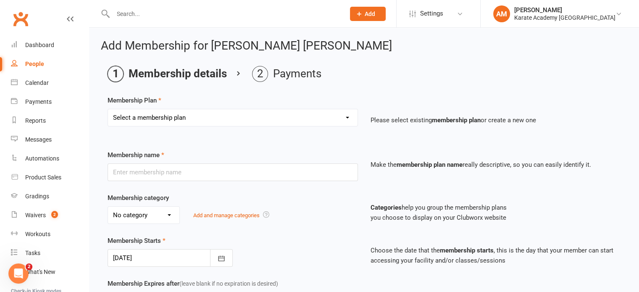
click at [207, 122] on select "Select a membership plan Create new Membership Plan Term Fee - 3 Months Term Fe…" at bounding box center [232, 117] width 249 height 17
select select "4"
click at [108, 109] on select "Select a membership plan Create new Membership Plan Term Fee - 3 Months Term Fe…" at bounding box center [232, 117] width 249 height 17
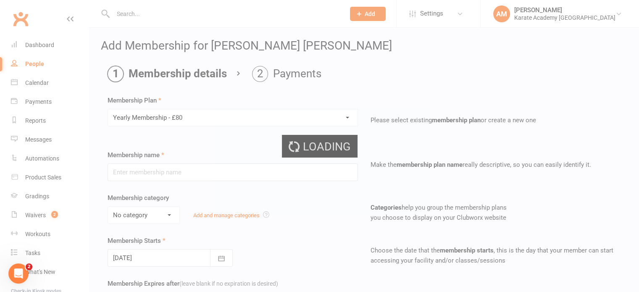
type input "Yearly Membership - £80"
select select "2"
type input "0"
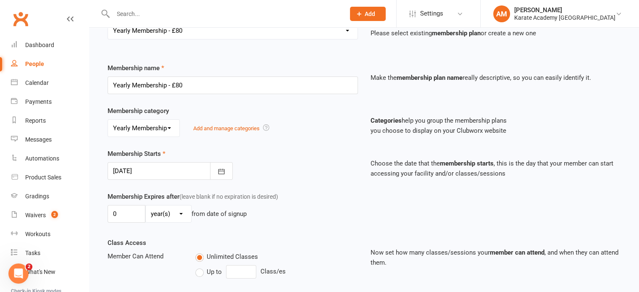
scroll to position [126, 0]
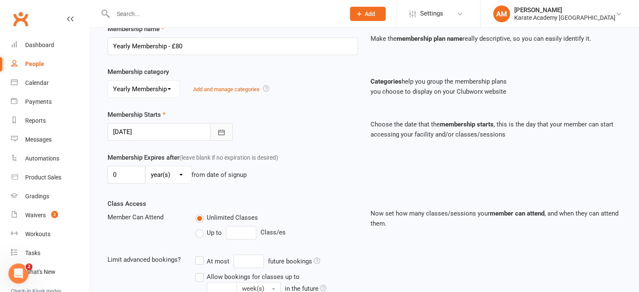
click at [219, 131] on icon "button" at bounding box center [221, 132] width 8 height 8
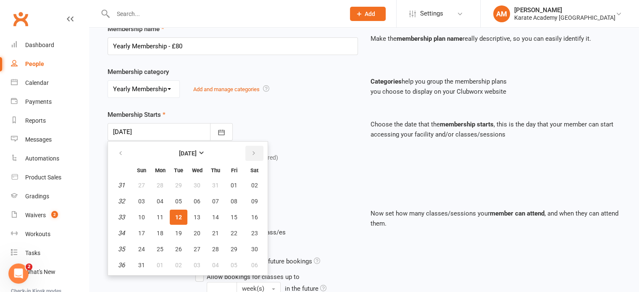
click at [247, 154] on button "button" at bounding box center [254, 153] width 18 height 15
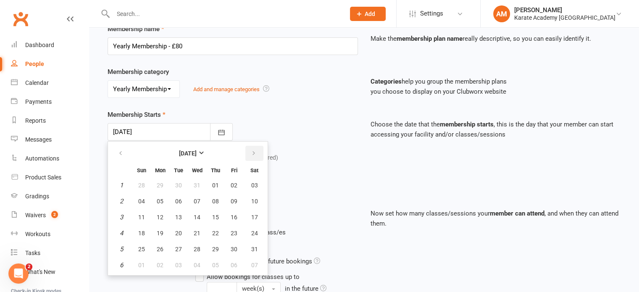
click at [247, 154] on button "button" at bounding box center [254, 153] width 18 height 15
click at [197, 184] on span "01" at bounding box center [197, 185] width 7 height 7
type input "[DATE]"
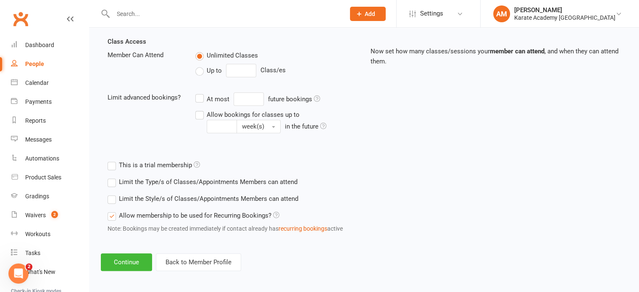
scroll to position [289, 0]
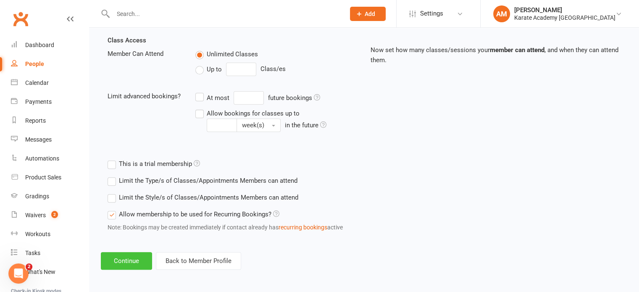
click at [139, 254] on button "Continue" at bounding box center [126, 261] width 51 height 18
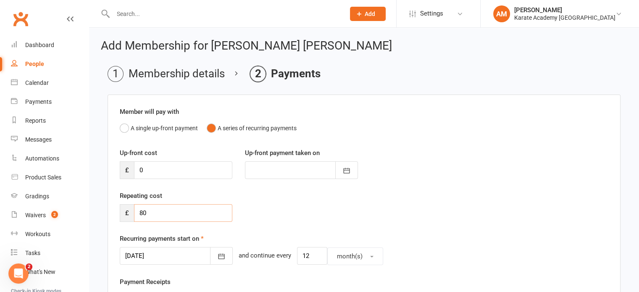
click at [163, 210] on input "80" at bounding box center [183, 213] width 98 height 18
type input "8"
type input "0"
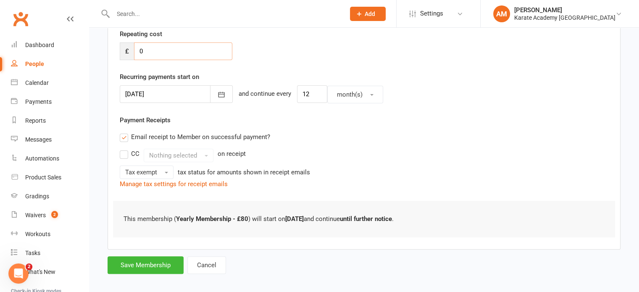
scroll to position [168, 0]
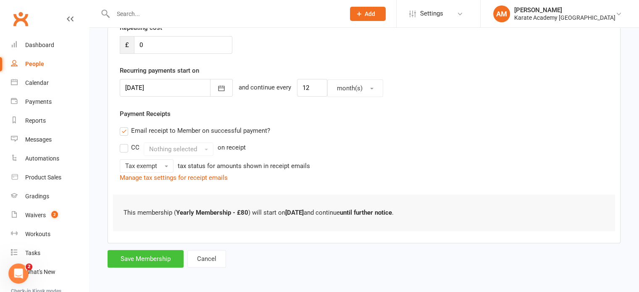
click at [138, 264] on button "Save Membership" at bounding box center [145, 259] width 76 height 18
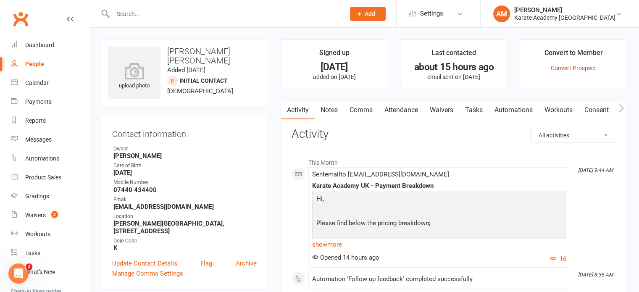
click at [583, 69] on link "Convert Prospect" at bounding box center [572, 68] width 45 height 7
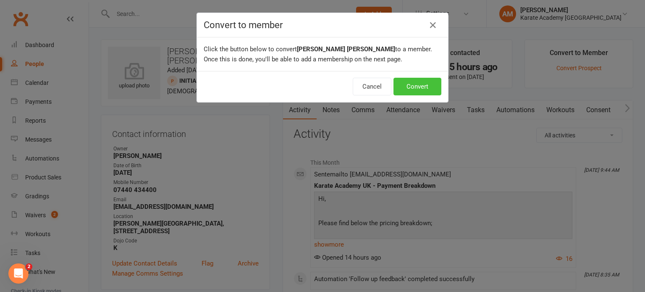
click at [409, 81] on button "Convert" at bounding box center [417, 87] width 48 height 18
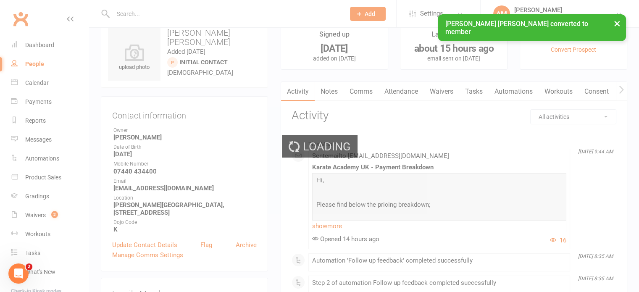
scroll to position [42, 0]
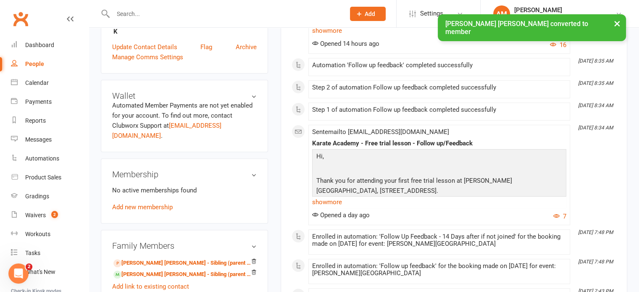
scroll to position [252, 0]
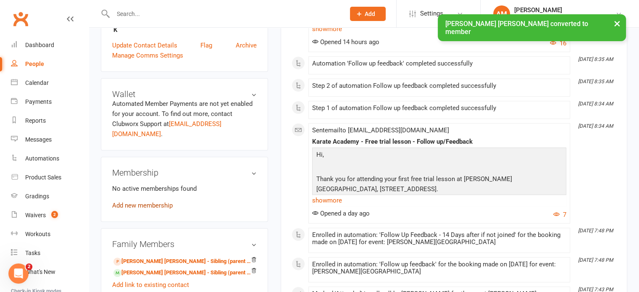
click at [165, 202] on link "Add new membership" at bounding box center [142, 206] width 60 height 8
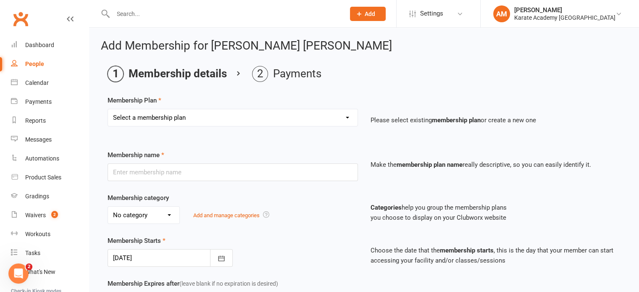
click at [227, 119] on select "Select a membership plan Create new Membership Plan Term Fee - 3 Months Term Fe…" at bounding box center [232, 117] width 249 height 17
select select "1"
click at [108, 109] on select "Select a membership plan Create new Membership Plan Term Fee - 3 Months Term Fe…" at bounding box center [232, 117] width 249 height 17
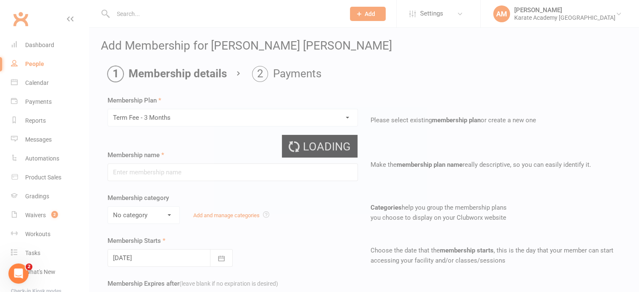
type input "Term Fee - 3 Months"
select select "0"
select select "2"
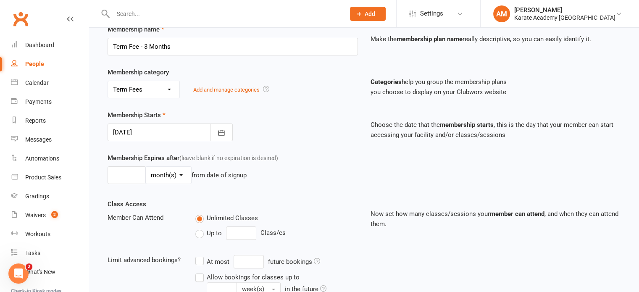
scroll to position [126, 0]
click at [228, 127] on button "button" at bounding box center [221, 132] width 23 height 18
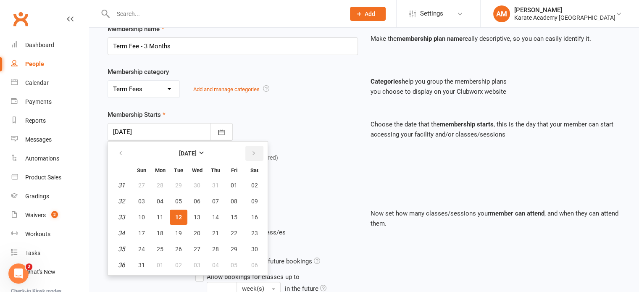
click at [254, 151] on icon "button" at bounding box center [254, 153] width 6 height 7
click at [194, 184] on span "01" at bounding box center [197, 185] width 7 height 7
type input "[DATE]"
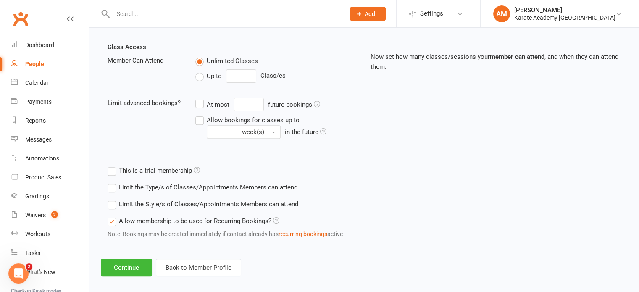
scroll to position [289, 0]
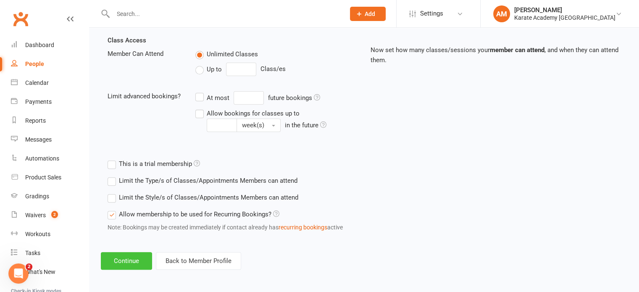
click at [140, 259] on button "Continue" at bounding box center [126, 261] width 51 height 18
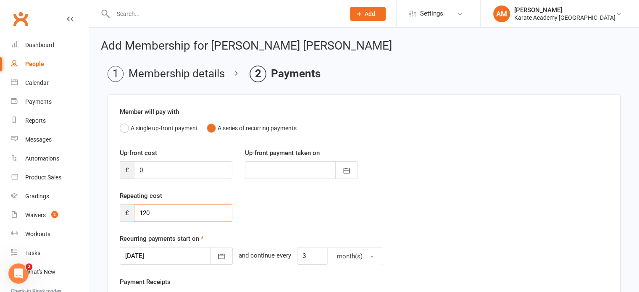
click at [153, 215] on input "120" at bounding box center [183, 213] width 98 height 18
type input "110"
click at [161, 170] on input "0" at bounding box center [183, 170] width 98 height 18
type input "6"
type input "[DATE]"
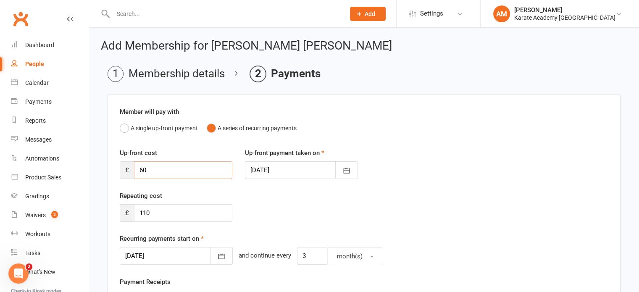
type input "60"
click at [303, 171] on div at bounding box center [301, 170] width 113 height 18
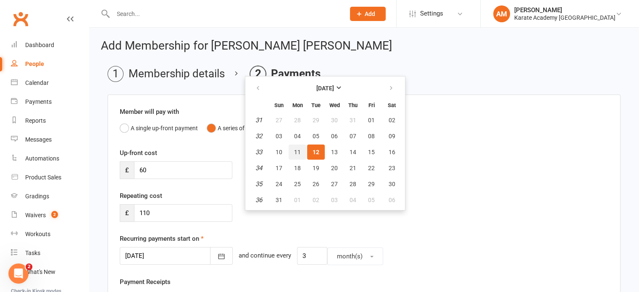
click at [301, 154] on button "11" at bounding box center [297, 151] width 18 height 15
type input "[DATE]"
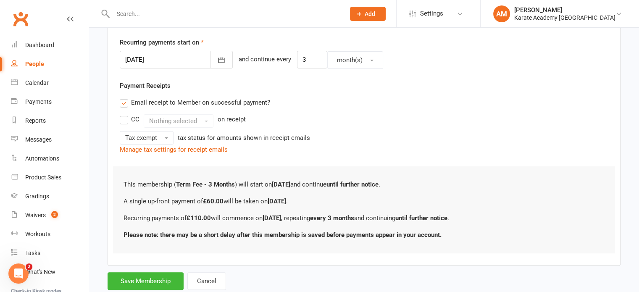
scroll to position [218, 0]
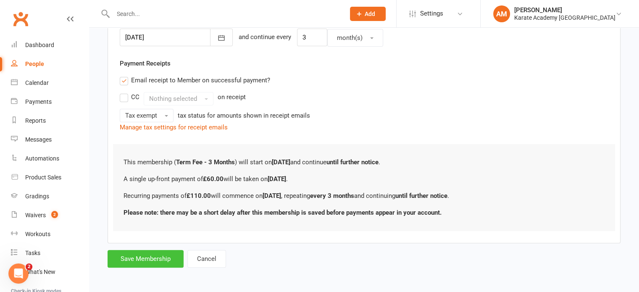
click at [157, 254] on button "Save Membership" at bounding box center [145, 259] width 76 height 18
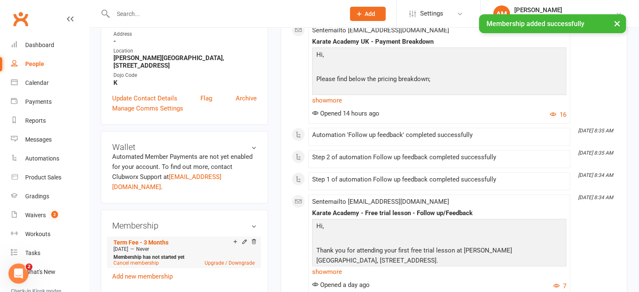
scroll to position [252, 0]
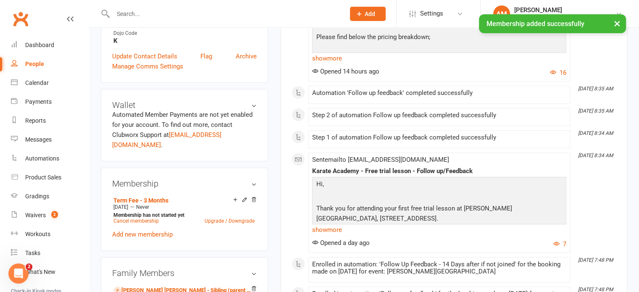
click at [166, 231] on link "Add new membership" at bounding box center [142, 235] width 60 height 8
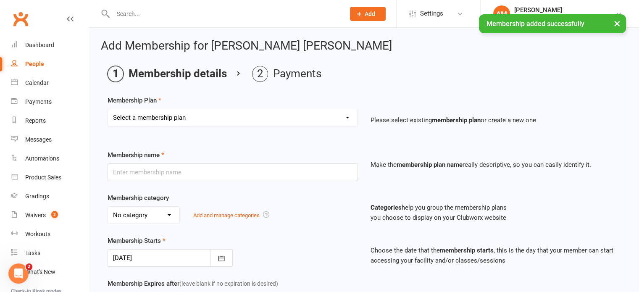
click at [212, 119] on select "Select a membership plan Create new Membership Plan Term Fee - 3 Months Term Fe…" at bounding box center [232, 117] width 249 height 17
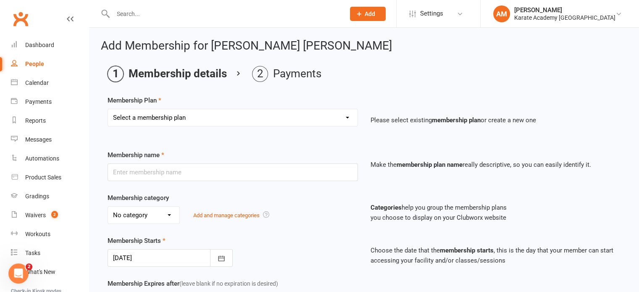
select select "4"
click at [108, 109] on select "Select a membership plan Create new Membership Plan Term Fee - 3 Months Term Fe…" at bounding box center [232, 117] width 249 height 17
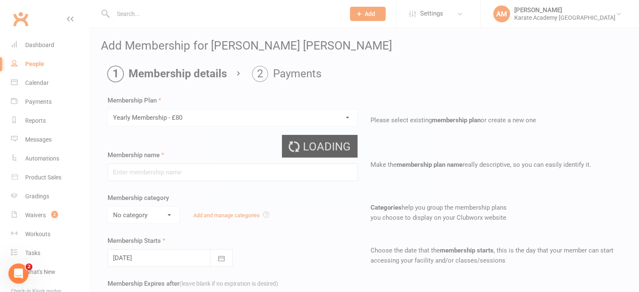
type input "Yearly Membership - £80"
select select "2"
type input "0"
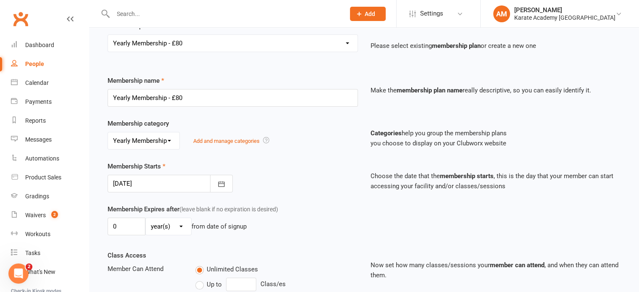
scroll to position [84, 0]
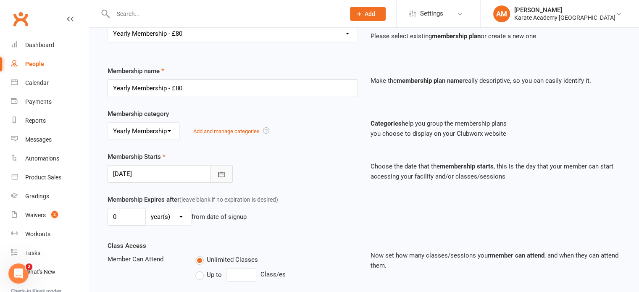
click at [219, 173] on icon "button" at bounding box center [221, 174] width 8 height 8
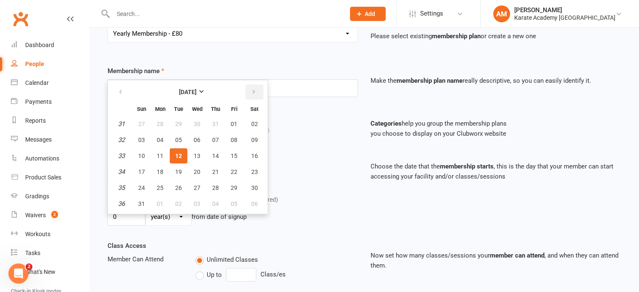
click at [255, 89] on button "button" at bounding box center [254, 91] width 18 height 15
click at [254, 89] on button "button" at bounding box center [254, 91] width 18 height 15
click at [254, 89] on icon "button" at bounding box center [254, 92] width 6 height 7
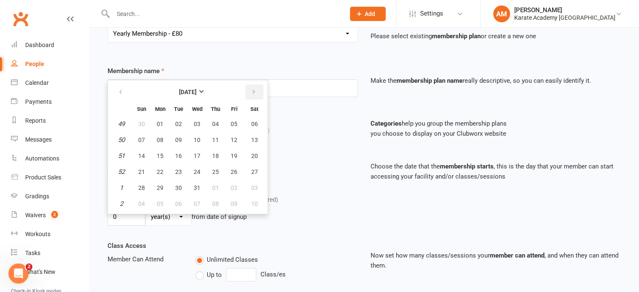
click at [254, 89] on icon "button" at bounding box center [254, 92] width 6 height 7
click at [253, 89] on icon "button" at bounding box center [254, 92] width 6 height 7
click at [202, 123] on button "01" at bounding box center [197, 123] width 18 height 15
type input "[DATE]"
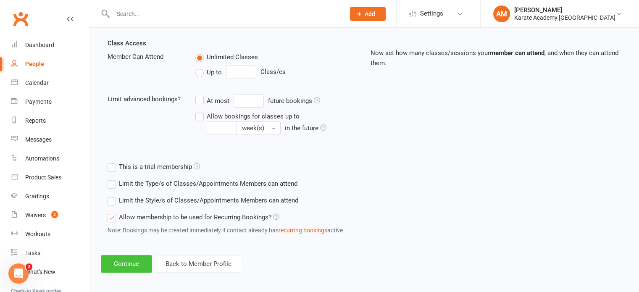
scroll to position [289, 0]
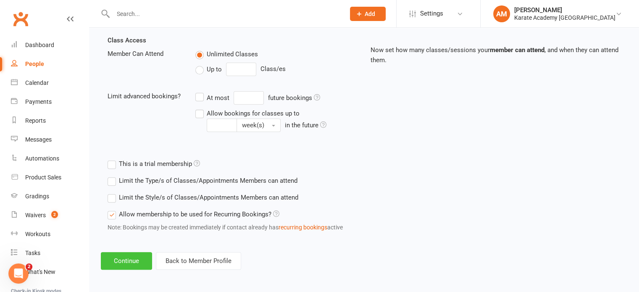
click at [145, 255] on button "Continue" at bounding box center [126, 261] width 51 height 18
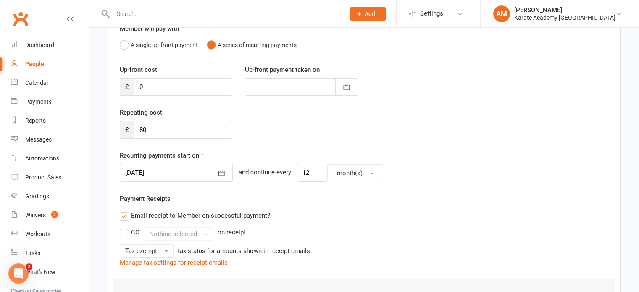
scroll to position [84, 0]
click at [192, 130] on input "80" at bounding box center [183, 129] width 98 height 18
type input "8"
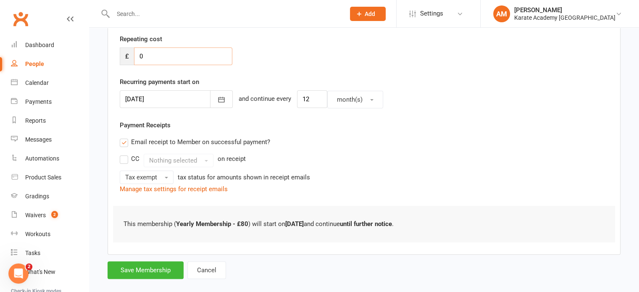
scroll to position [168, 0]
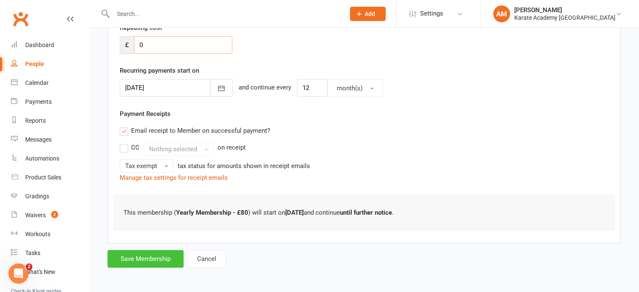
type input "0"
click at [160, 255] on button "Save Membership" at bounding box center [145, 259] width 76 height 18
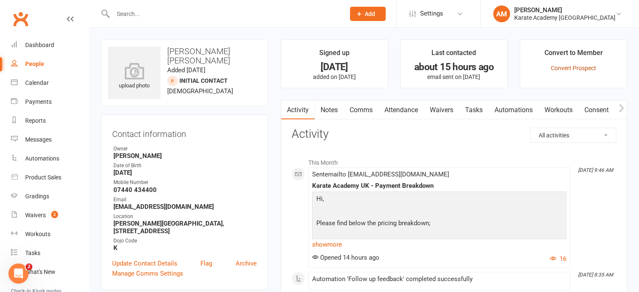
click at [575, 67] on link "Convert Prospect" at bounding box center [572, 68] width 45 height 7
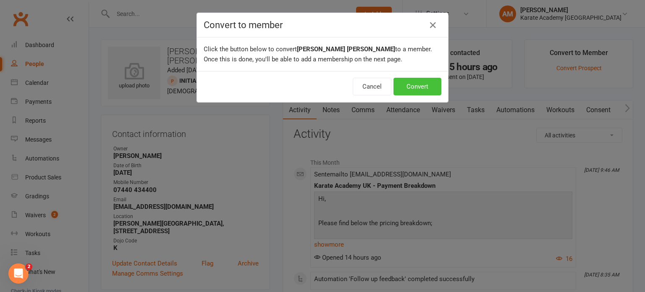
click at [419, 82] on button "Convert" at bounding box center [417, 87] width 48 height 18
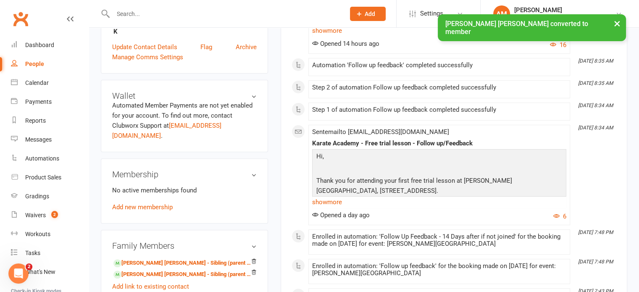
scroll to position [252, 0]
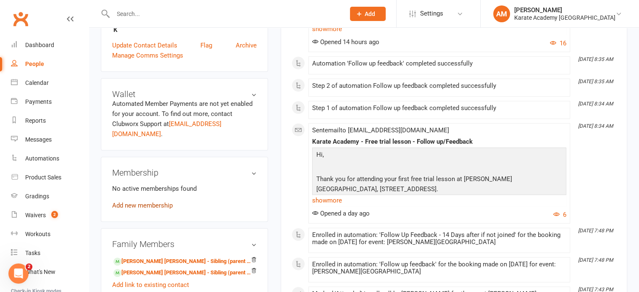
click at [145, 202] on link "Add new membership" at bounding box center [142, 206] width 60 height 8
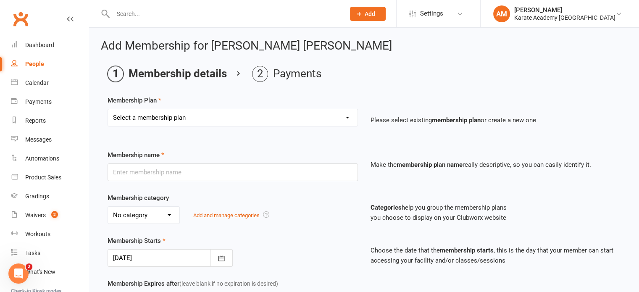
click at [182, 117] on select "Select a membership plan Create new Membership Plan Term Fee - 3 Months Term Fe…" at bounding box center [232, 117] width 249 height 17
select select "1"
click at [108, 109] on select "Select a membership plan Create new Membership Plan Term Fee - 3 Months Term Fe…" at bounding box center [232, 117] width 249 height 17
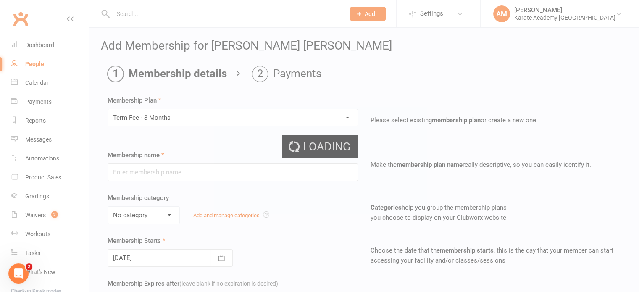
type input "Term Fee - 3 Months"
select select "0"
select select "2"
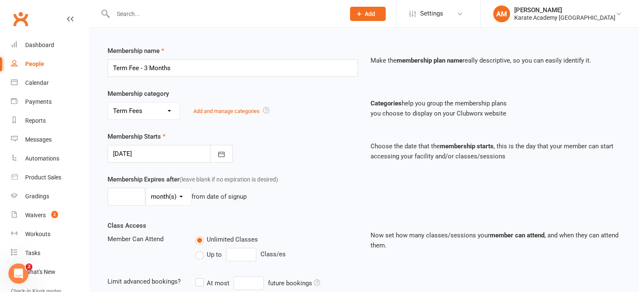
scroll to position [126, 0]
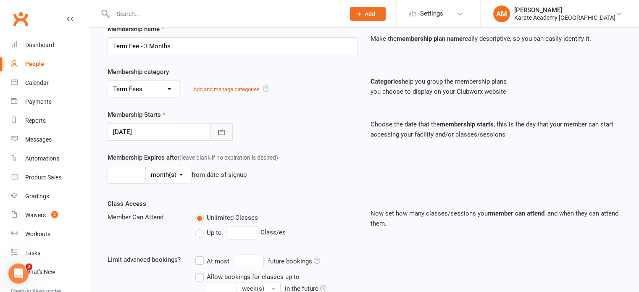
click at [221, 134] on icon "button" at bounding box center [221, 132] width 8 height 8
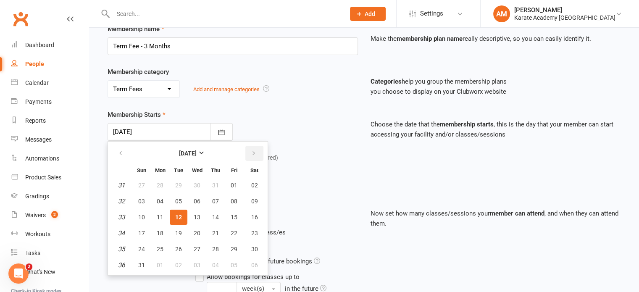
click at [259, 152] on button "button" at bounding box center [254, 153] width 18 height 15
click at [258, 152] on button "button" at bounding box center [254, 153] width 18 height 15
click at [123, 158] on button "button" at bounding box center [121, 153] width 18 height 15
click at [195, 184] on span "01" at bounding box center [197, 185] width 7 height 7
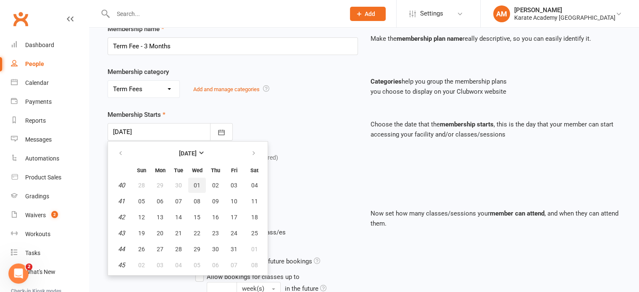
type input "[DATE]"
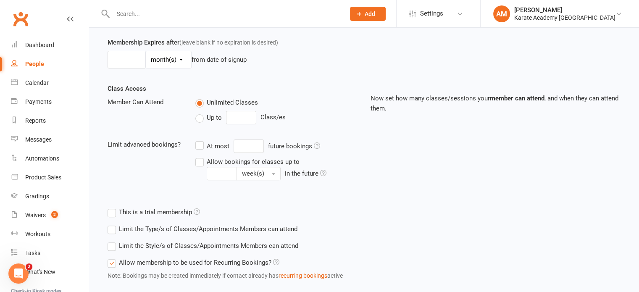
scroll to position [289, 0]
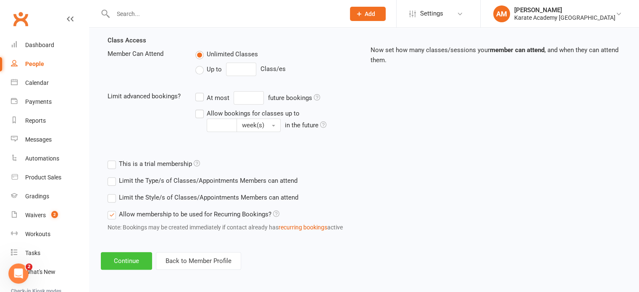
click at [113, 257] on button "Continue" at bounding box center [126, 261] width 51 height 18
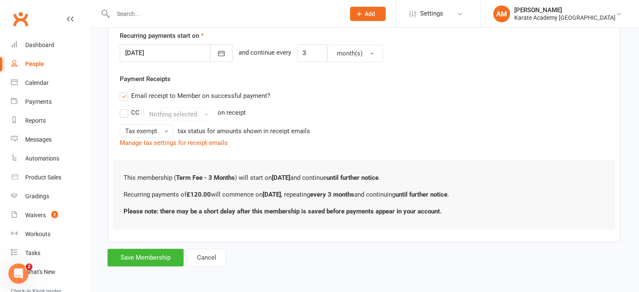
scroll to position [0, 0]
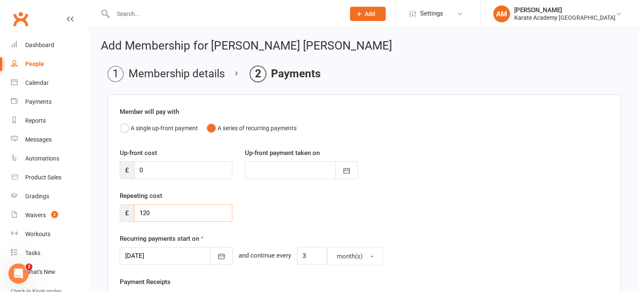
click at [165, 214] on input "120" at bounding box center [183, 213] width 98 height 18
type input "110"
click at [167, 168] on input "0" at bounding box center [183, 170] width 98 height 18
type input "6"
type input "[DATE]"
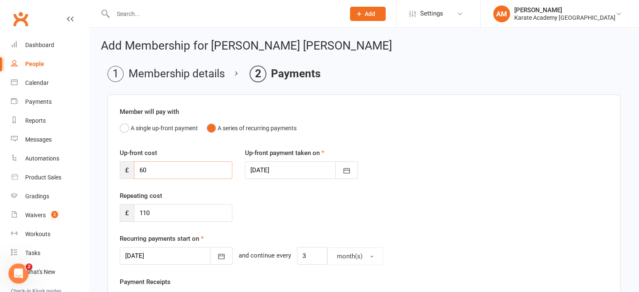
type input "60"
click at [297, 175] on div at bounding box center [301, 170] width 113 height 18
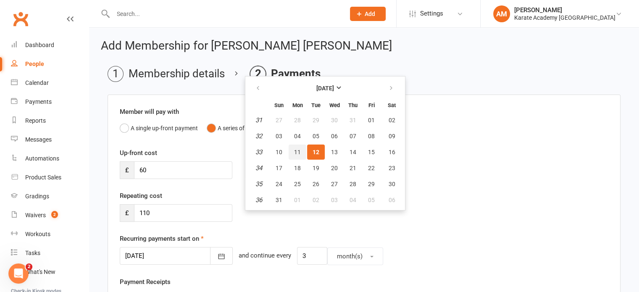
click at [292, 154] on button "11" at bounding box center [297, 151] width 18 height 15
type input "[DATE]"
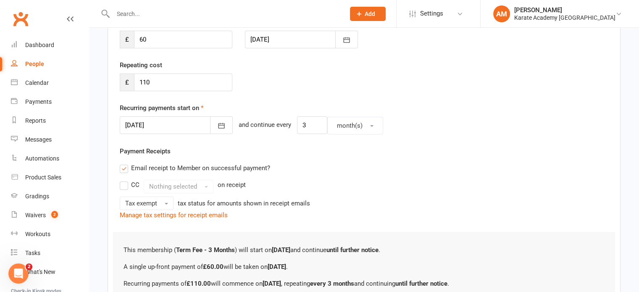
scroll to position [210, 0]
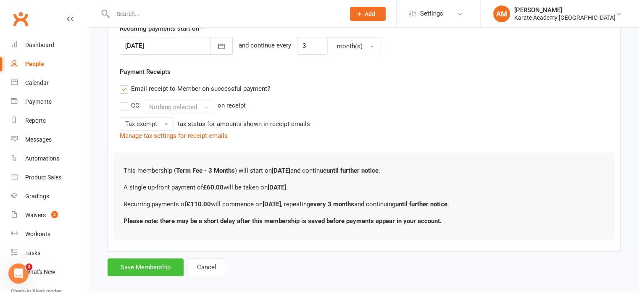
click at [139, 263] on button "Save Membership" at bounding box center [145, 267] width 76 height 18
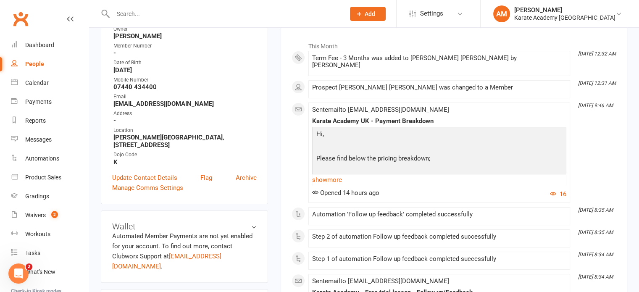
scroll to position [126, 0]
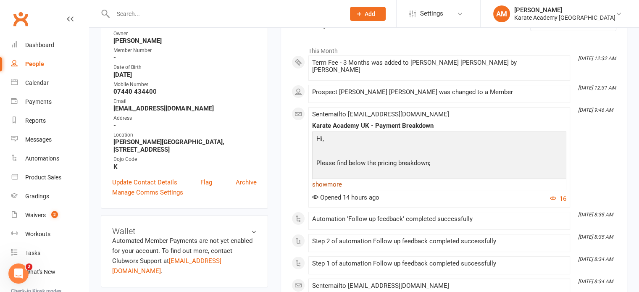
click at [326, 178] on link "show more" at bounding box center [439, 184] width 254 height 12
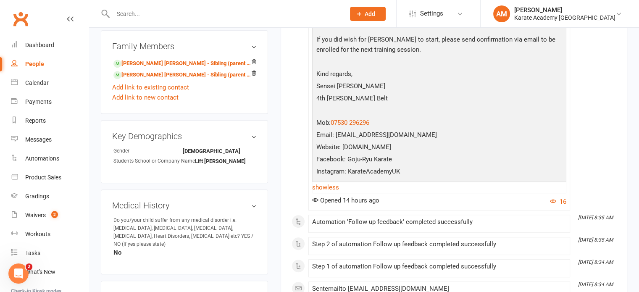
scroll to position [462, 0]
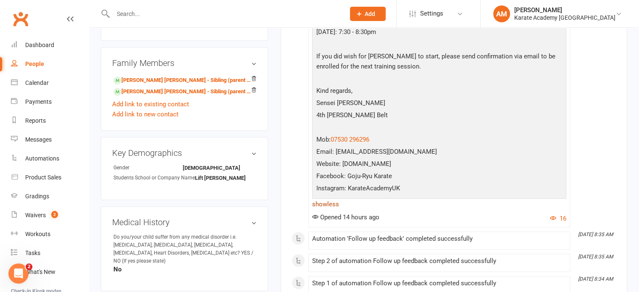
click at [330, 198] on link "show less" at bounding box center [439, 204] width 254 height 12
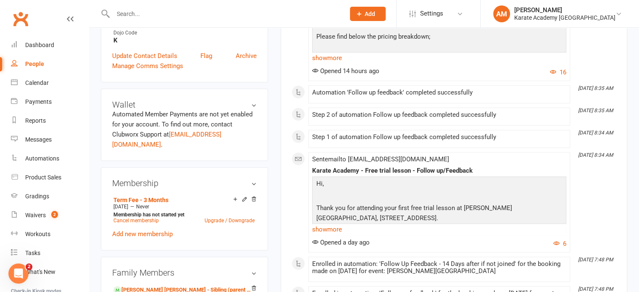
scroll to position [252, 0]
click at [152, 231] on link "Add new membership" at bounding box center [142, 235] width 60 height 8
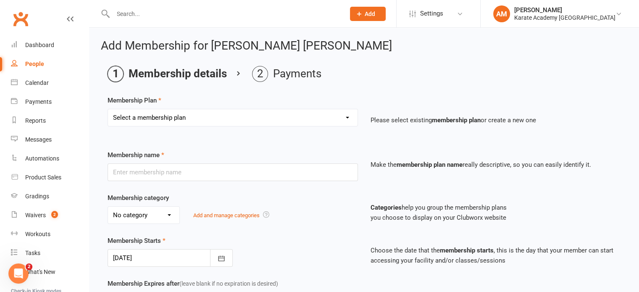
click at [188, 118] on select "Select a membership plan Create new Membership Plan Term Fee - 3 Months Term Fe…" at bounding box center [232, 117] width 249 height 17
select select "4"
click at [108, 109] on select "Select a membership plan Create new Membership Plan Term Fee - 3 Months Term Fe…" at bounding box center [232, 117] width 249 height 17
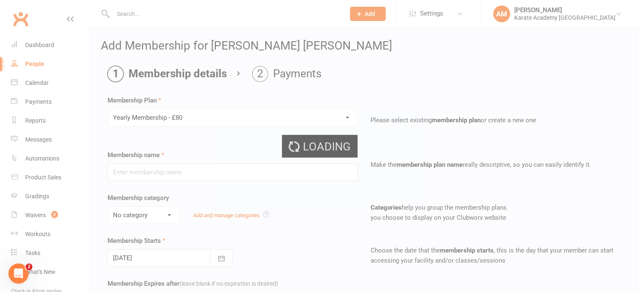
type input "Yearly Membership - £80"
select select "2"
type input "0"
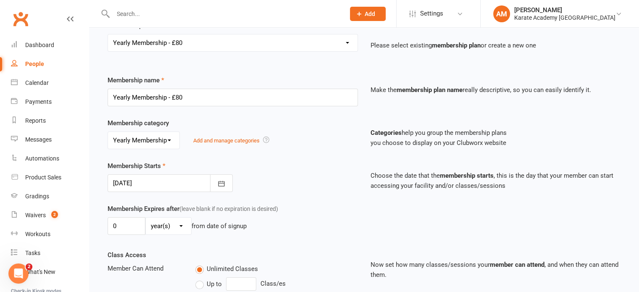
scroll to position [126, 0]
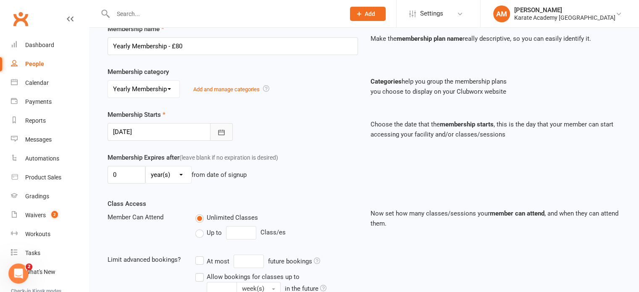
click at [212, 131] on button "button" at bounding box center [221, 132] width 23 height 18
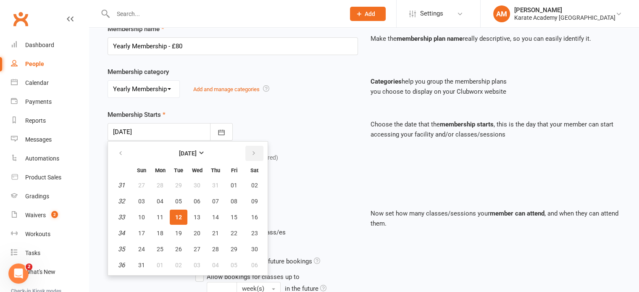
click at [251, 153] on icon "button" at bounding box center [254, 153] width 6 height 7
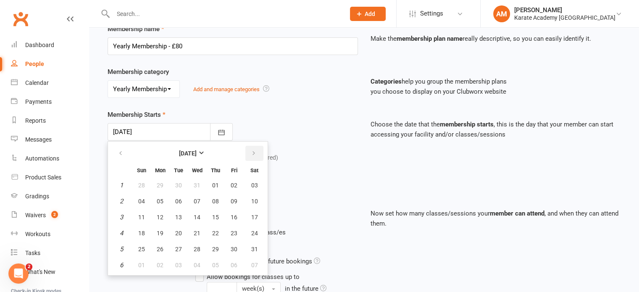
click at [251, 153] on icon "button" at bounding box center [254, 153] width 6 height 7
click at [194, 183] on span "01" at bounding box center [197, 185] width 7 height 7
type input "[DATE]"
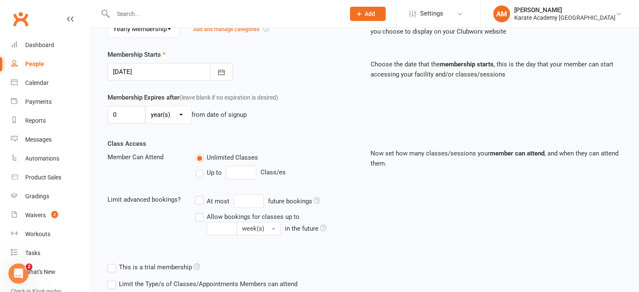
scroll to position [289, 0]
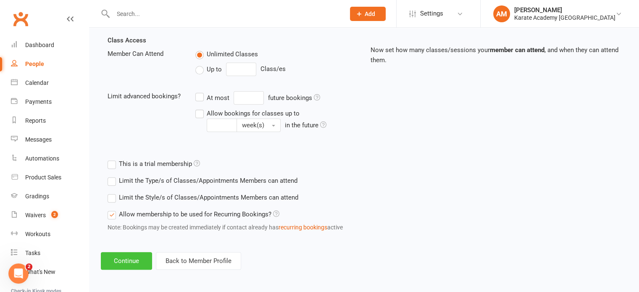
click at [126, 257] on button "Continue" at bounding box center [126, 261] width 51 height 18
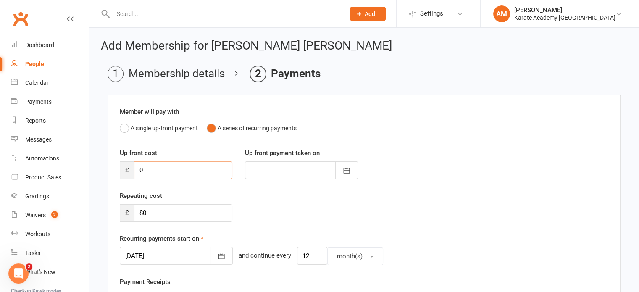
click at [167, 171] on input "0" at bounding box center [183, 170] width 98 height 18
type input "6"
type input "[DATE]"
type input "65"
click at [346, 169] on icon "button" at bounding box center [346, 170] width 8 height 8
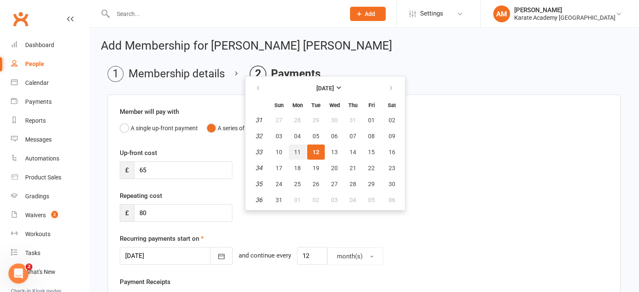
click at [299, 152] on span "11" at bounding box center [297, 152] width 7 height 7
type input "[DATE]"
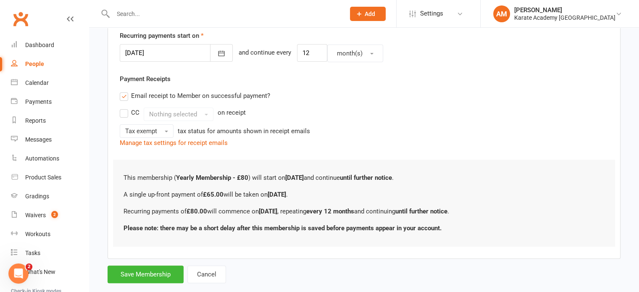
scroll to position [218, 0]
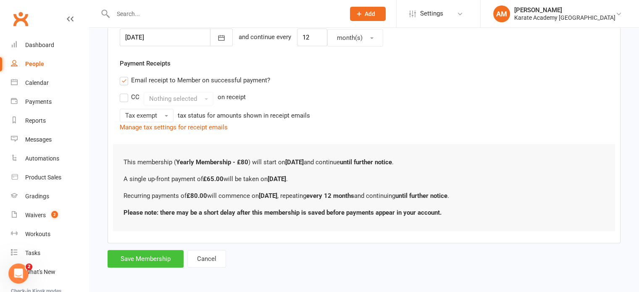
click at [157, 259] on button "Save Membership" at bounding box center [145, 259] width 76 height 18
